Goal: Communication & Community: Answer question/provide support

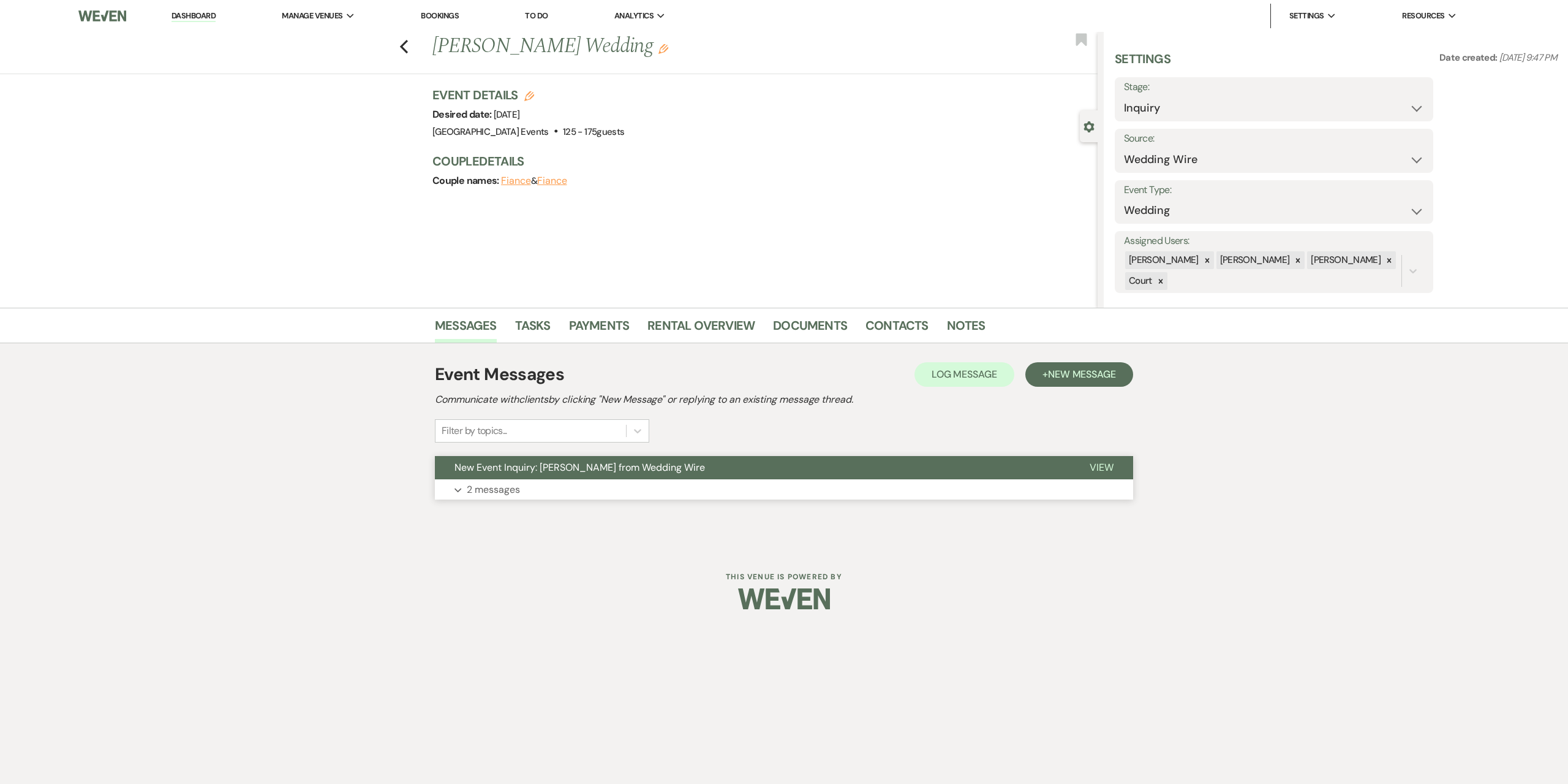
click at [493, 492] on p "2 messages" at bounding box center [493, 490] width 53 height 16
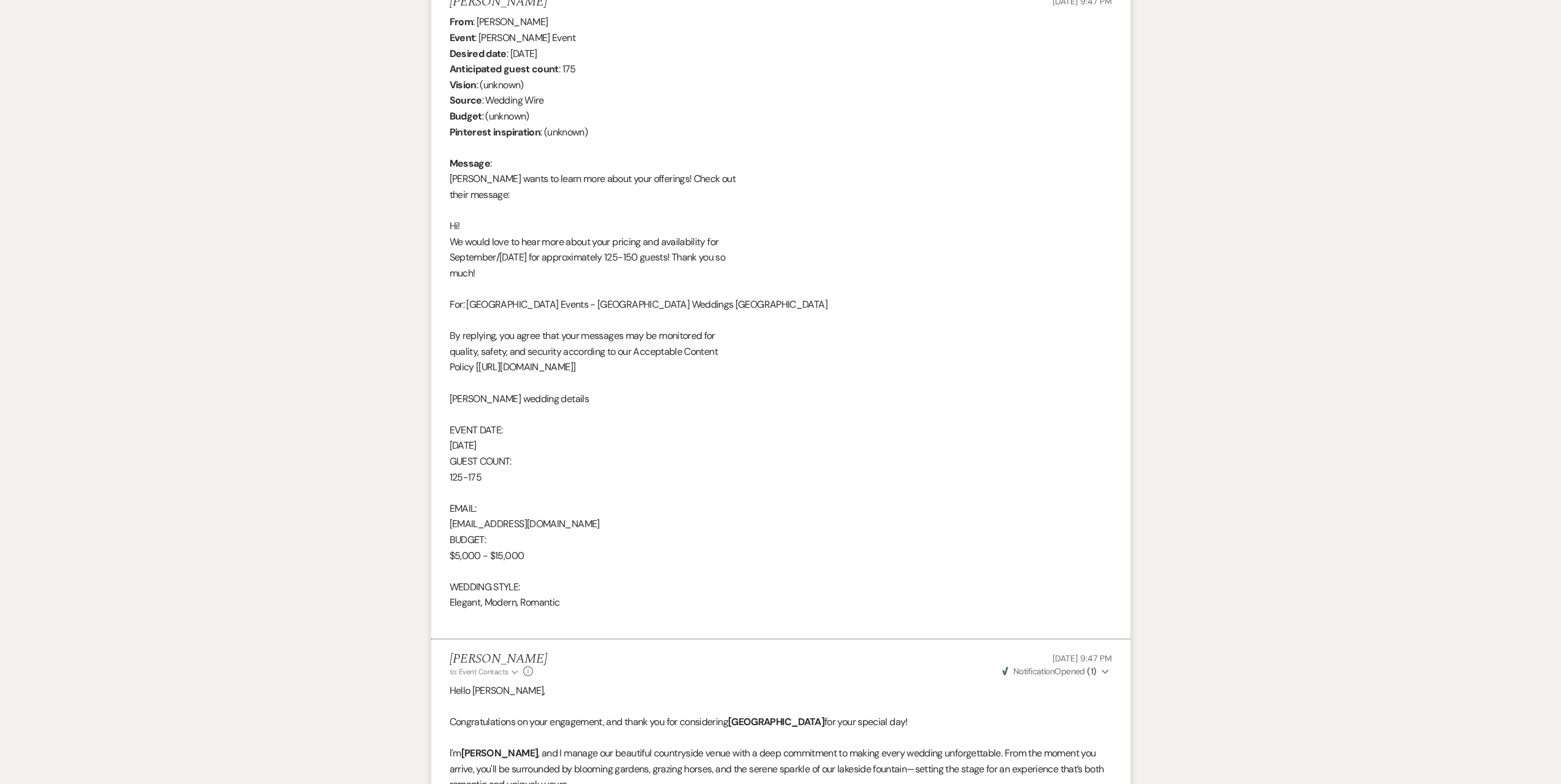
scroll to position [488, 0]
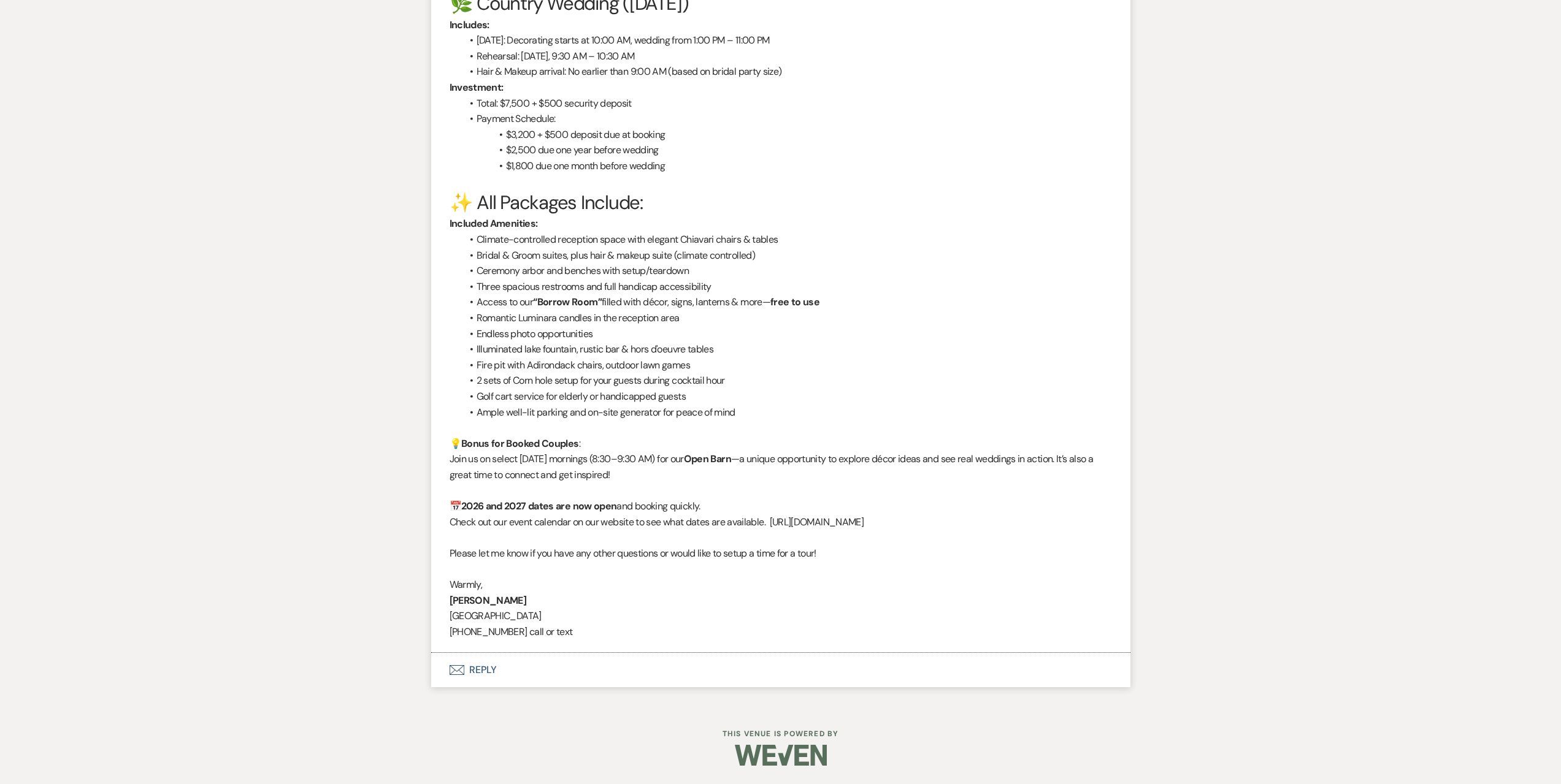
click at [688, 685] on button "Envelope Reply" at bounding box center [780, 669] width 699 height 34
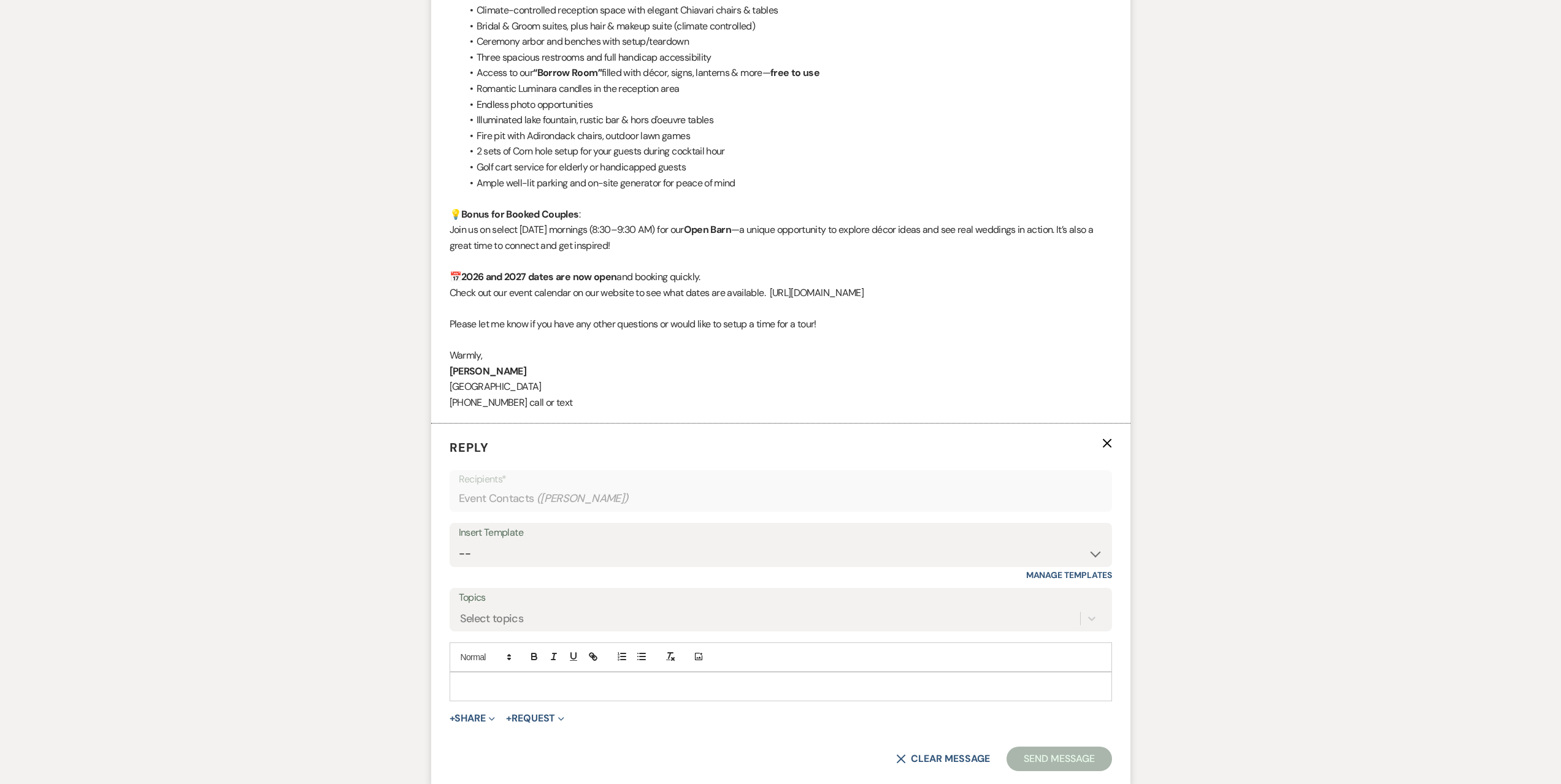
scroll to position [1764, 0]
click at [612, 537] on div "Insert Template" at bounding box center [780, 528] width 644 height 18
click at [609, 544] on select "-- Seating Chart Lacey's Weven Portal Introduction Payment Template Follow up i…" at bounding box center [780, 549] width 644 height 24
select select "5995"
click at [458, 537] on select "-- Seating Chart Lacey's Weven Portal Introduction Payment Template Follow up i…" at bounding box center [780, 549] width 644 height 24
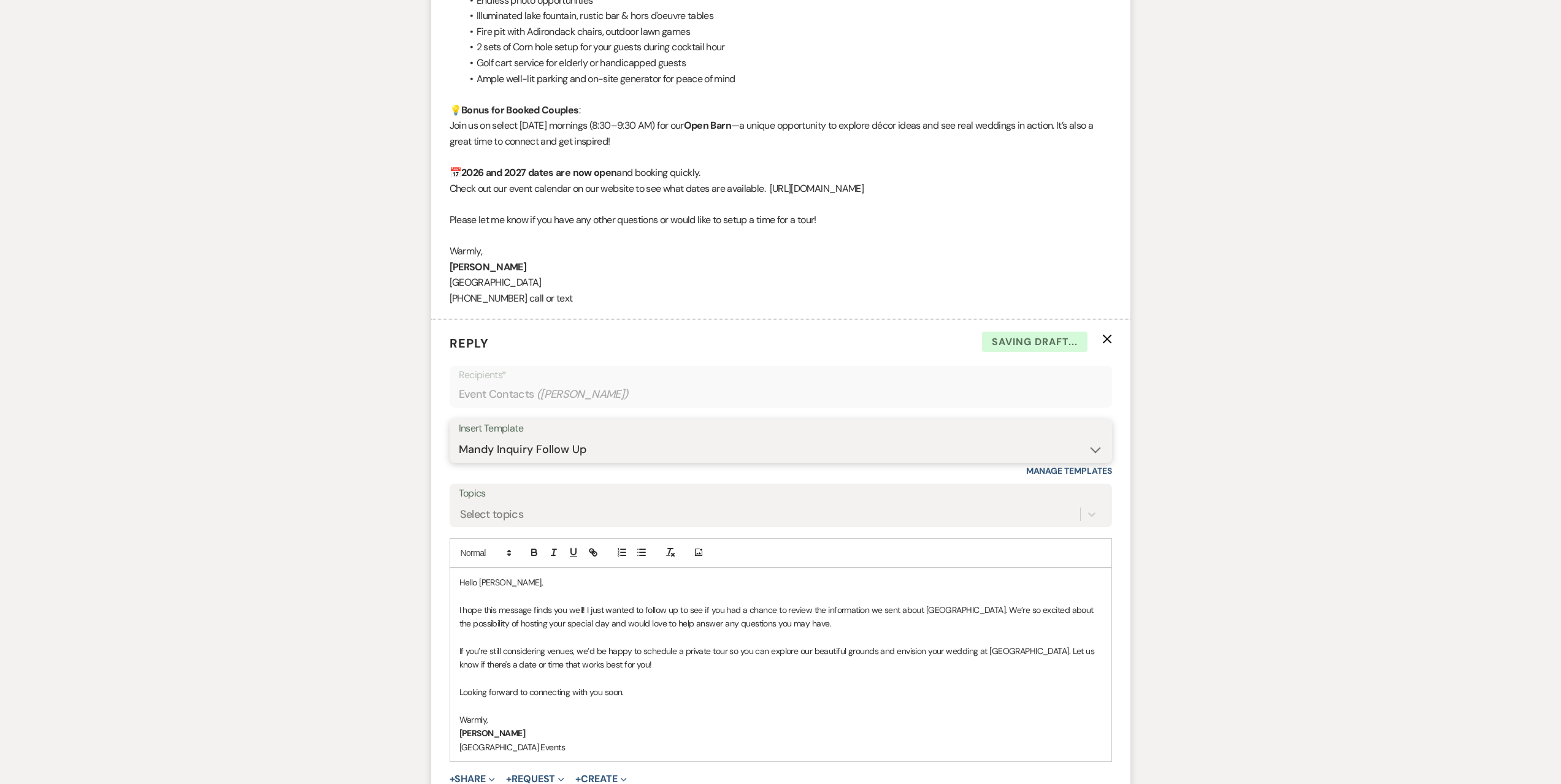
scroll to position [2010, 0]
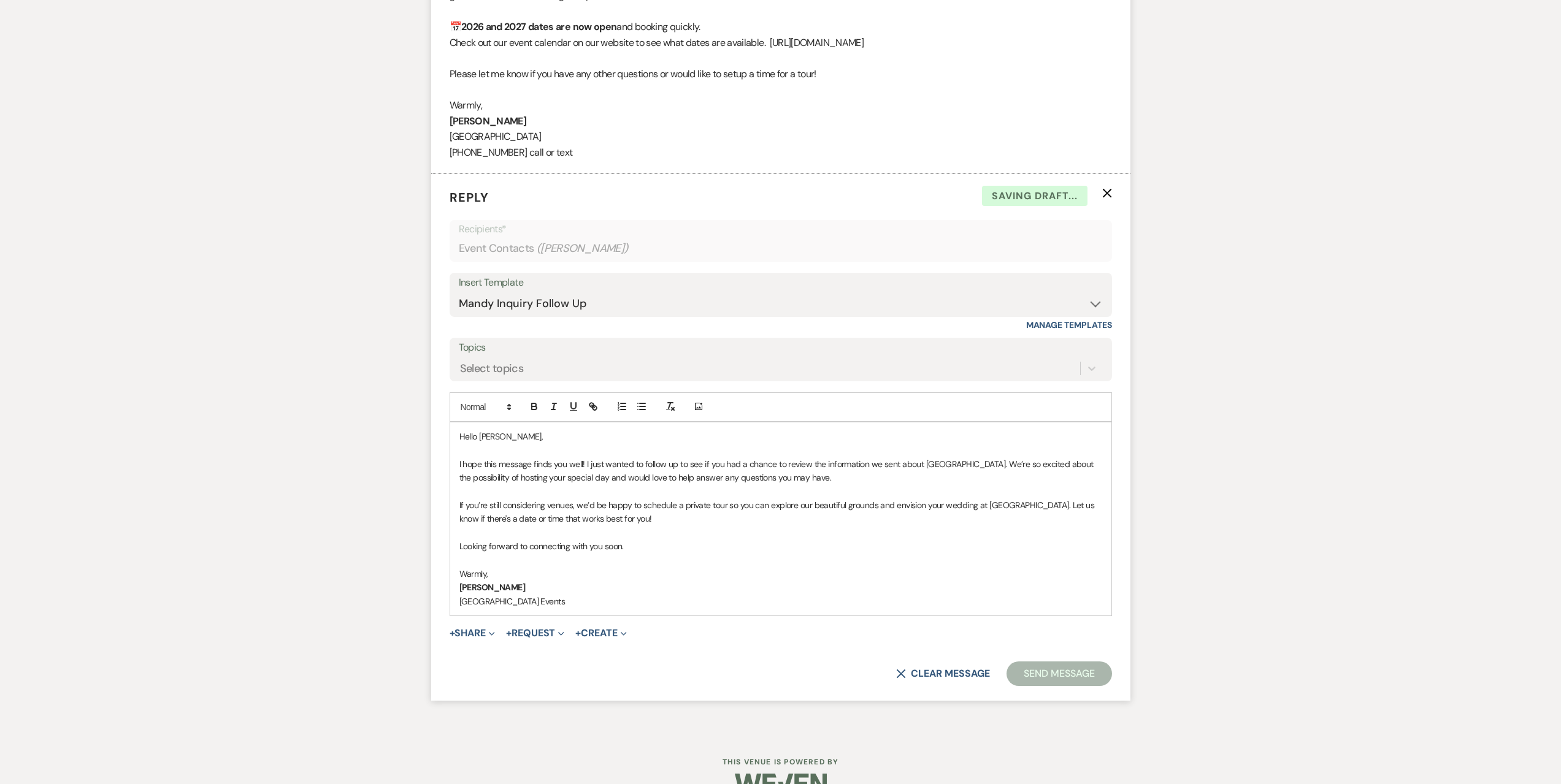
click at [1048, 677] on button "Send Message" at bounding box center [1058, 673] width 105 height 25
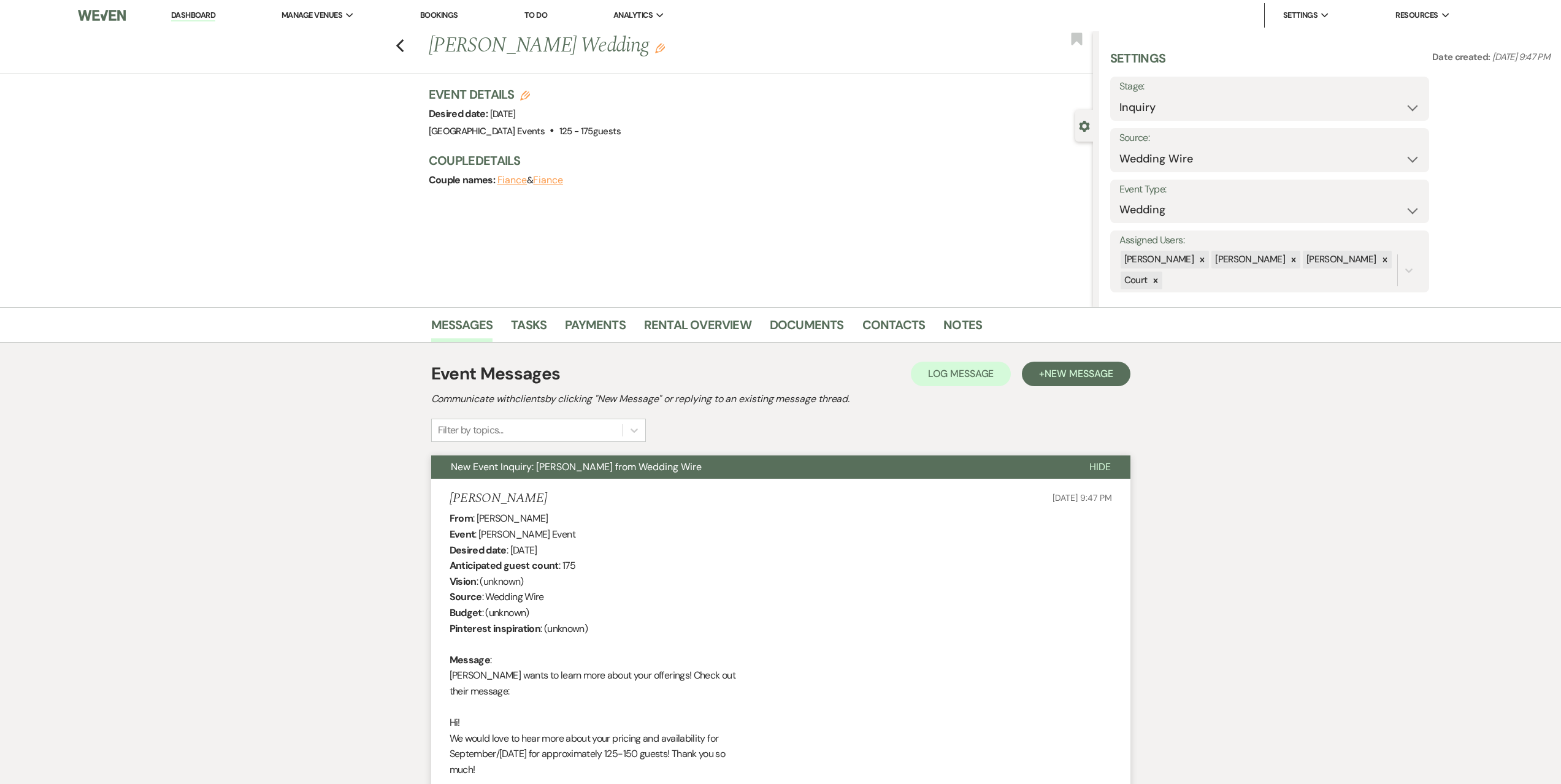
scroll to position [0, 0]
click at [404, 48] on use "button" at bounding box center [400, 47] width 8 height 14
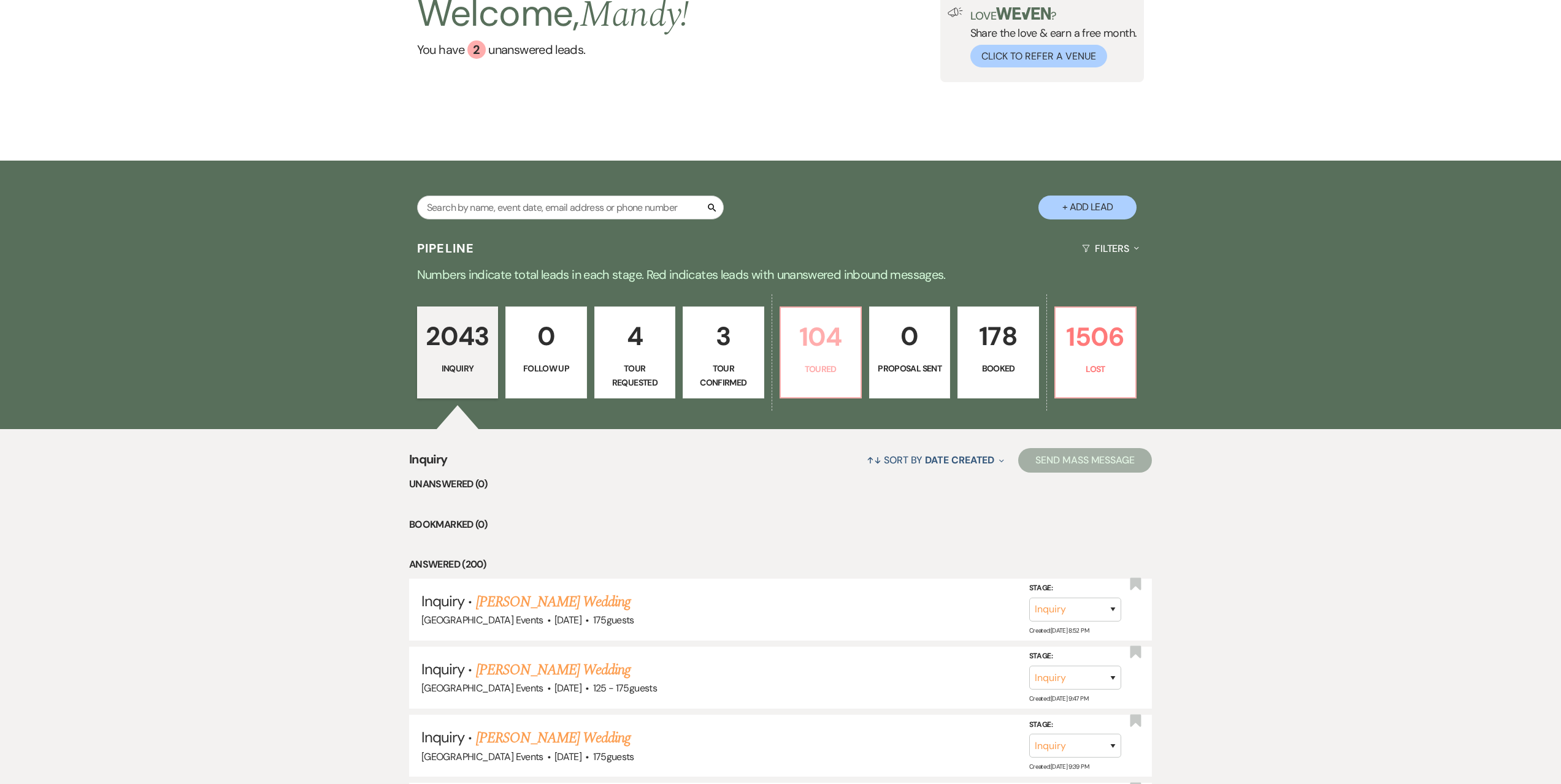
click at [840, 344] on p "104" at bounding box center [821, 337] width 65 height 41
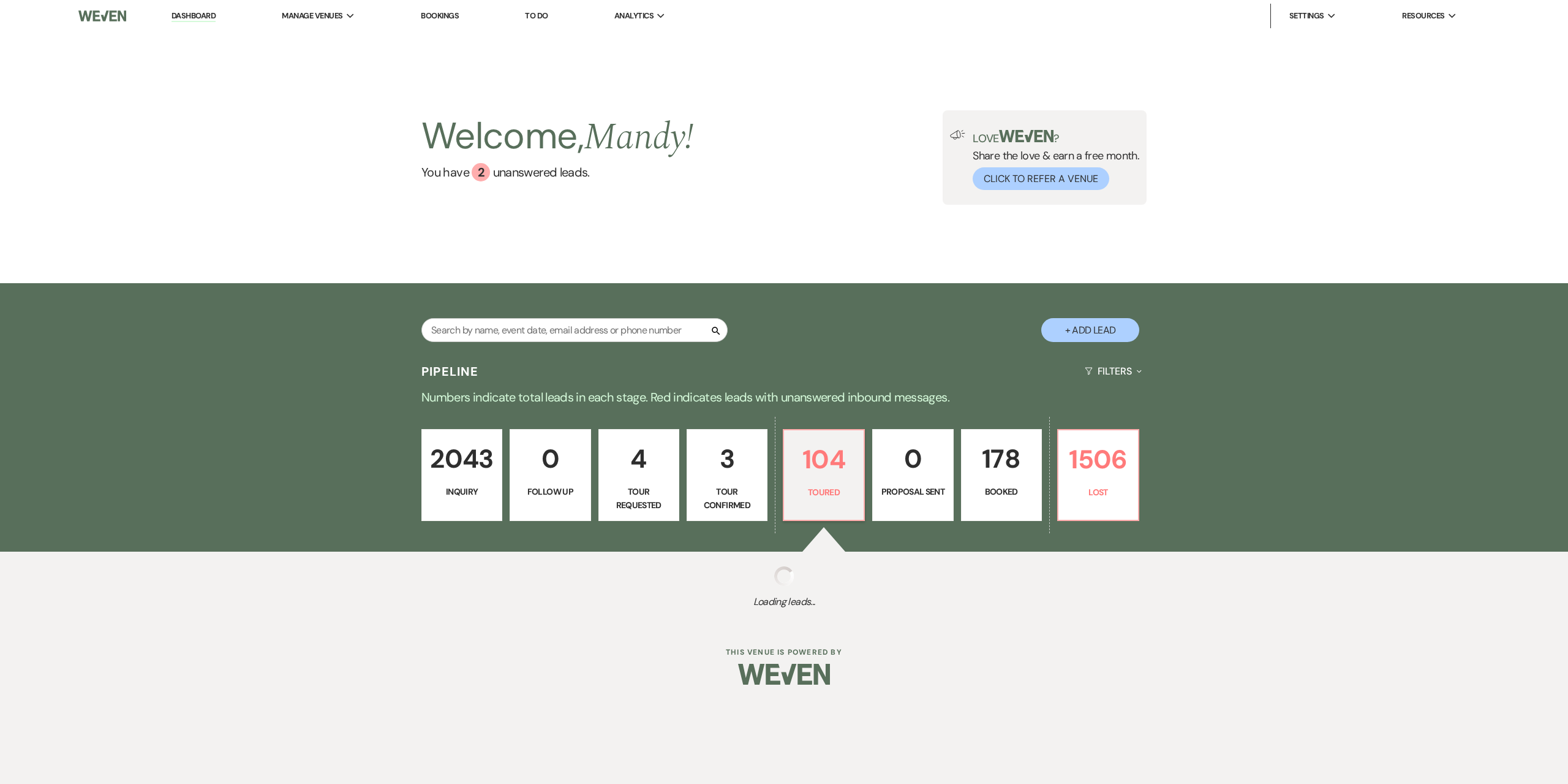
select select "5"
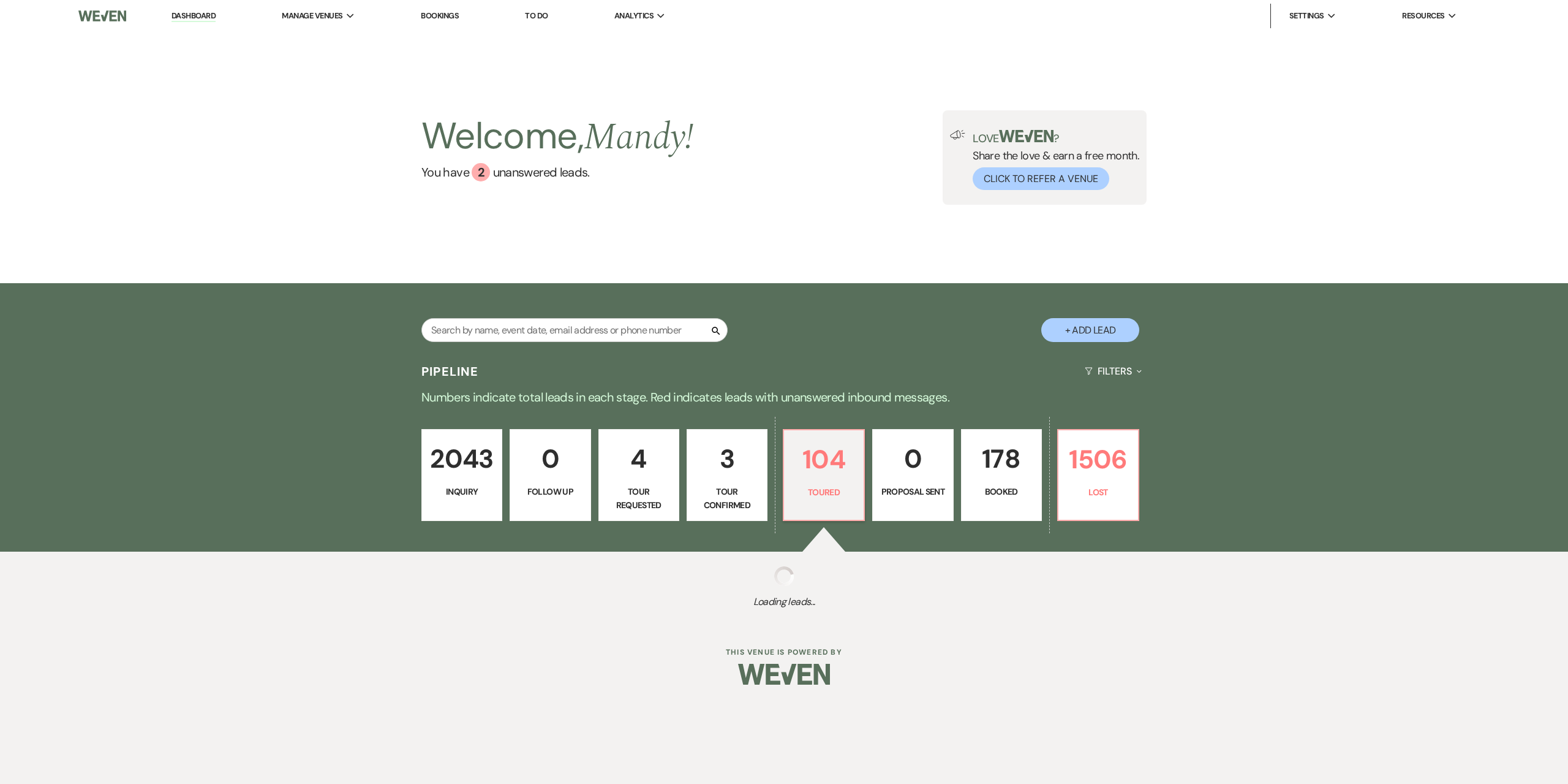
select select "5"
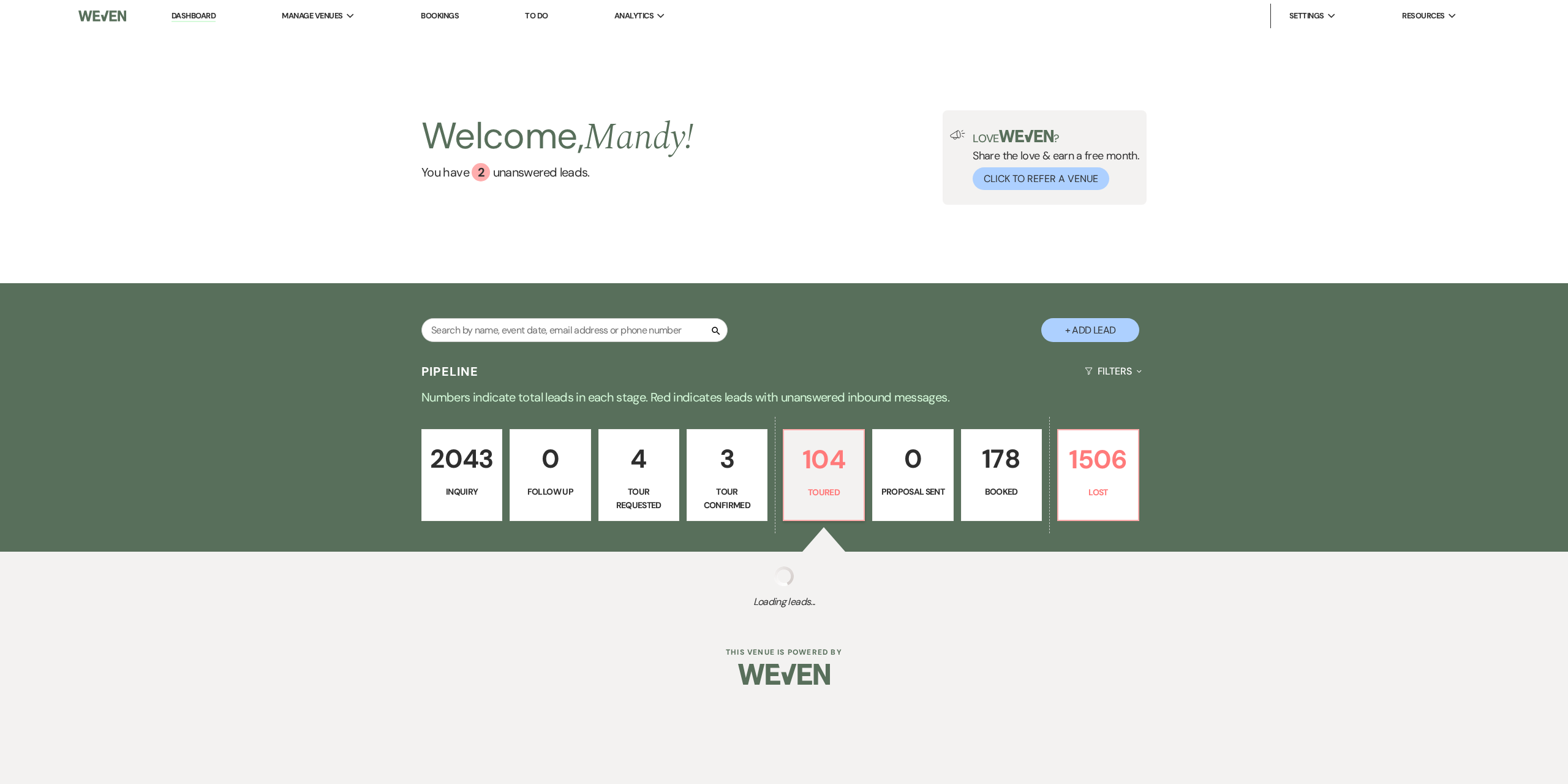
select select "5"
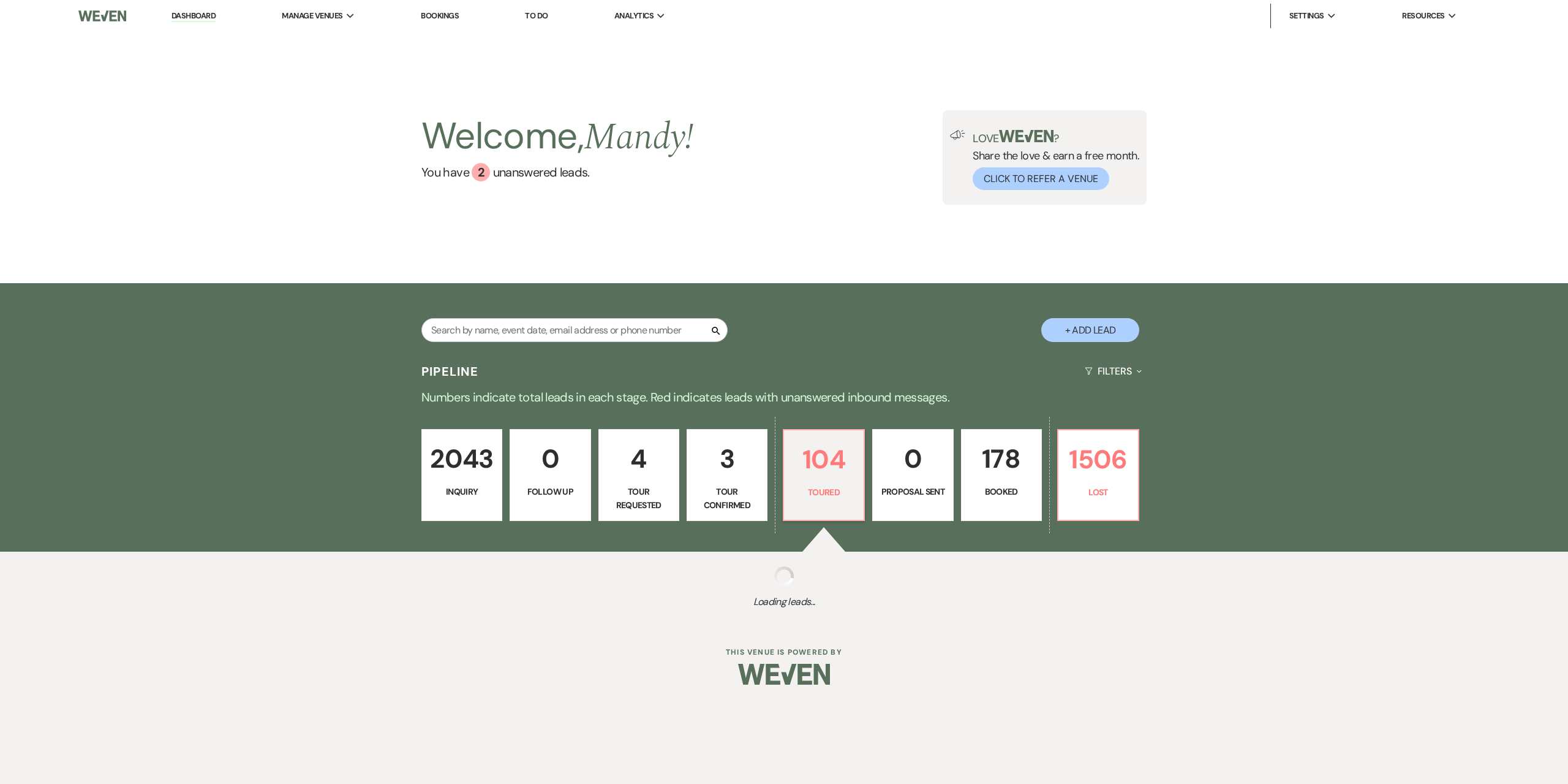
select select "5"
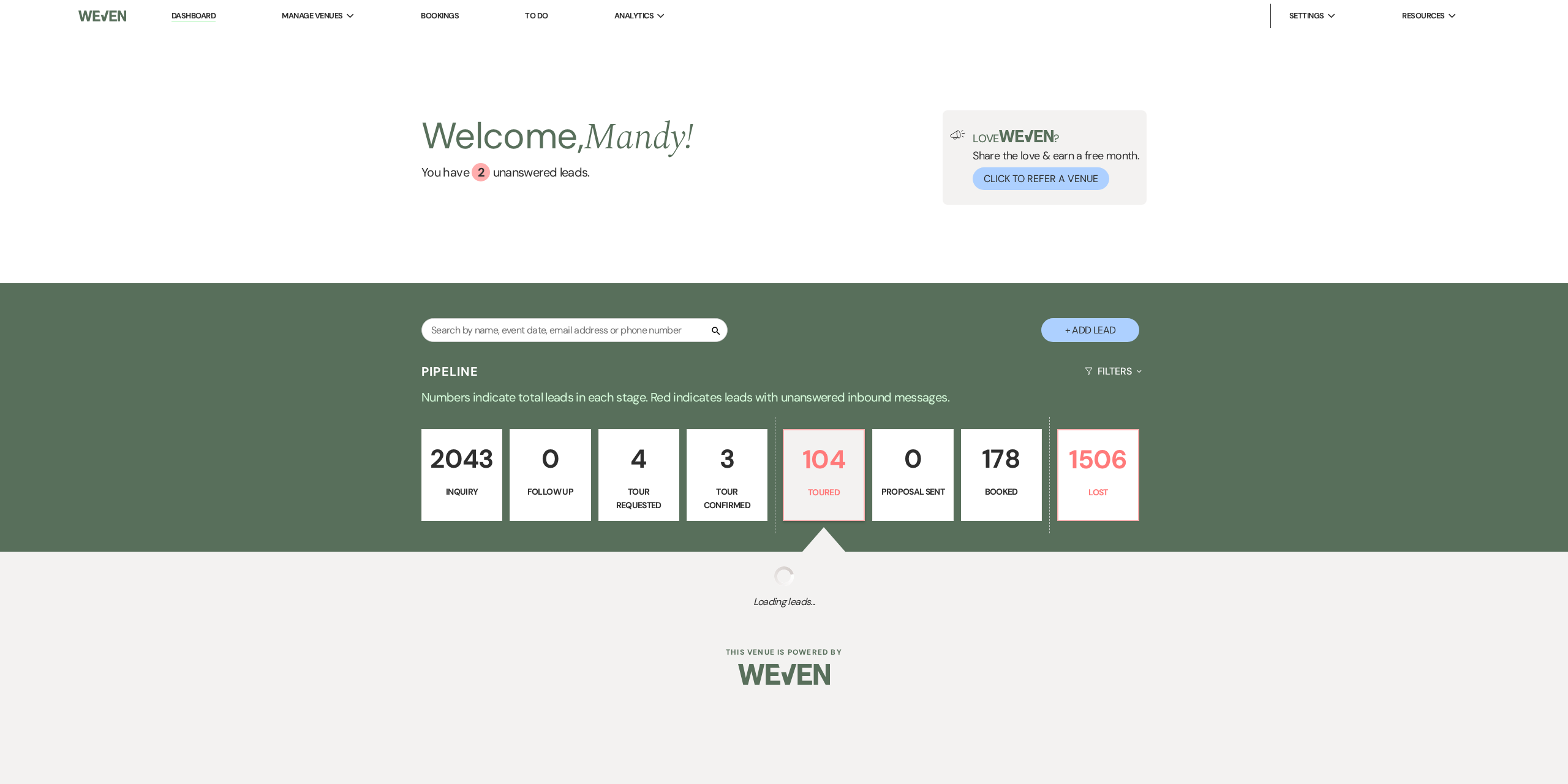
select select "5"
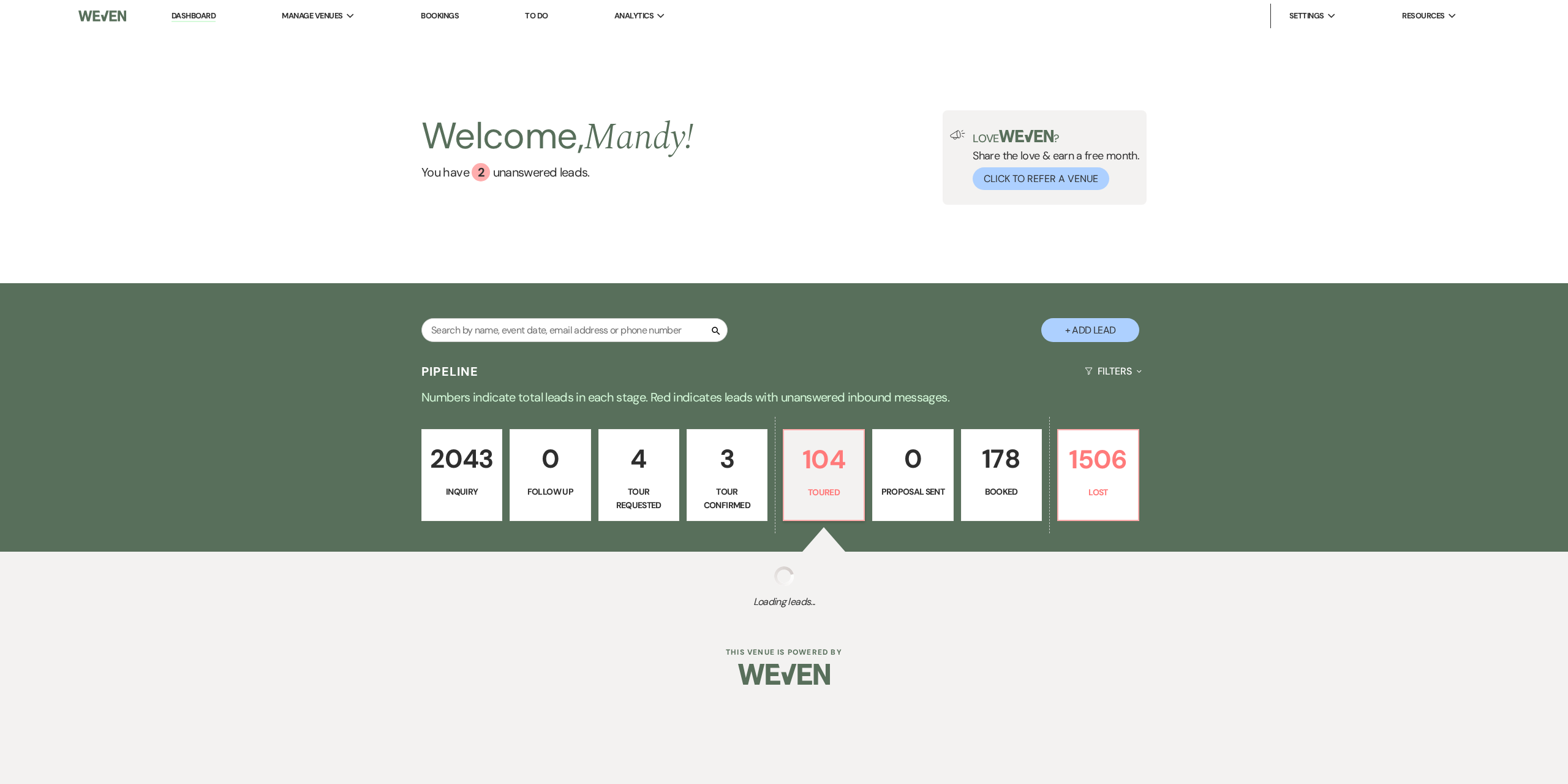
select select "5"
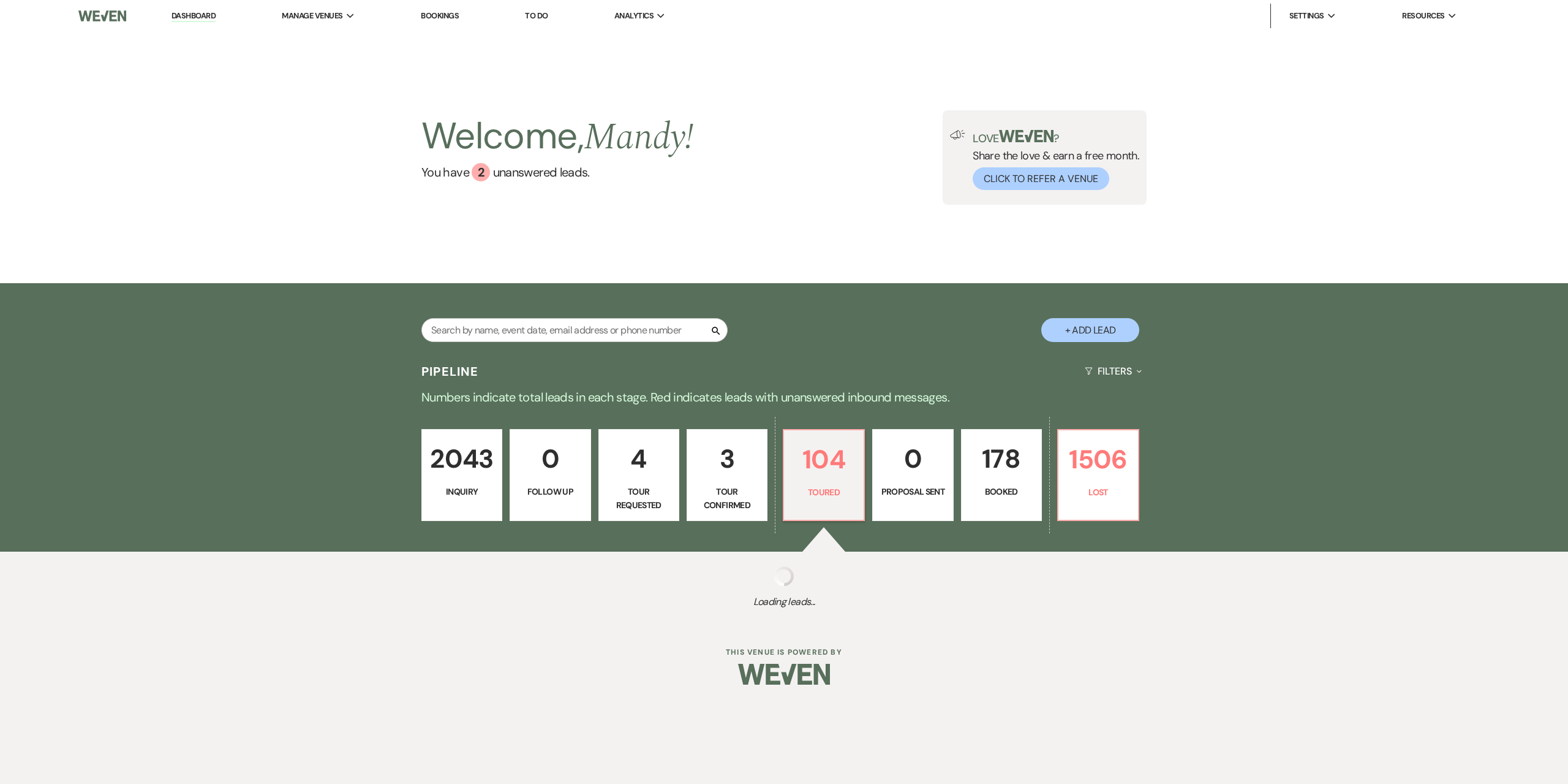
select select "5"
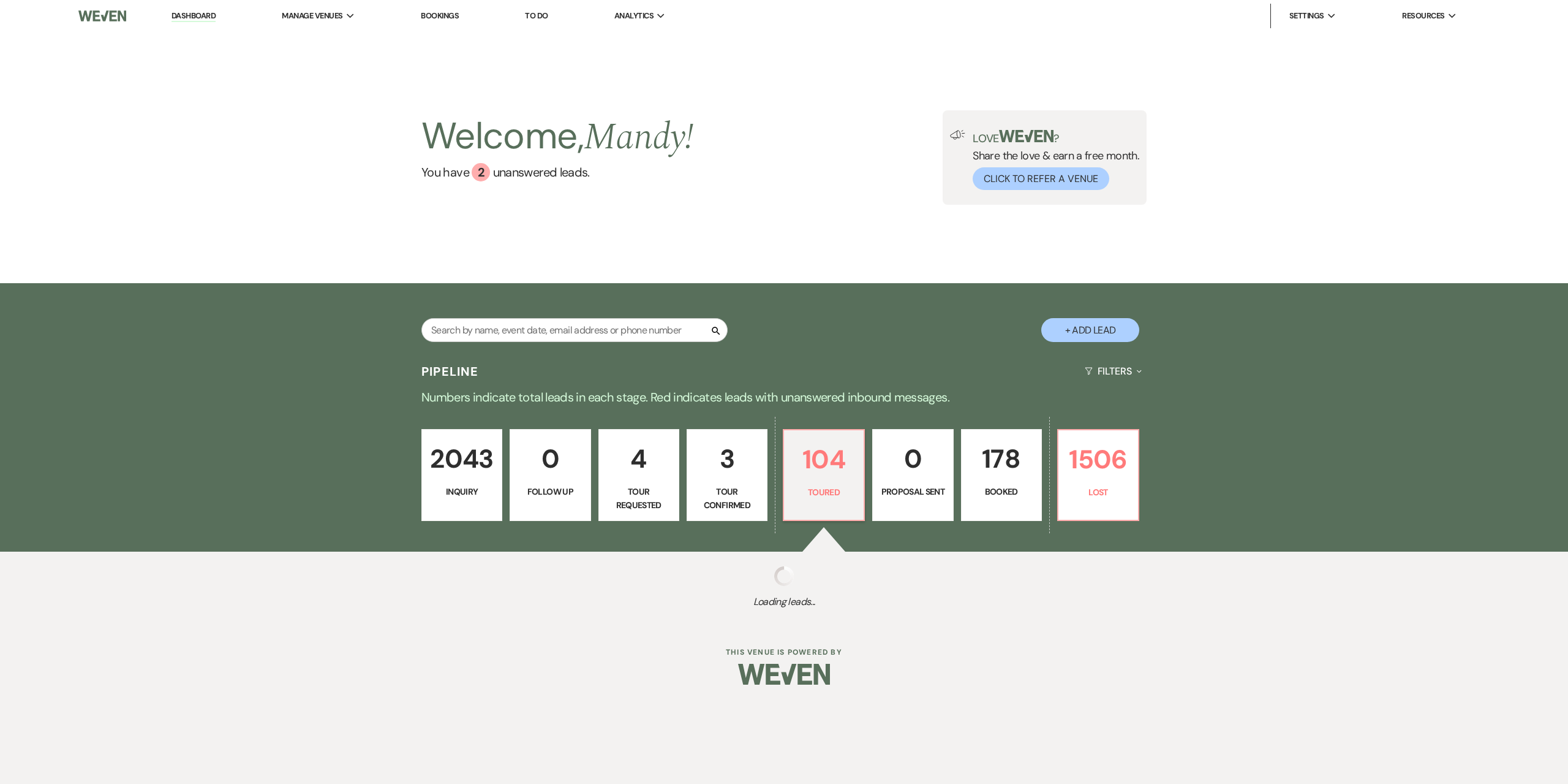
select select "5"
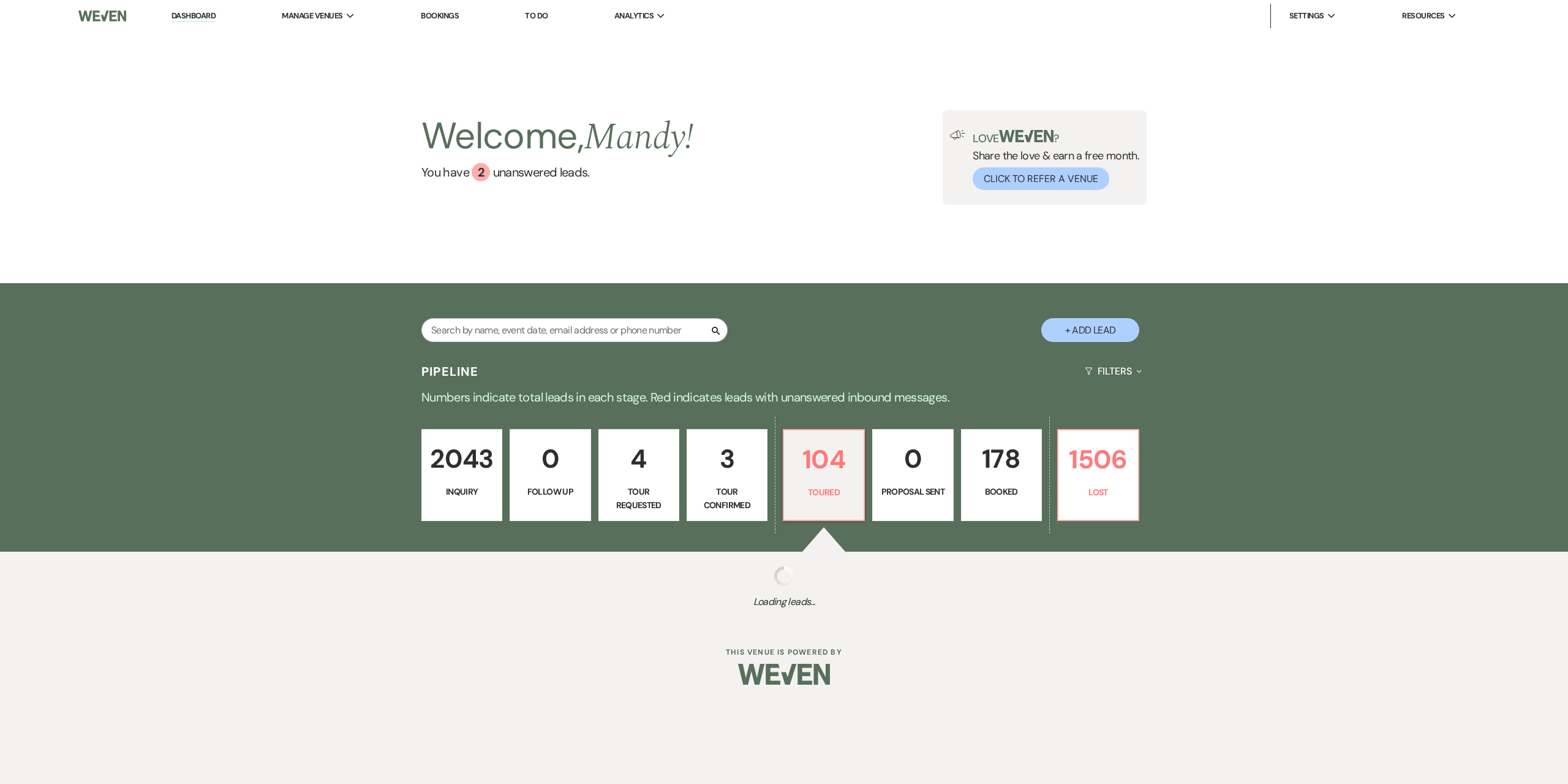
select select "5"
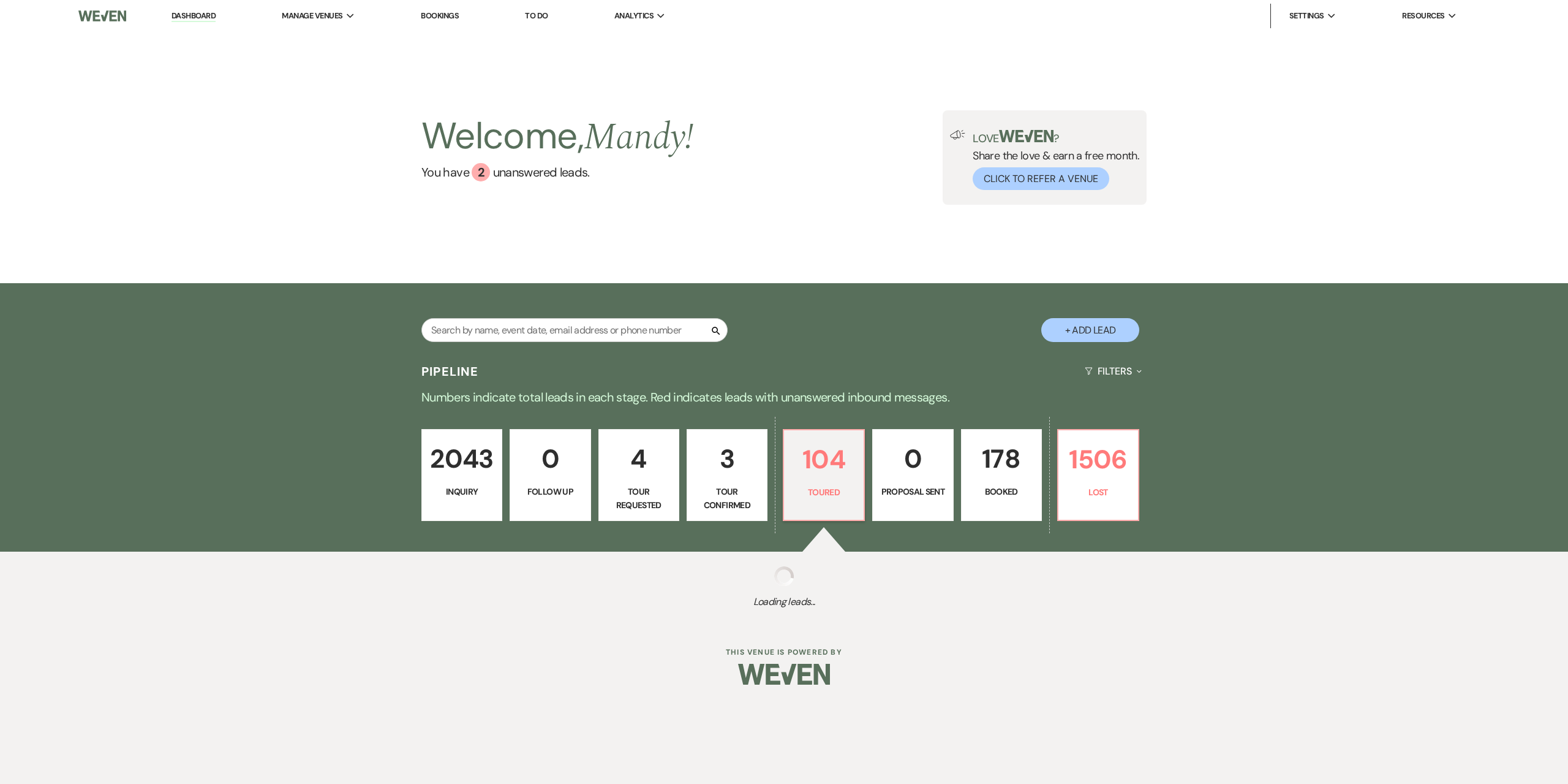
select select "5"
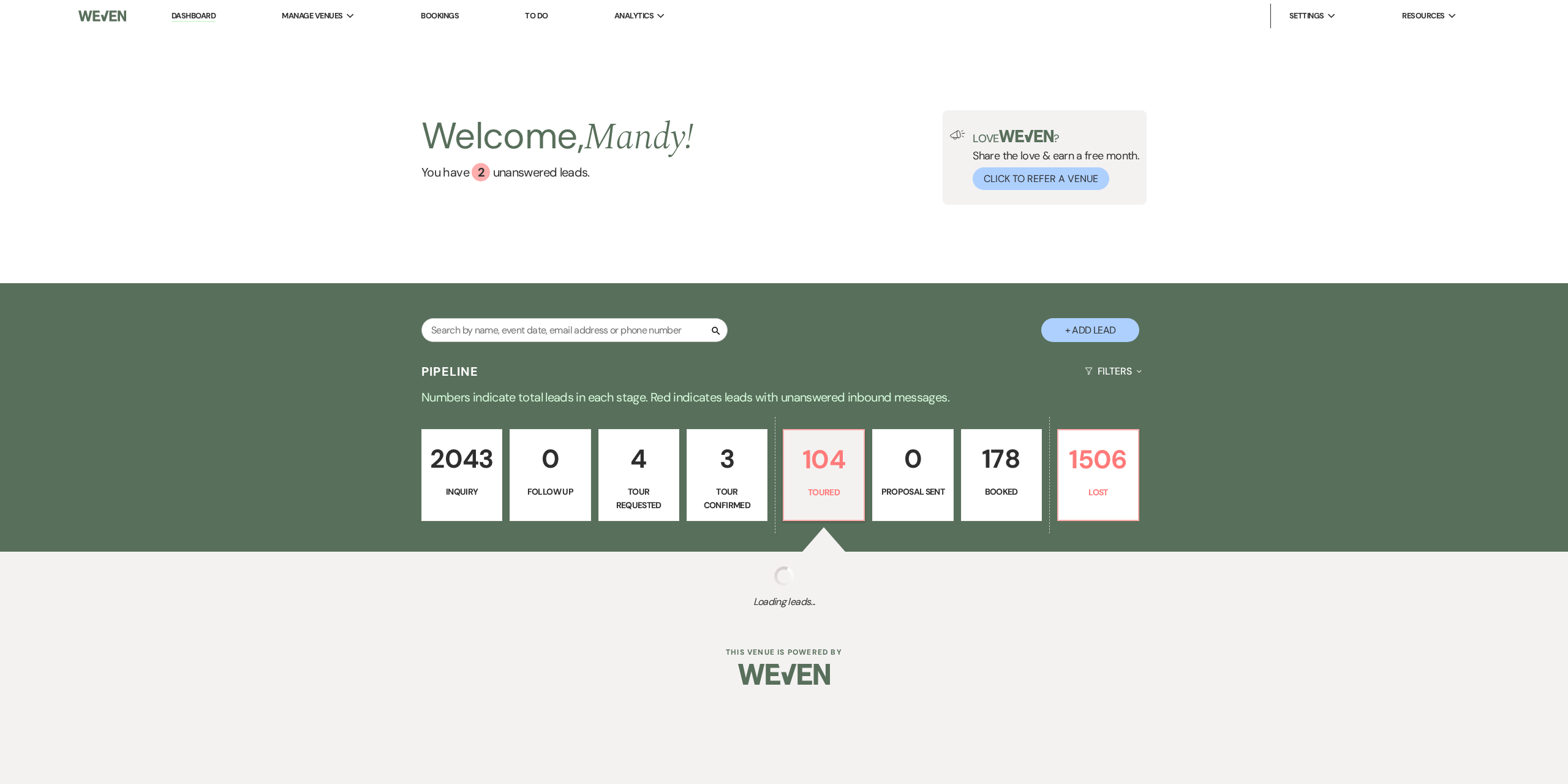
select select "5"
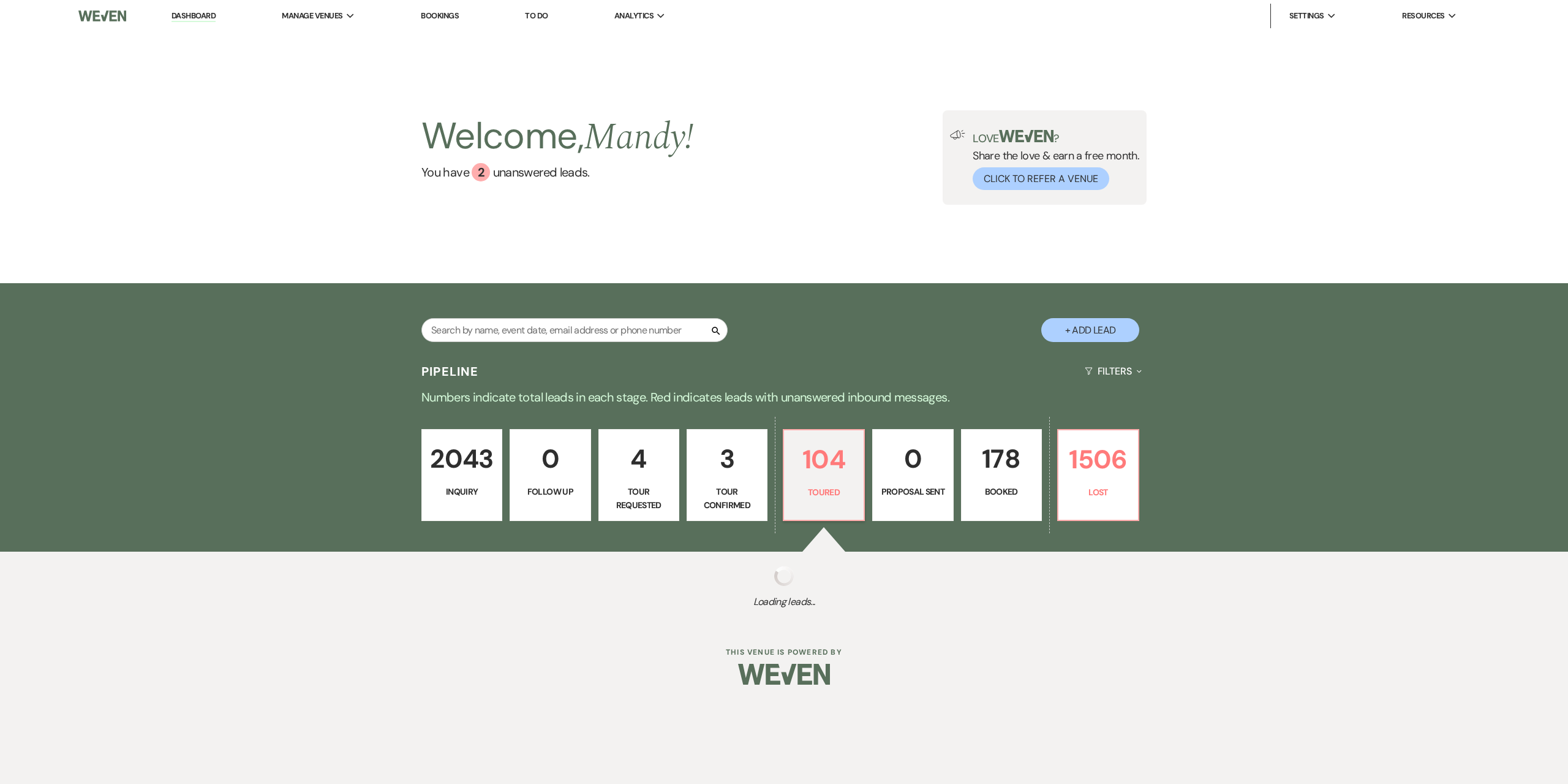
select select "5"
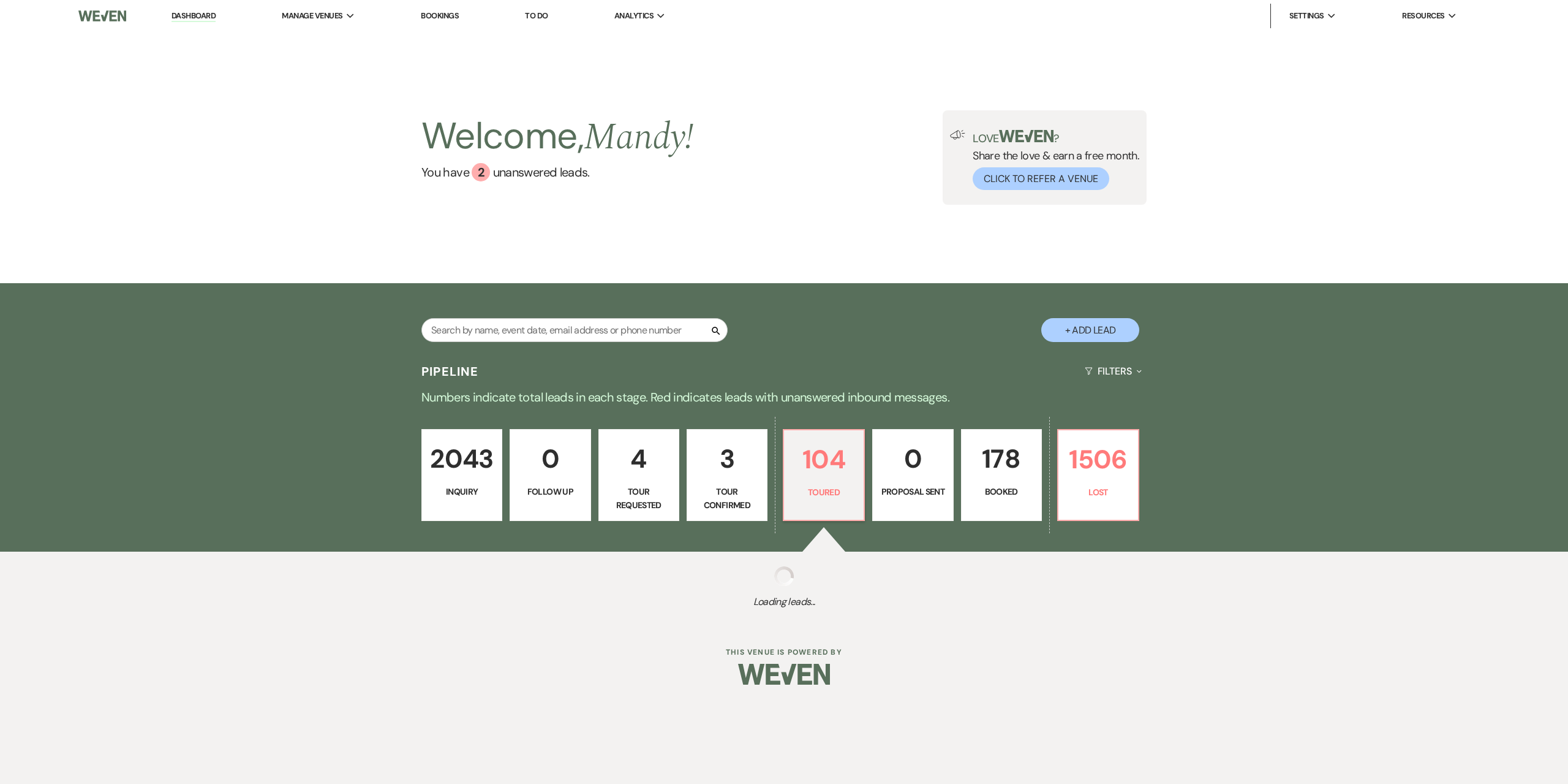
select select "5"
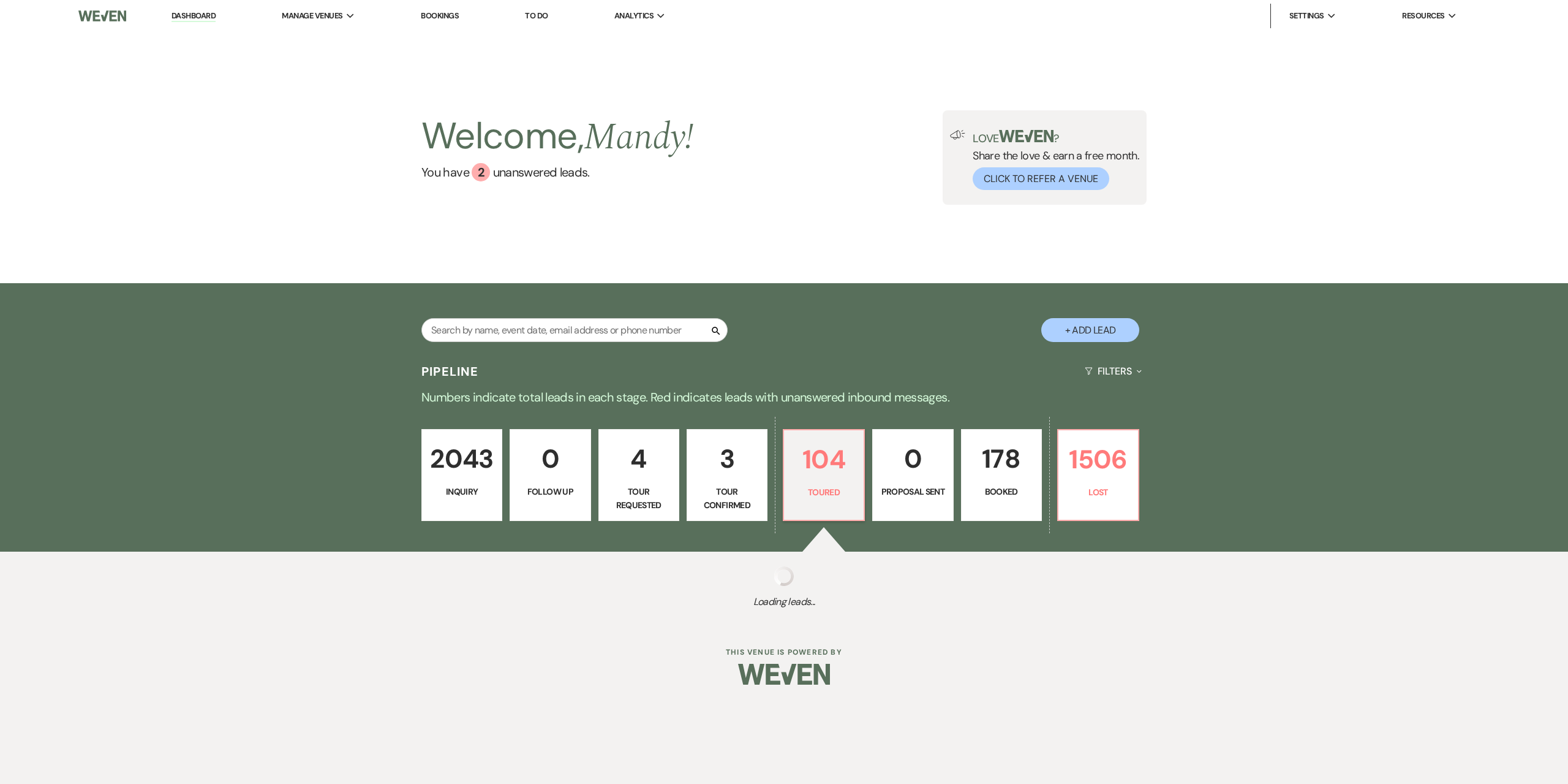
select select "5"
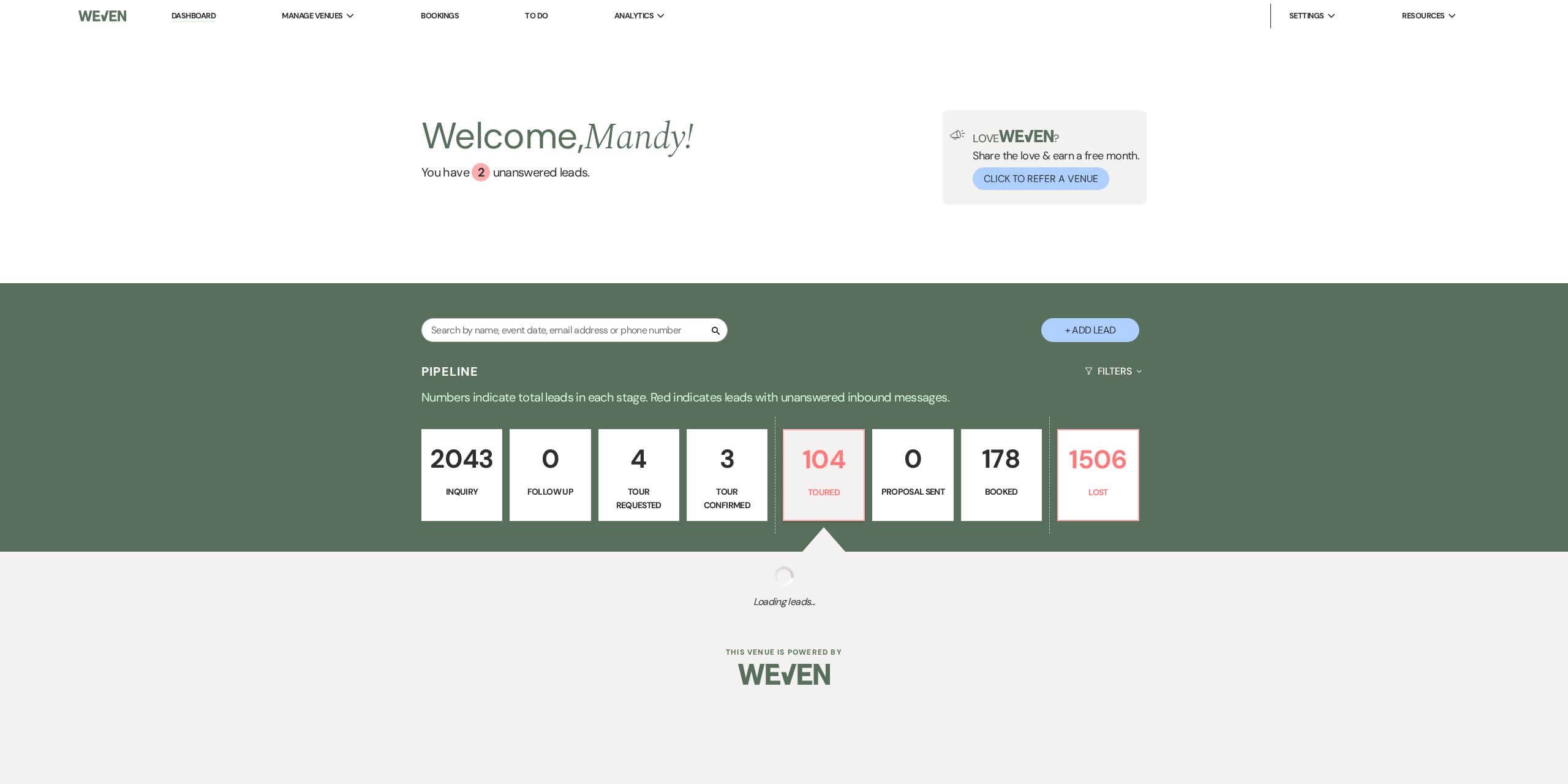
select select "5"
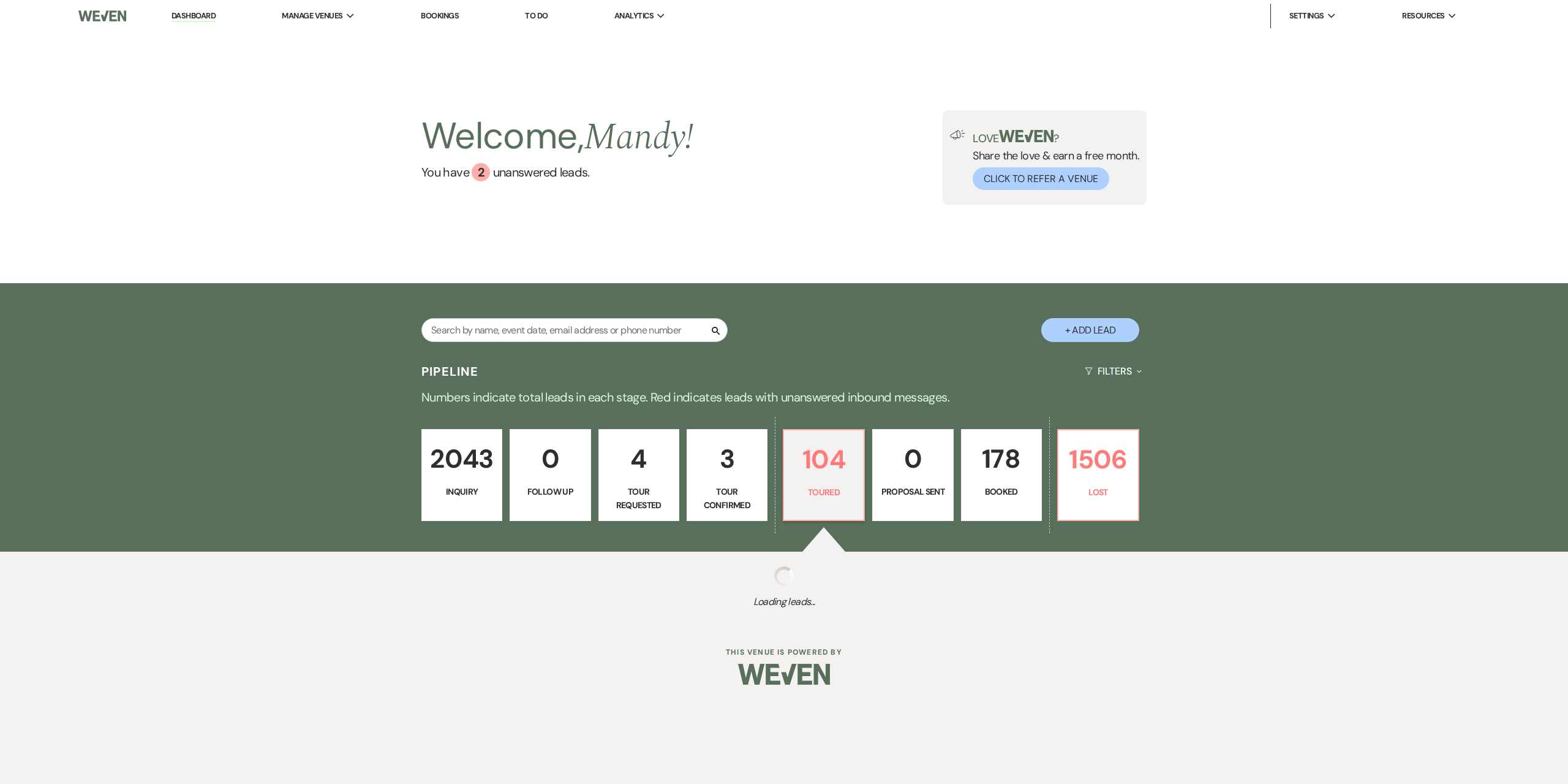
select select "5"
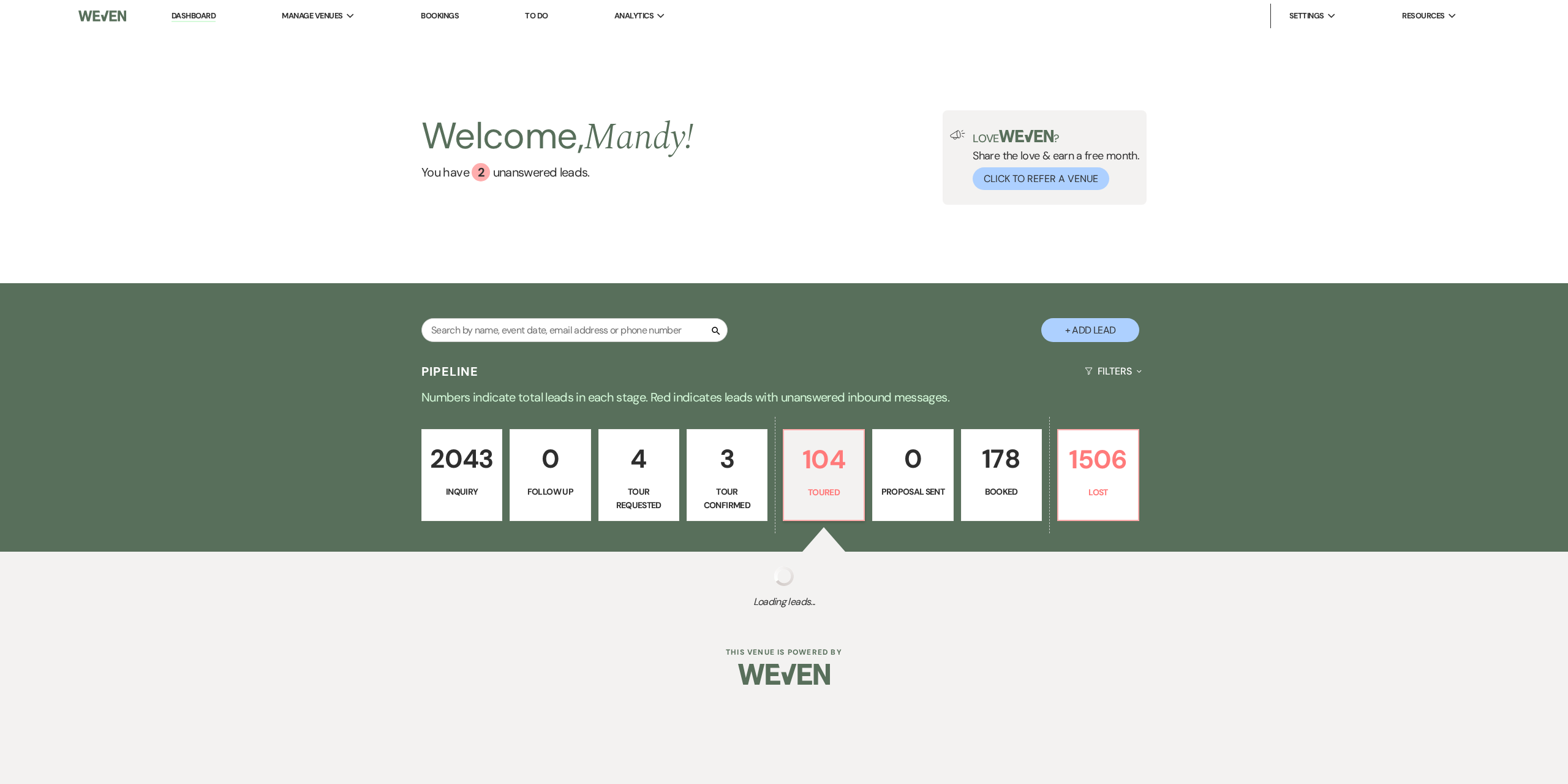
select select "5"
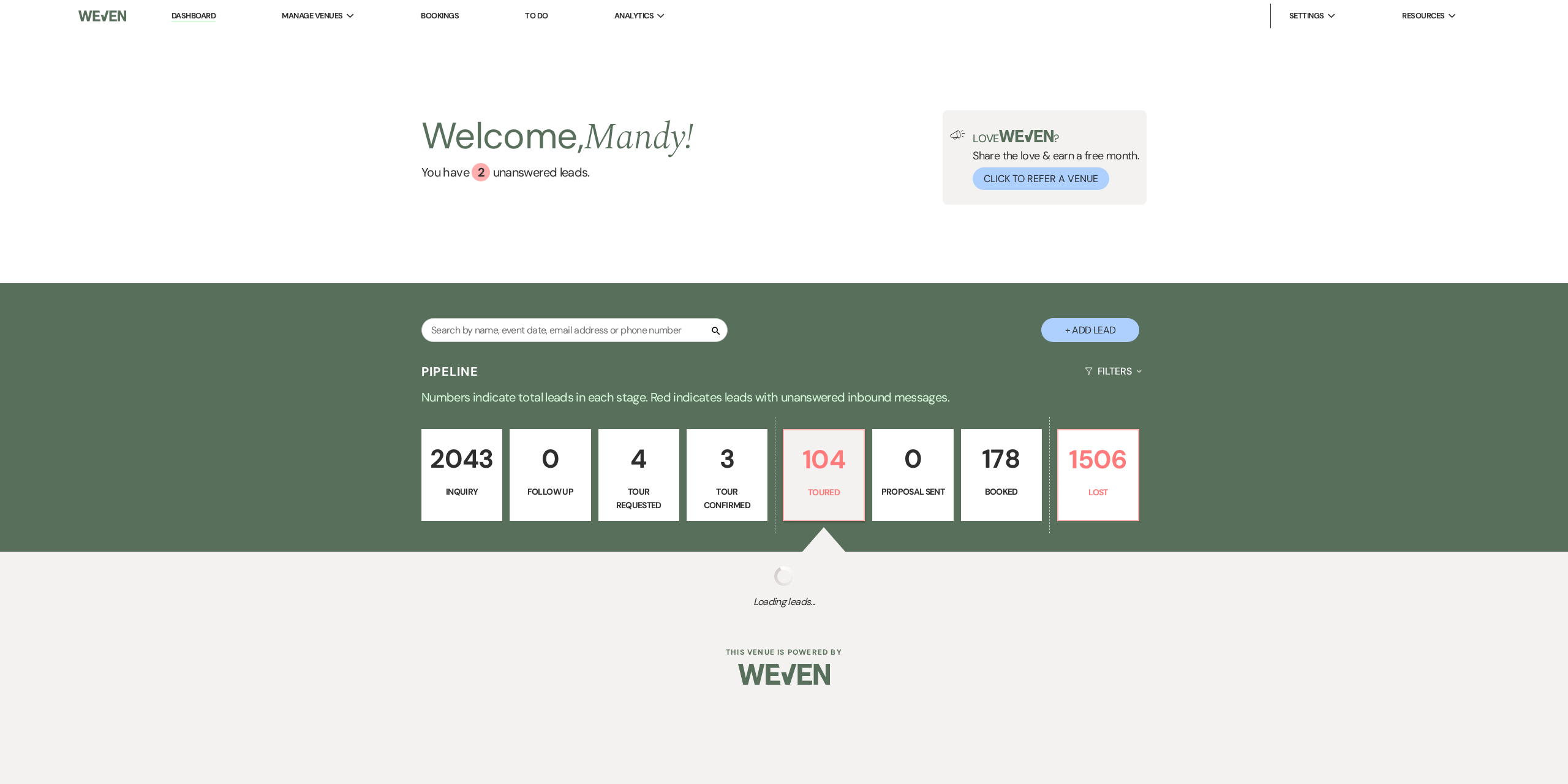
select select "5"
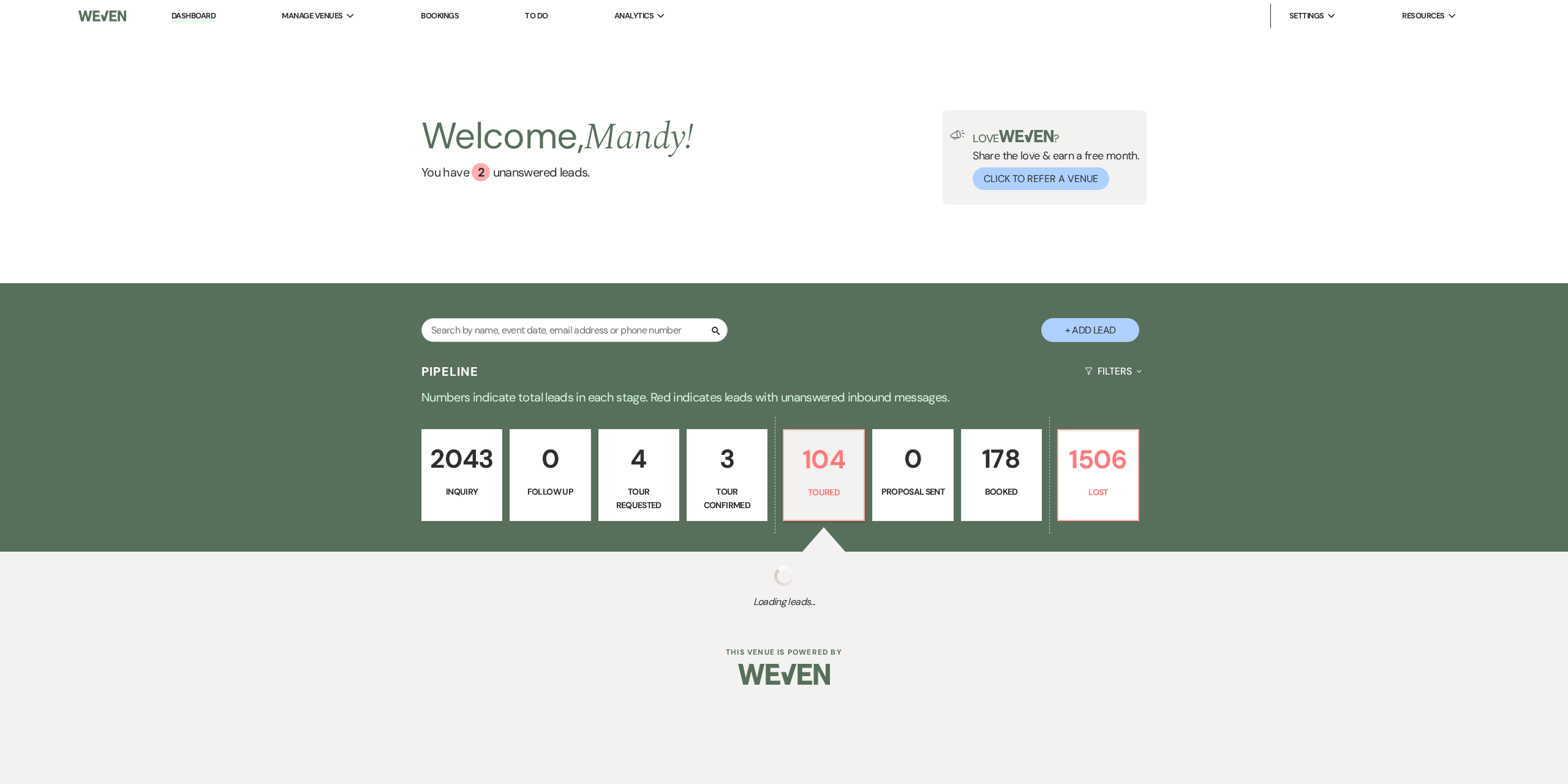
select select "5"
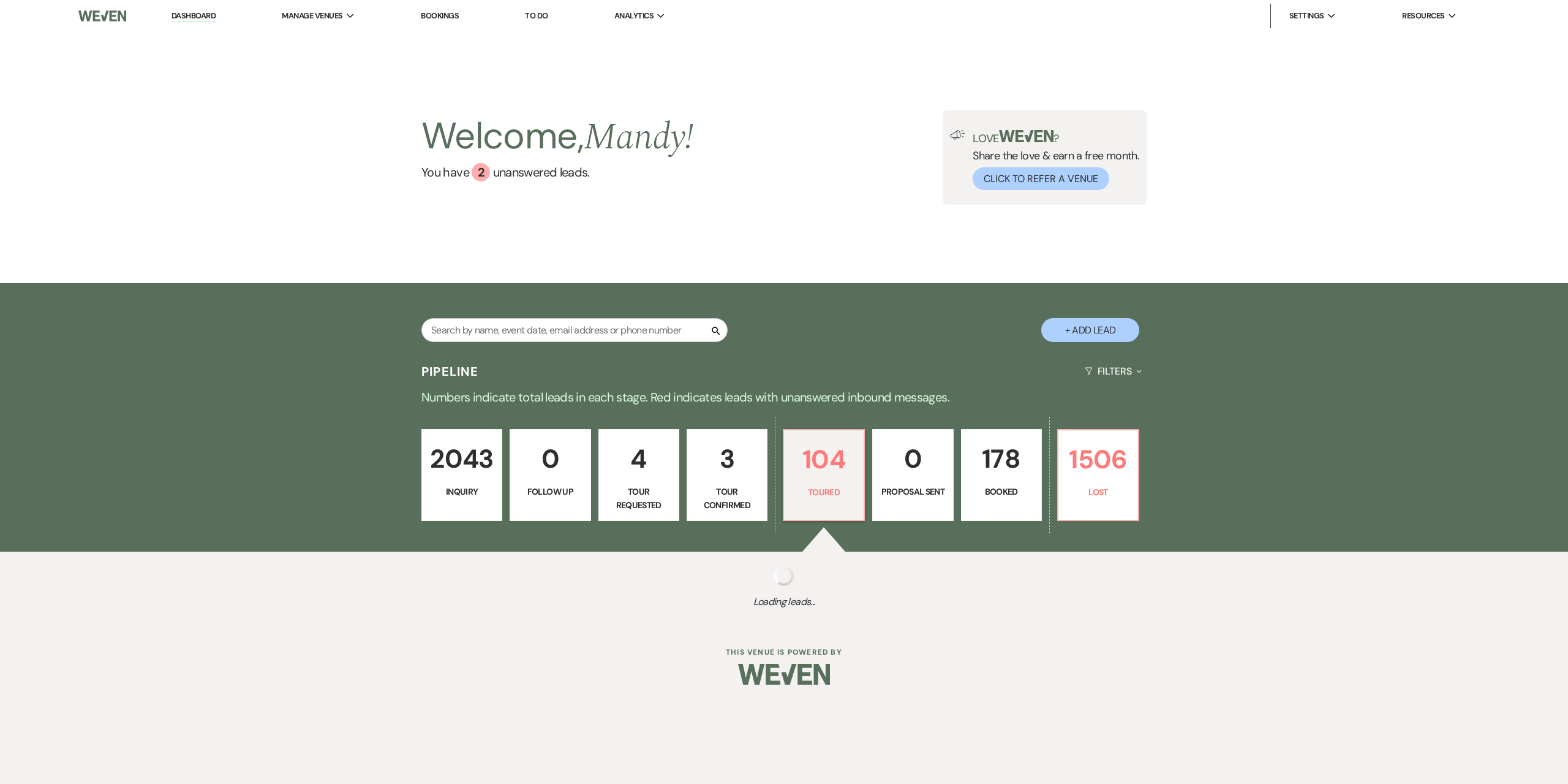
select select "5"
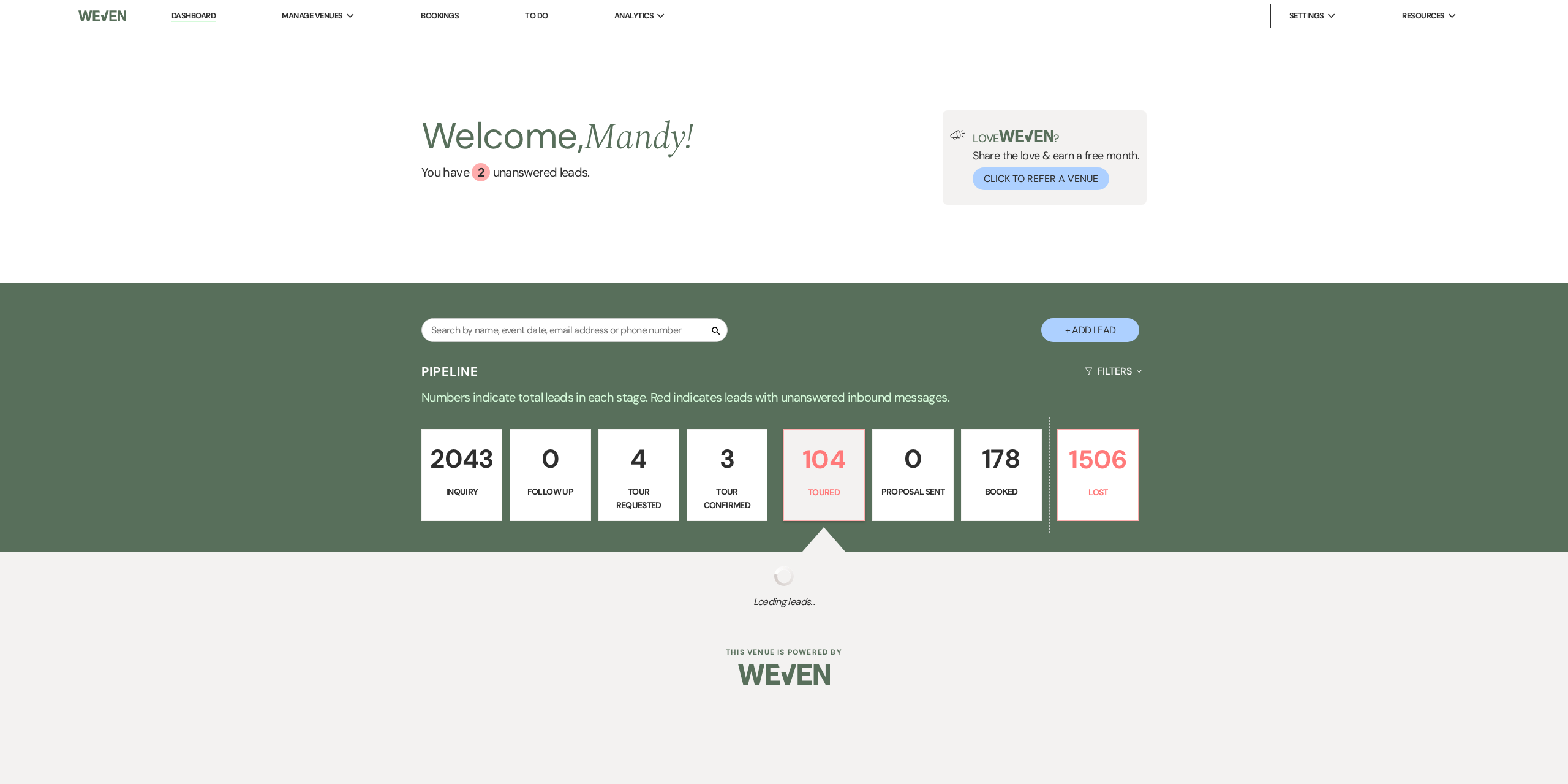
select select "5"
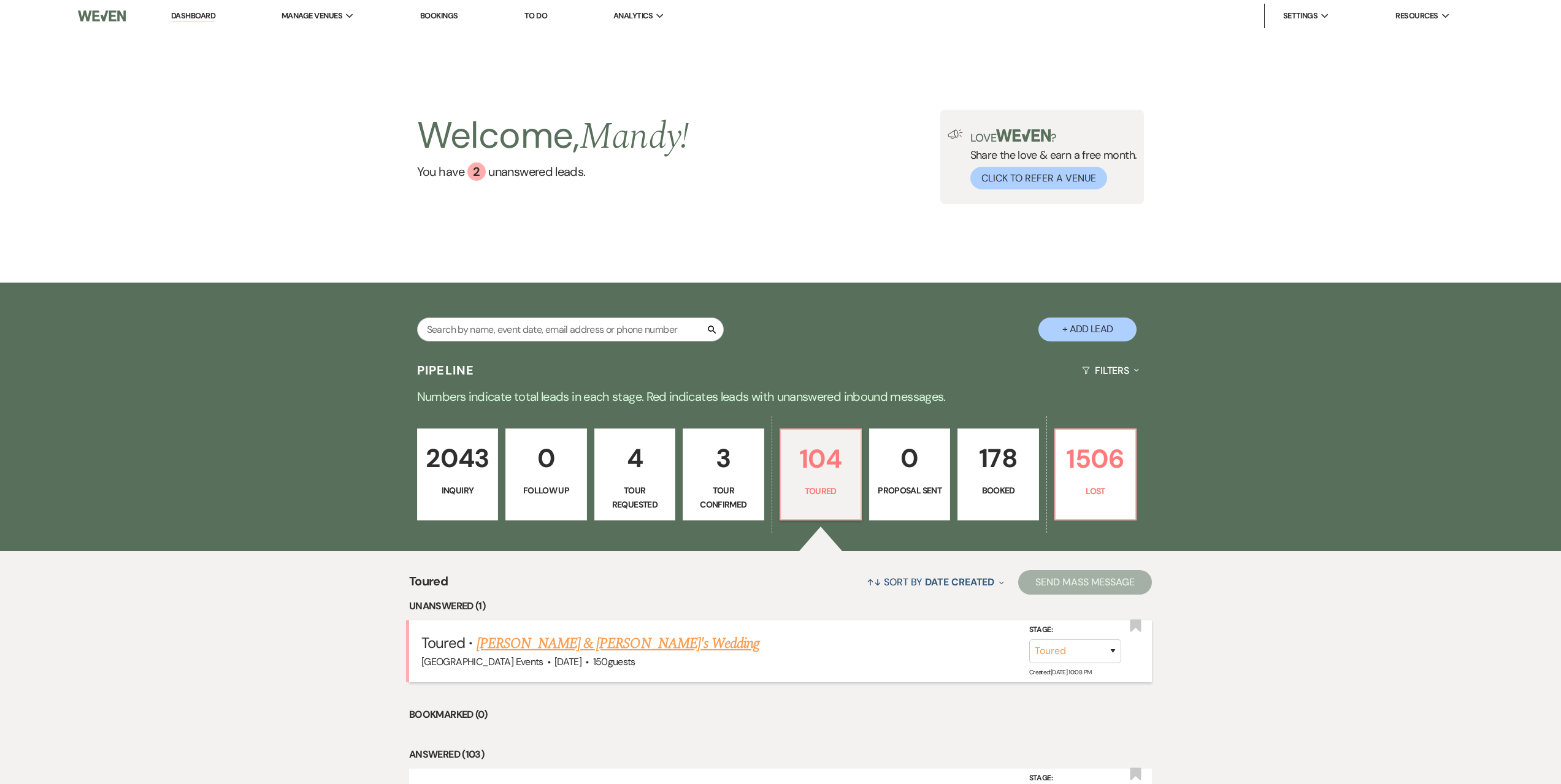
click at [626, 643] on link "[PERSON_NAME] & [PERSON_NAME]'s Wedding" at bounding box center [618, 644] width 284 height 22
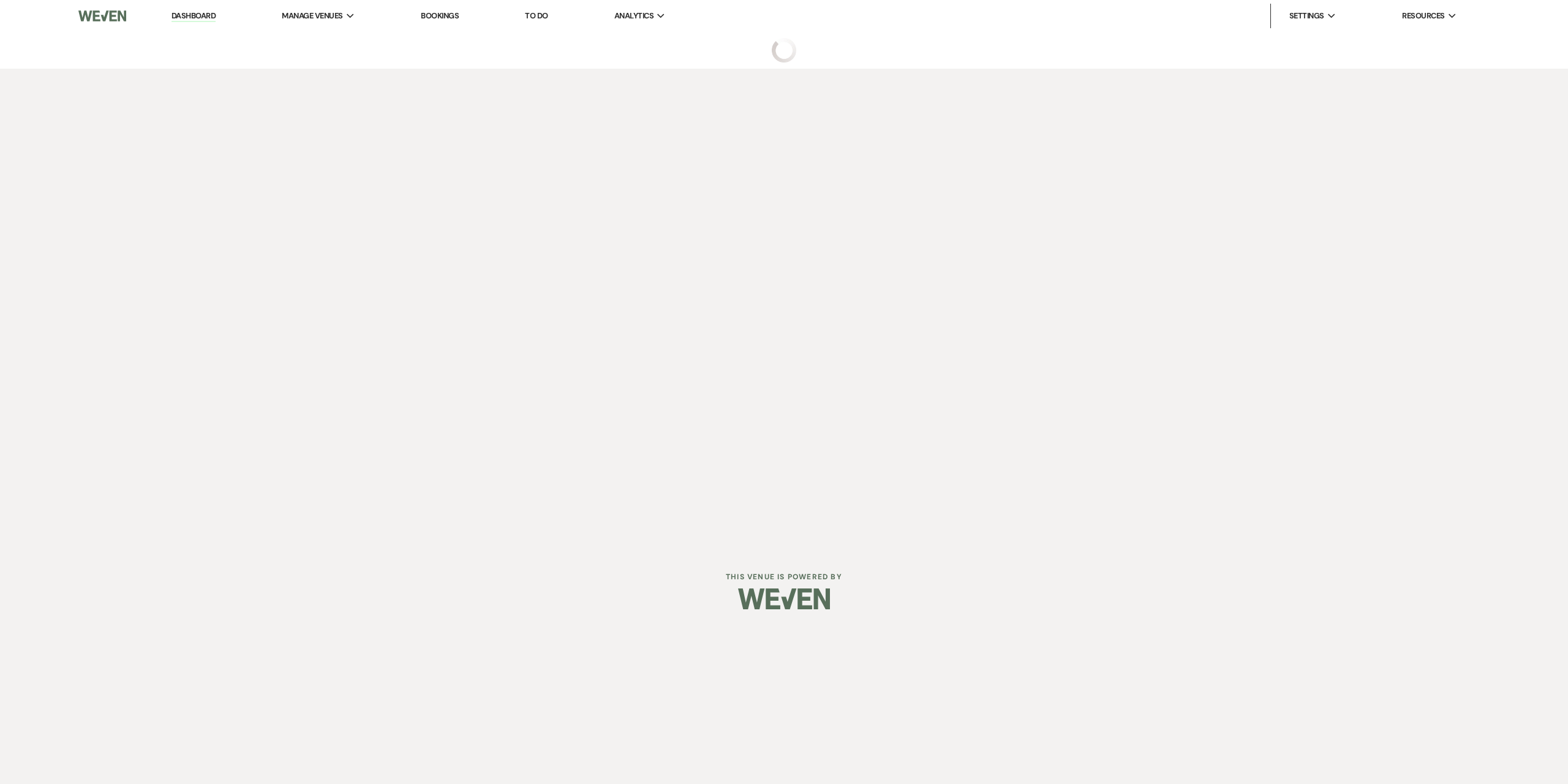
select select "5"
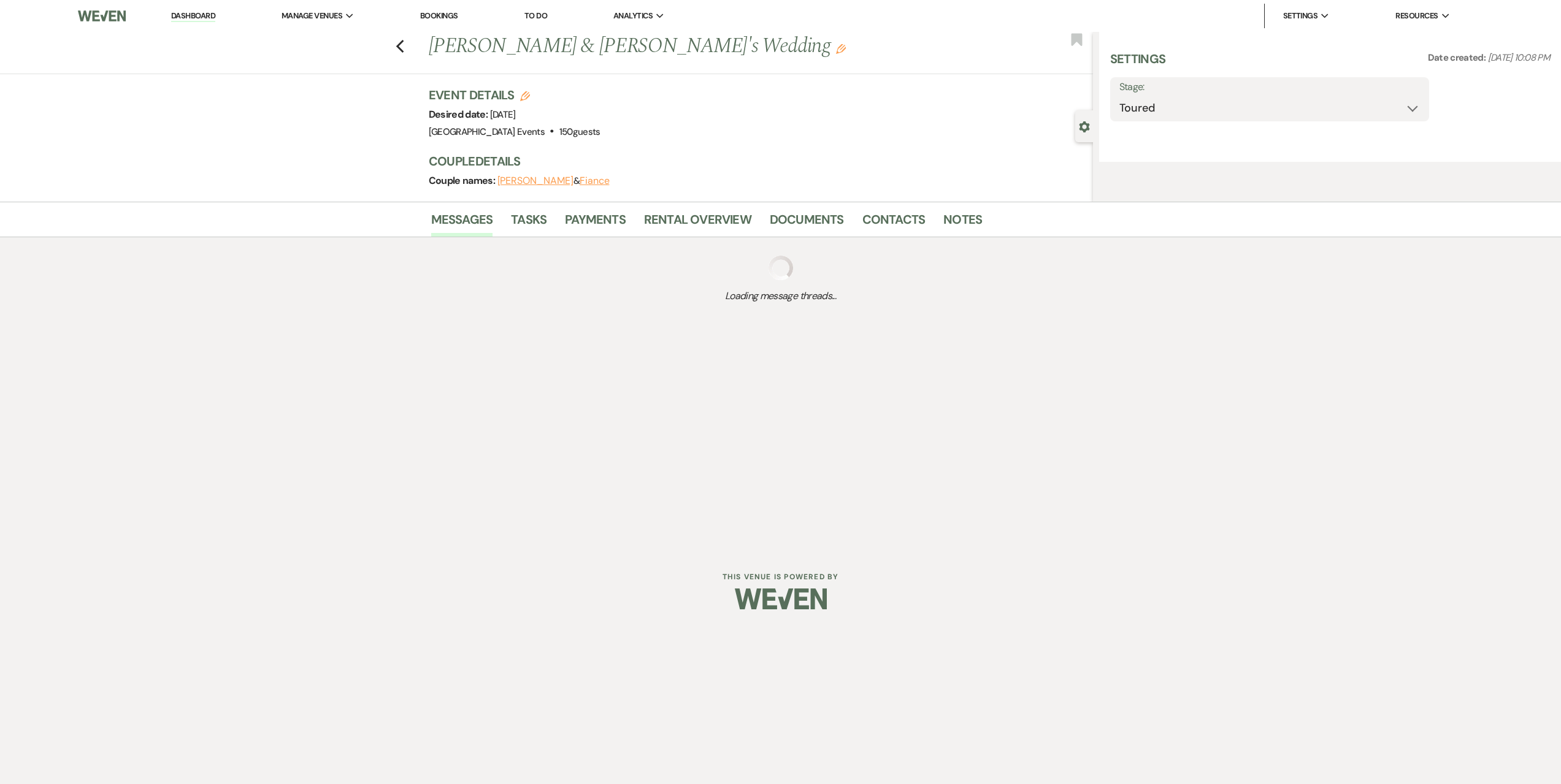
select select "5"
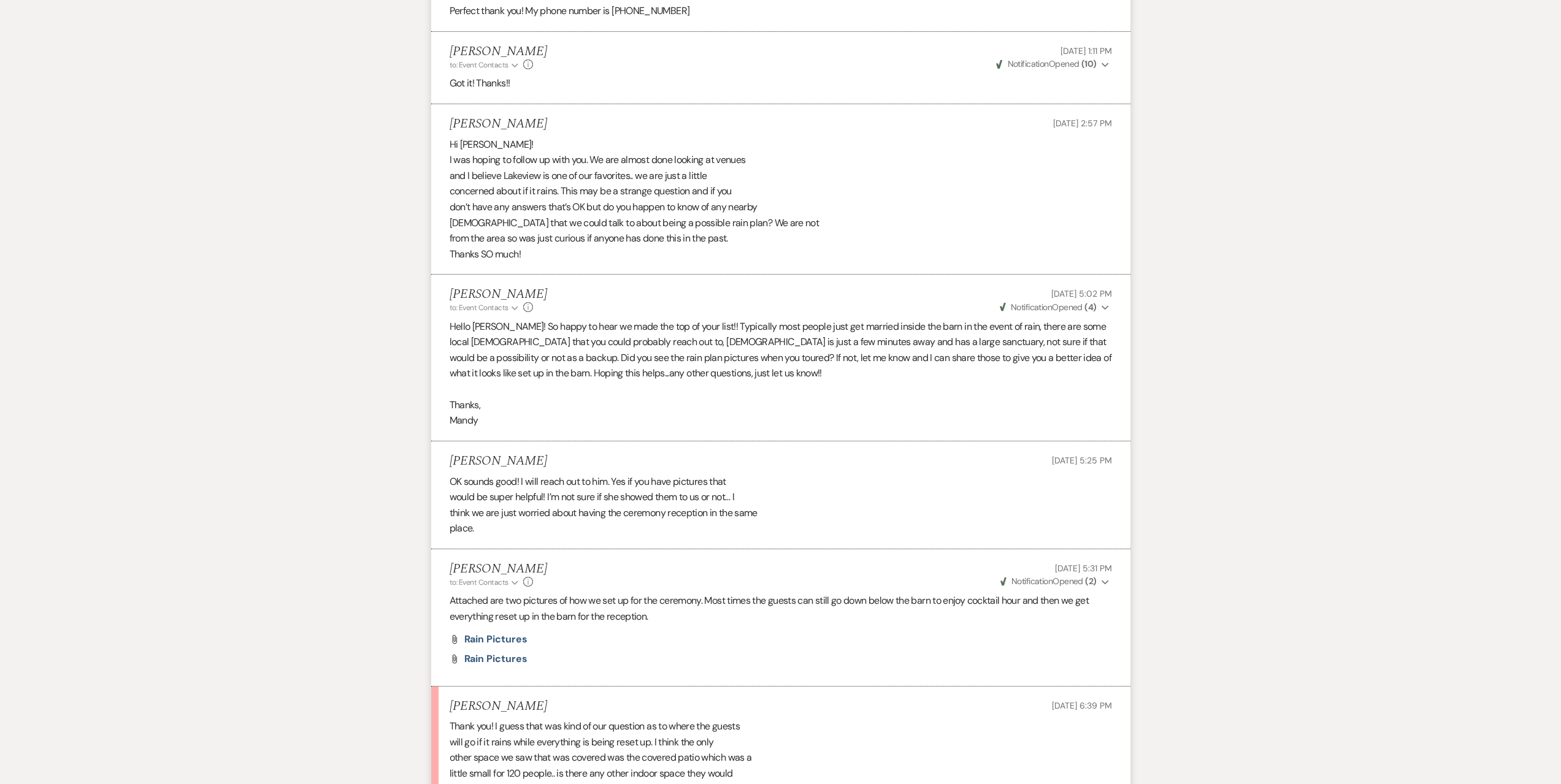
scroll to position [2809, 0]
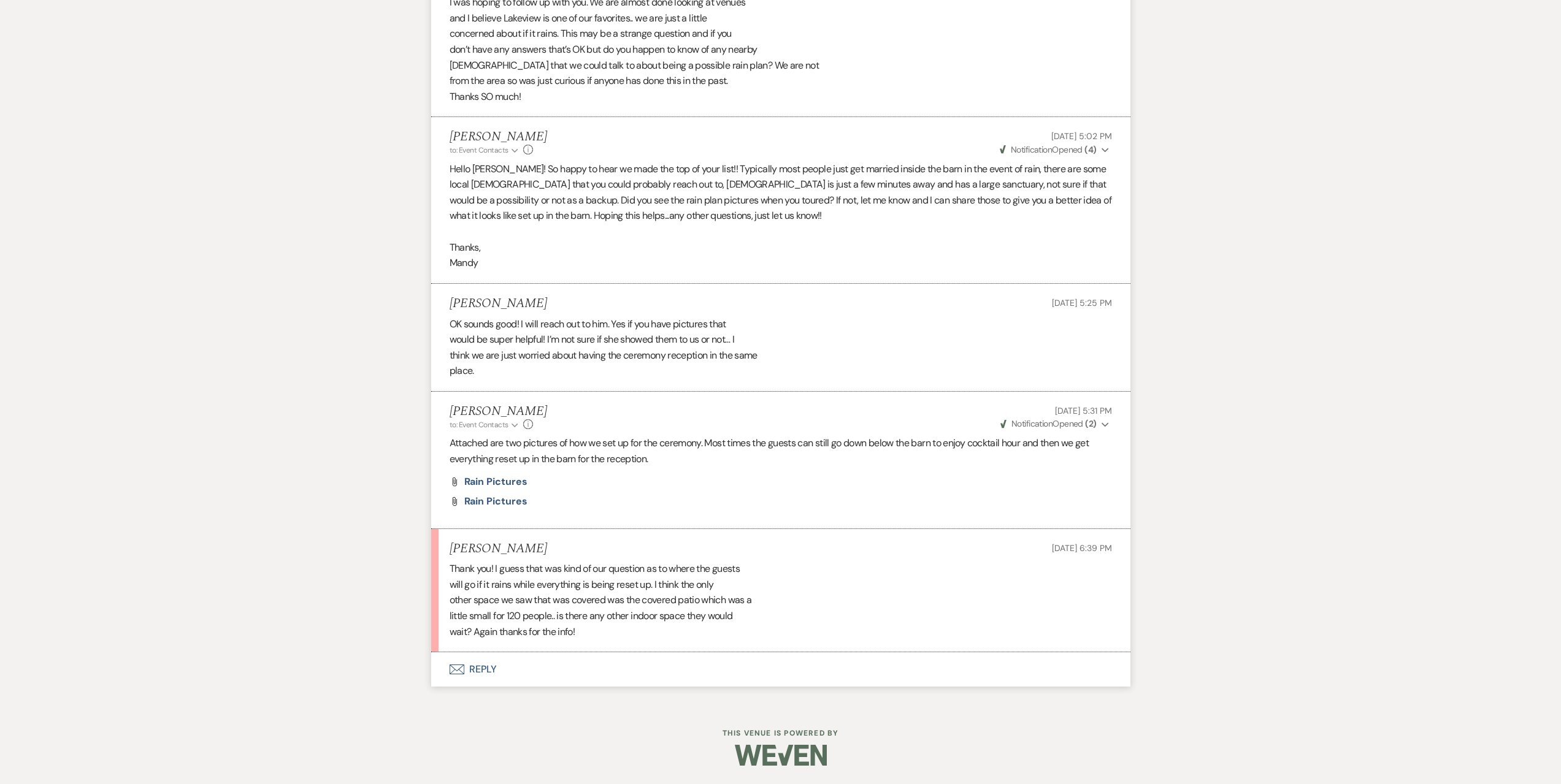
click at [489, 668] on button "Envelope Reply" at bounding box center [780, 669] width 699 height 34
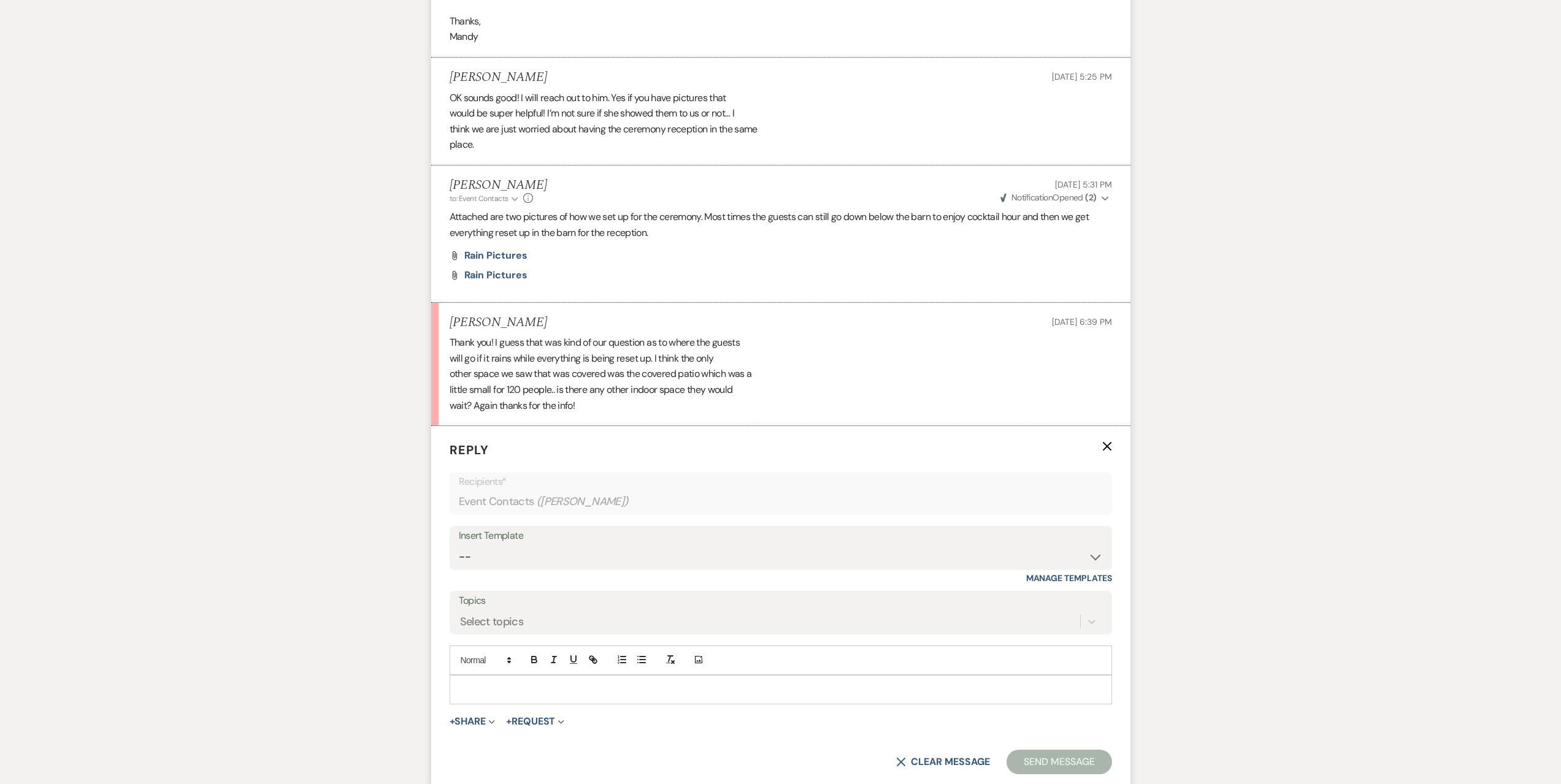
scroll to position [3044, 0]
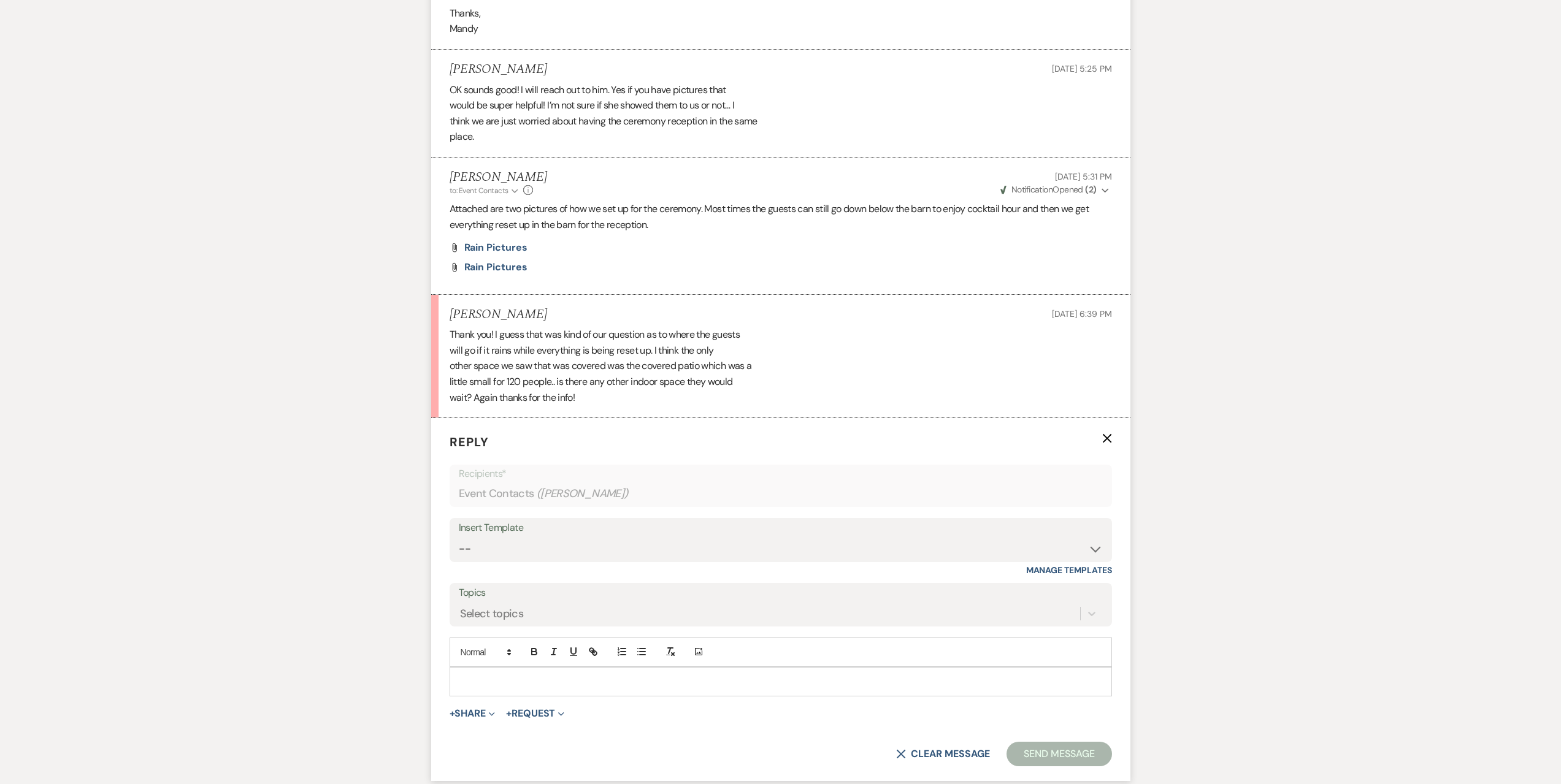
click at [485, 672] on div at bounding box center [780, 681] width 661 height 28
click at [578, 680] on p at bounding box center [780, 682] width 643 height 14
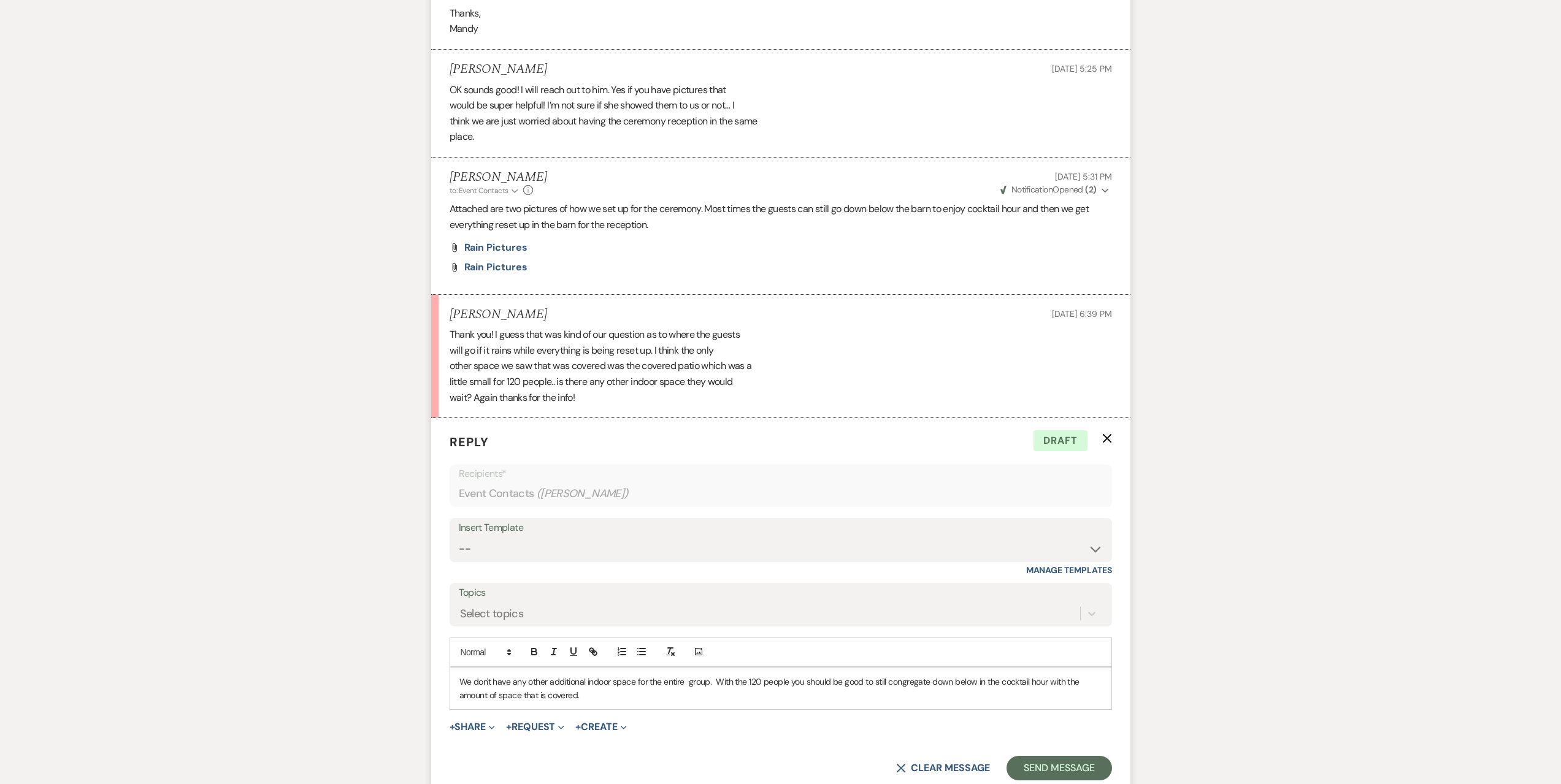
click at [620, 685] on p "We don't have any other additional indoor space for the entire group. With the …" at bounding box center [780, 689] width 643 height 27
click at [627, 703] on div "We don't have any other additional indoor space for the entire group. With the …" at bounding box center [780, 688] width 661 height 42
click at [1078, 766] on button "Send Message" at bounding box center [1058, 767] width 105 height 25
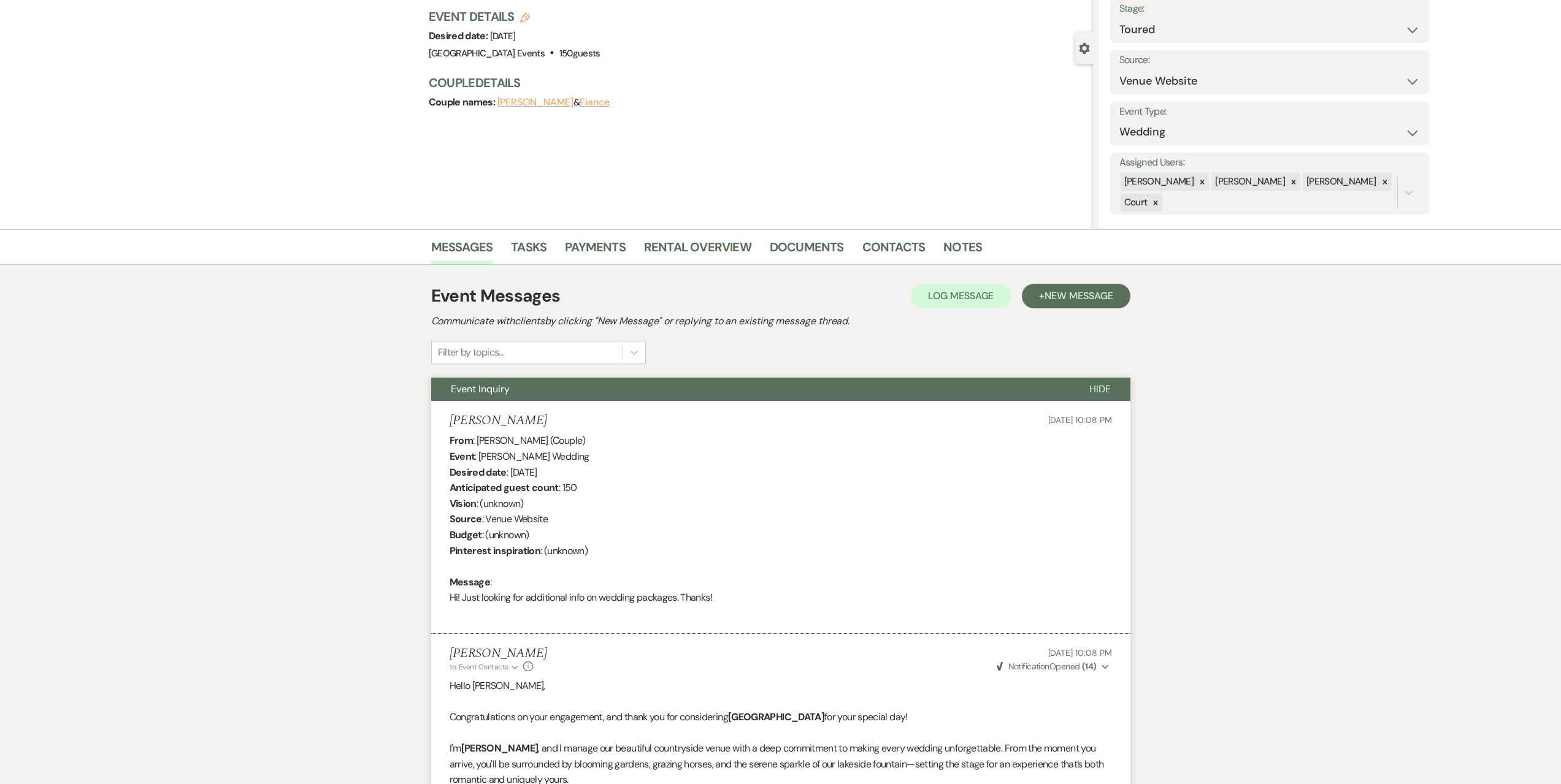
scroll to position [0, 0]
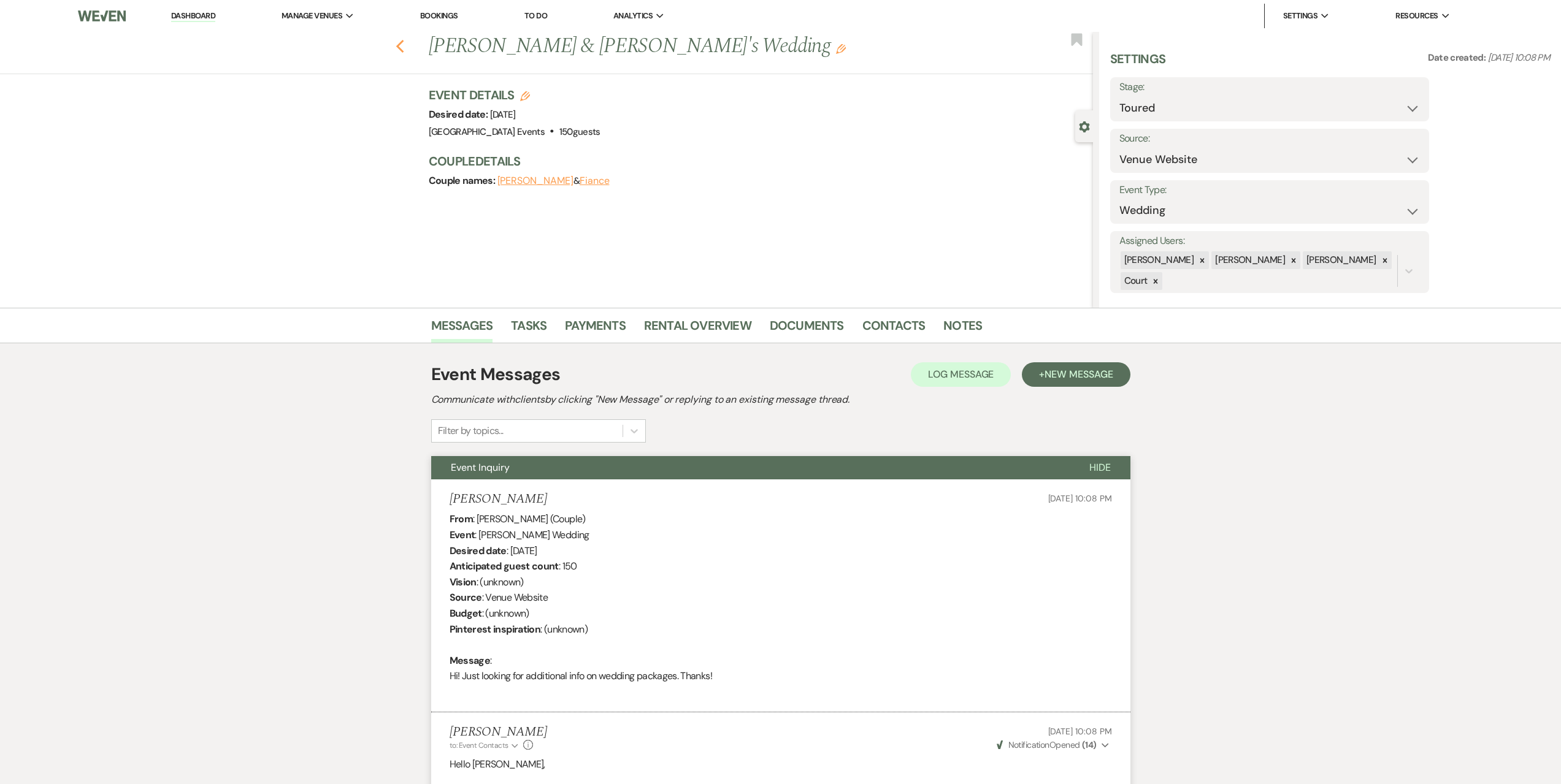
click at [404, 48] on use "button" at bounding box center [400, 47] width 8 height 14
select select "5"
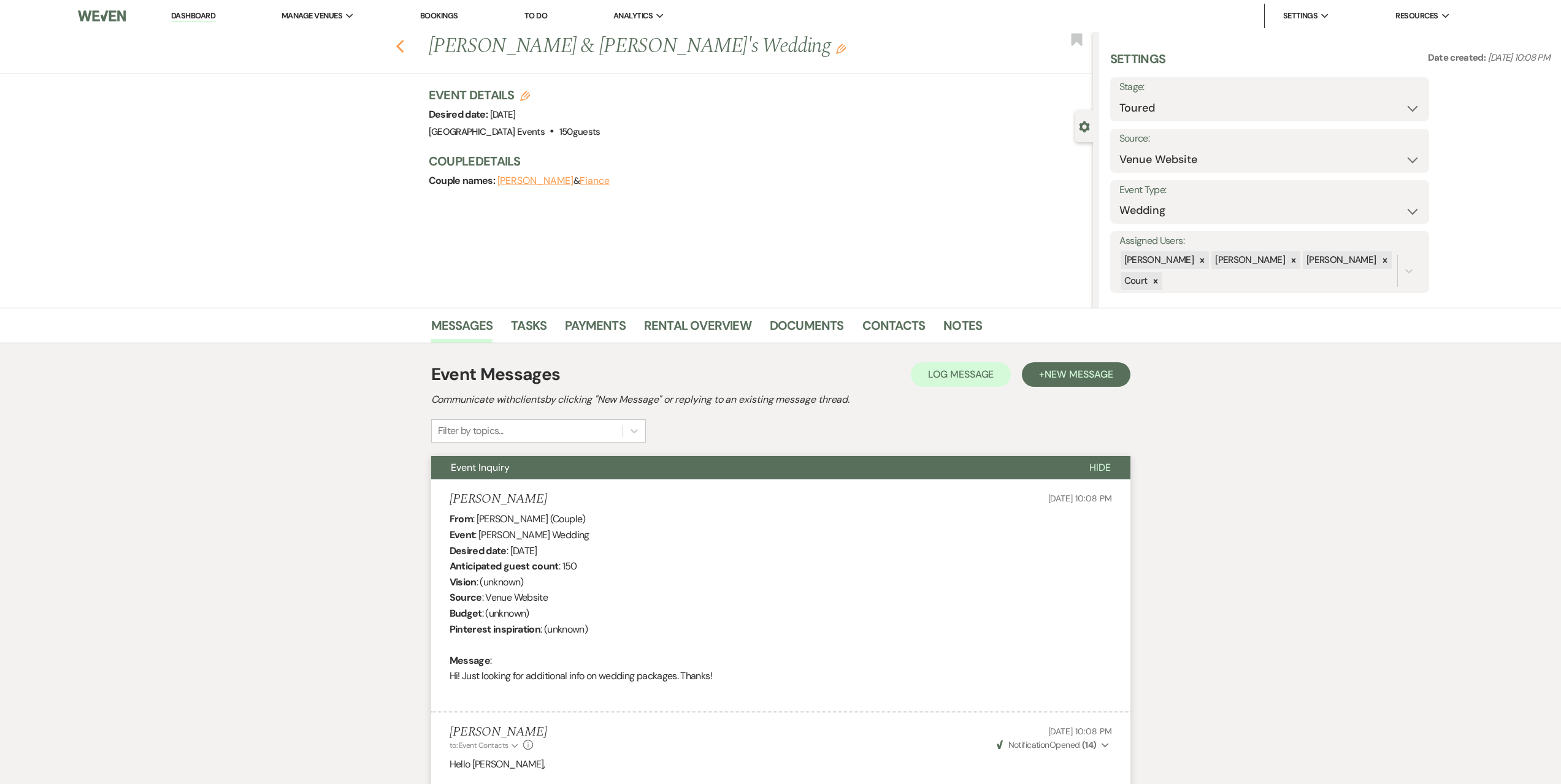
select select "5"
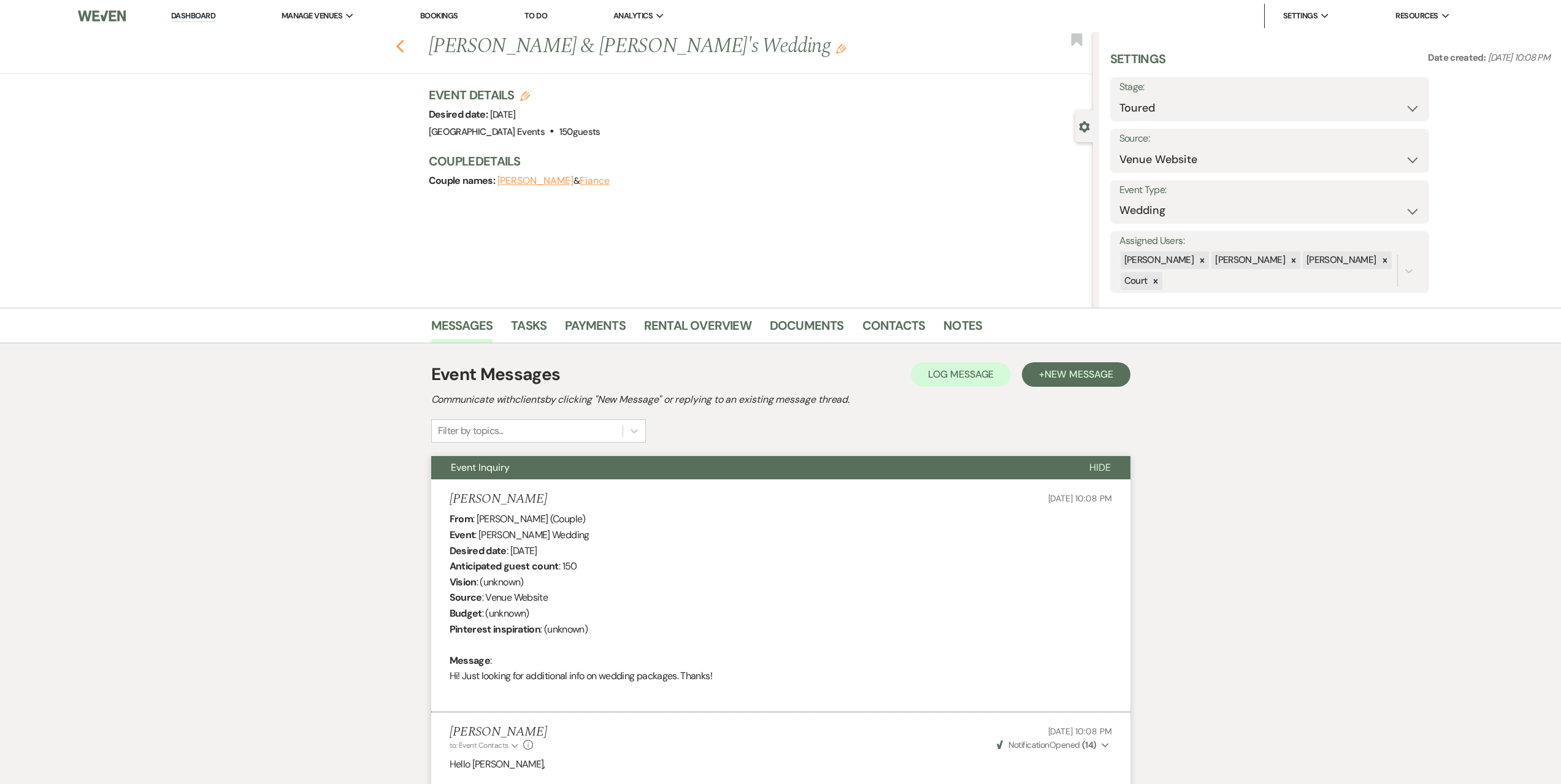
select select "5"
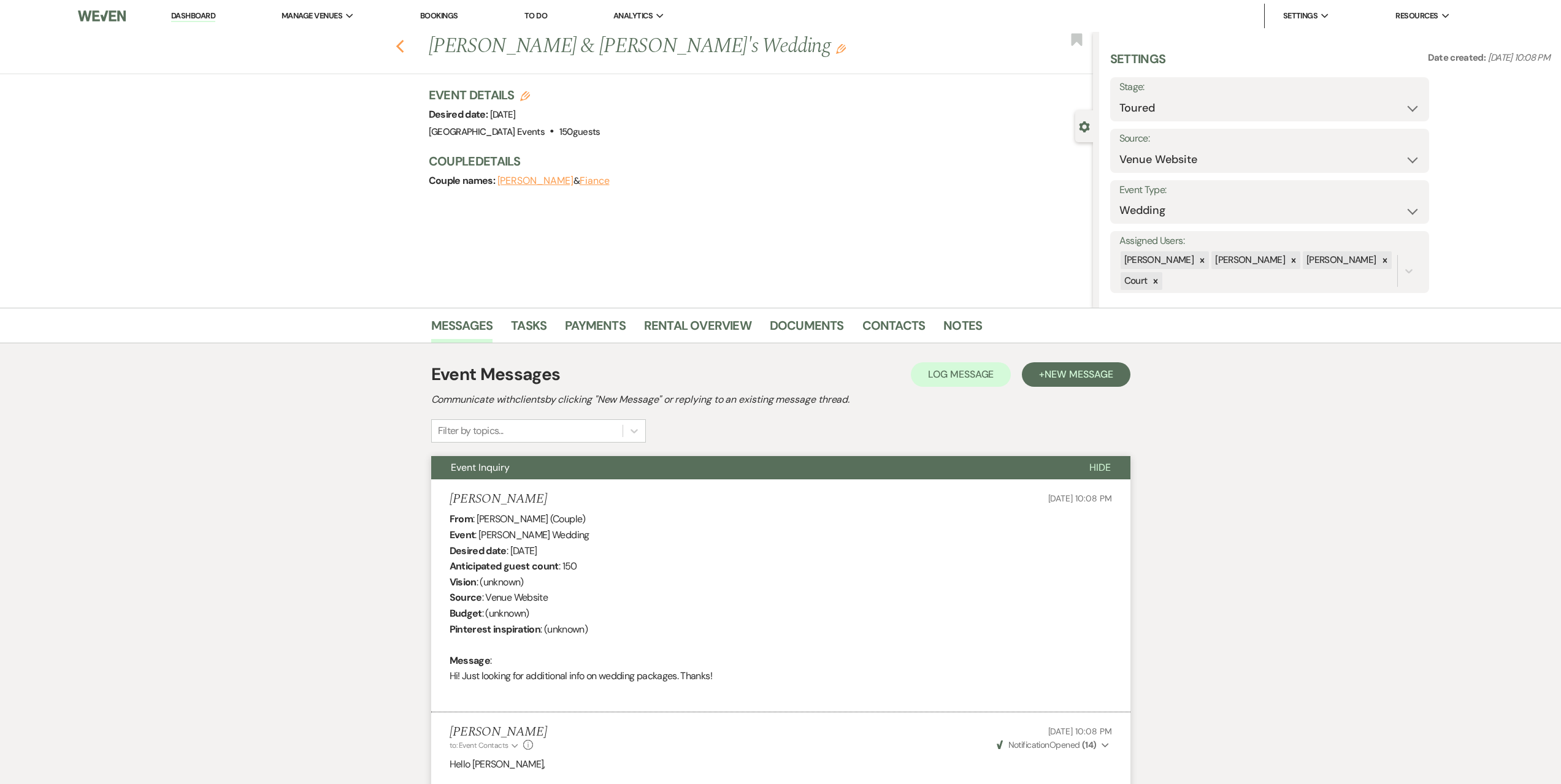
select select "5"
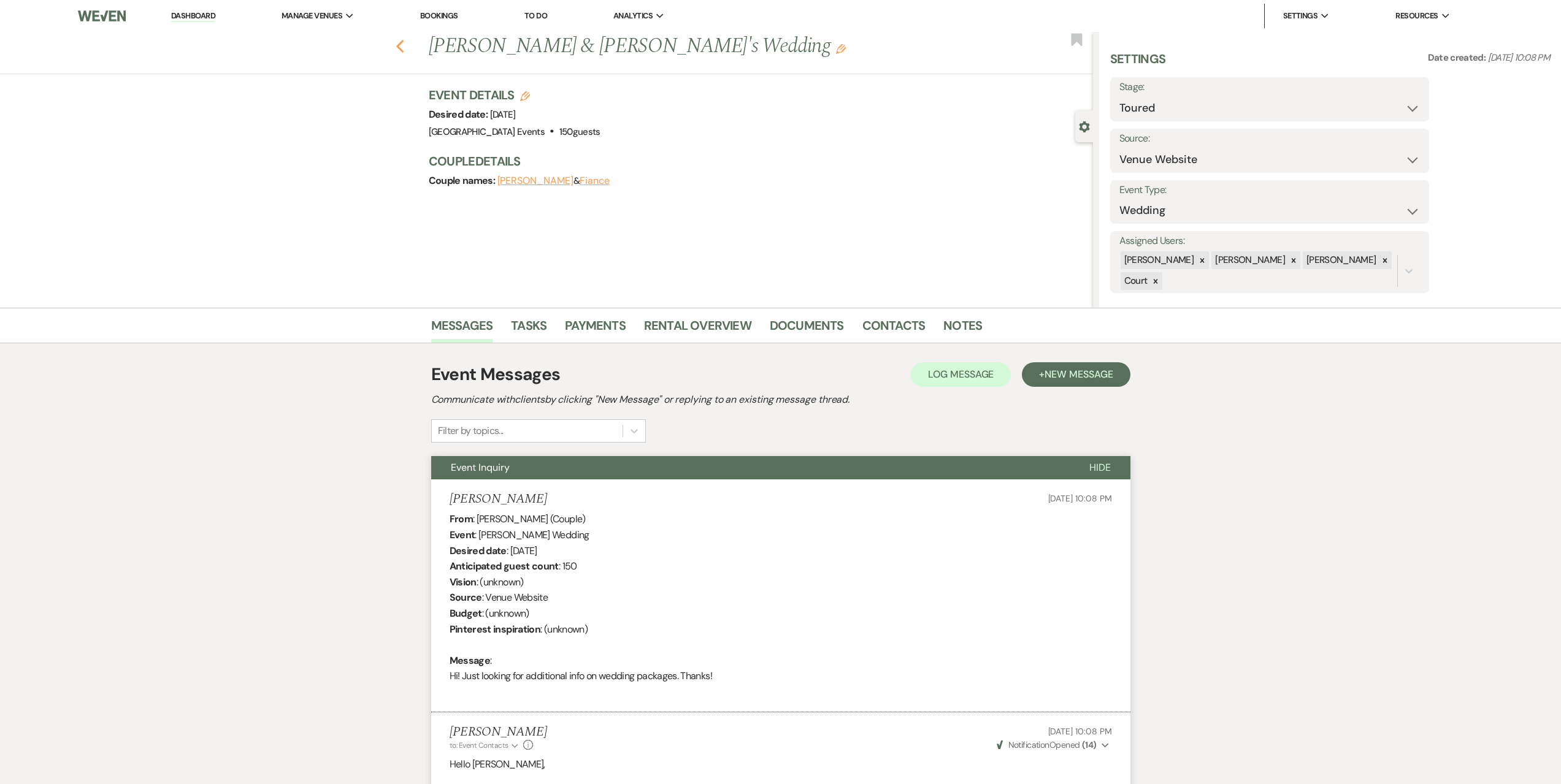
select select "5"
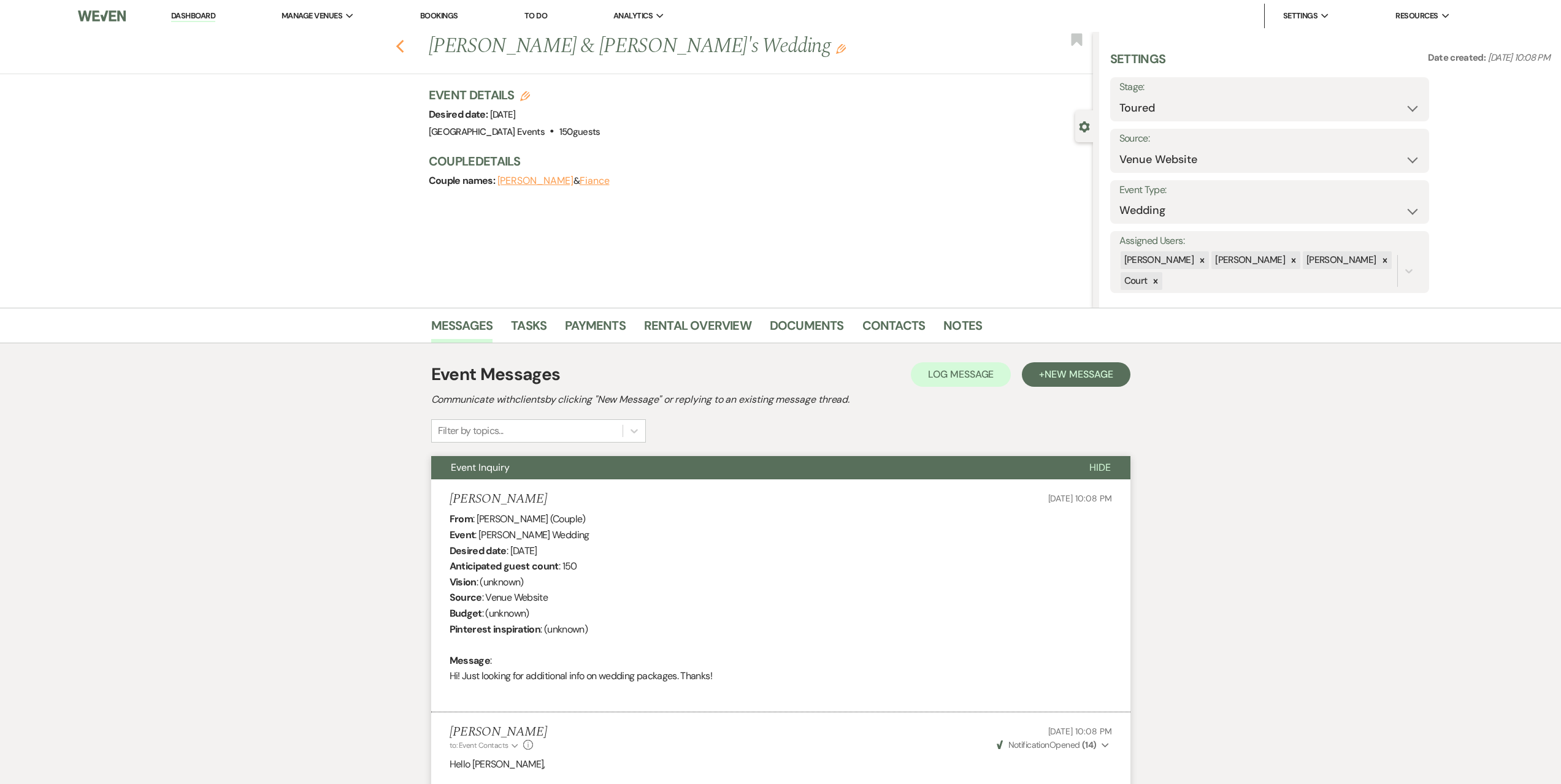
select select "5"
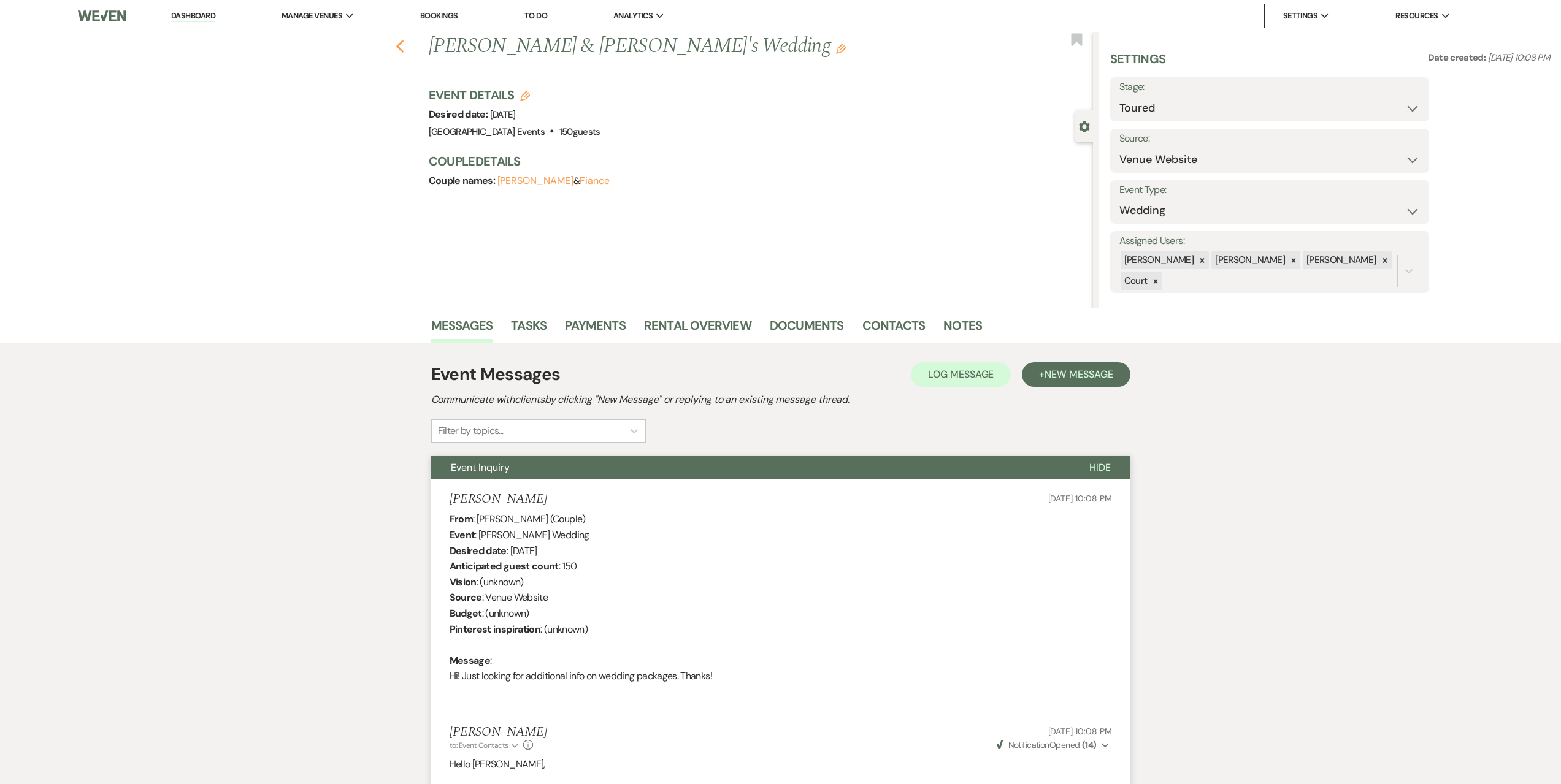
select select "5"
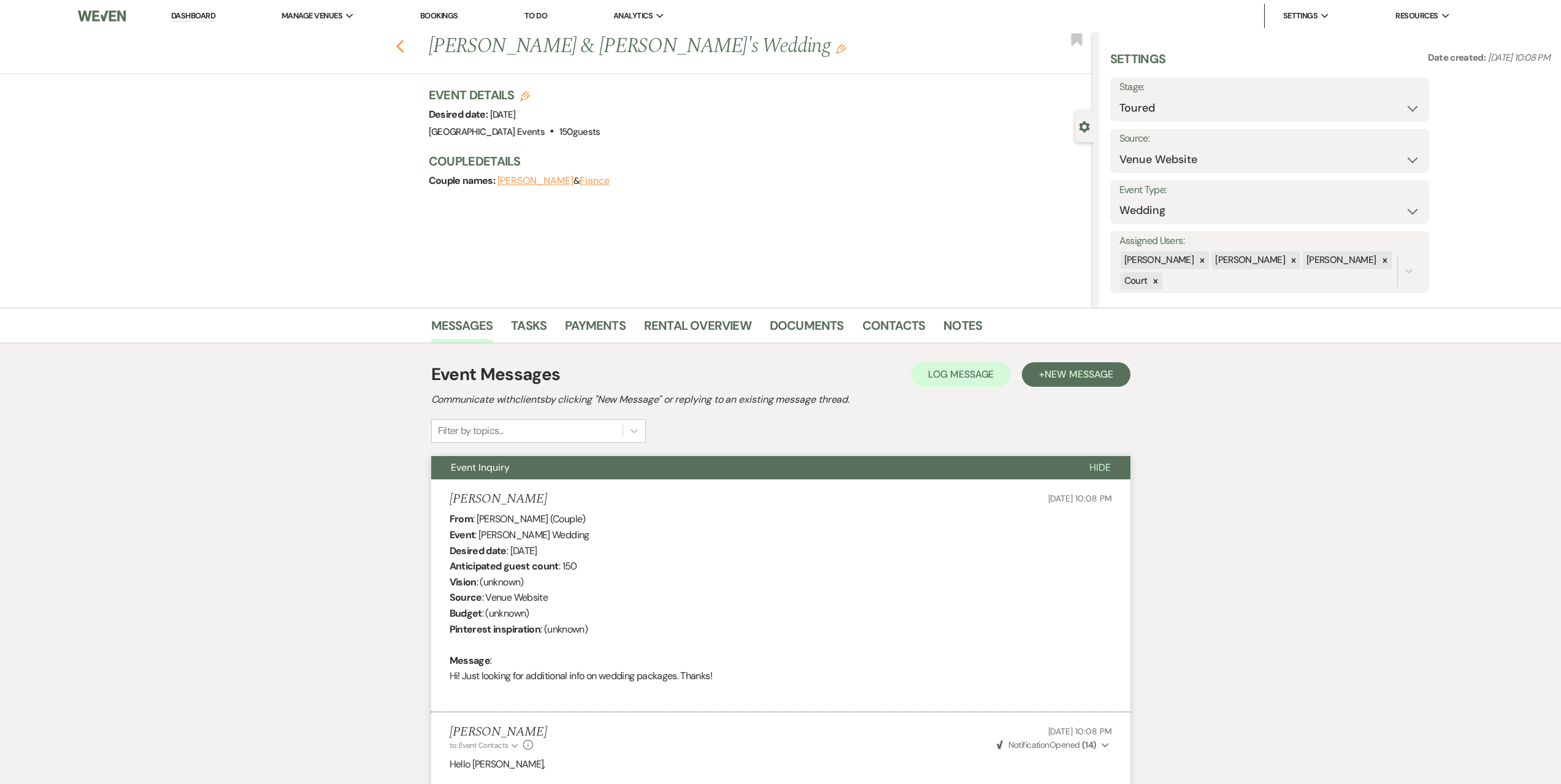
select select "5"
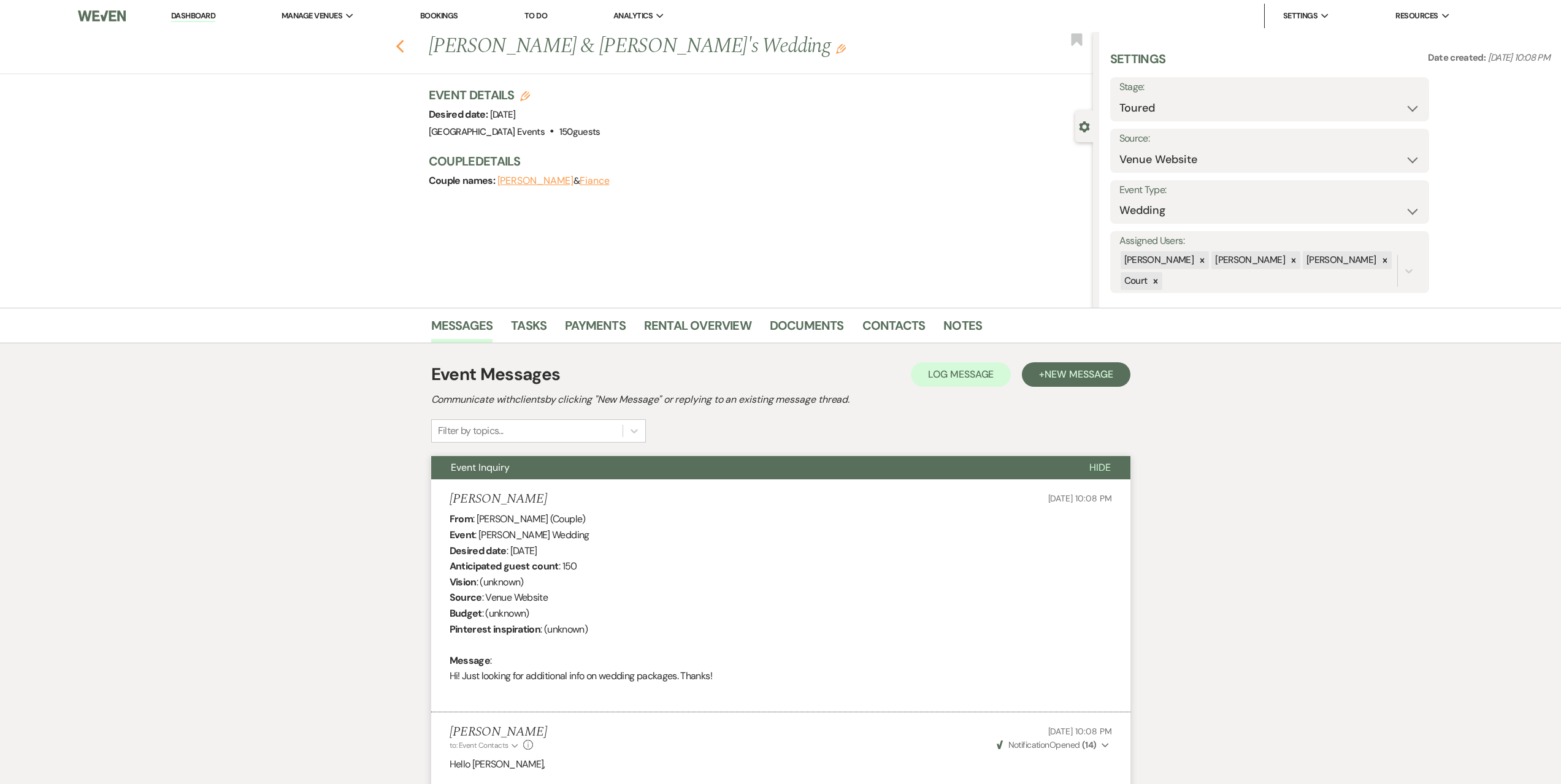
select select "5"
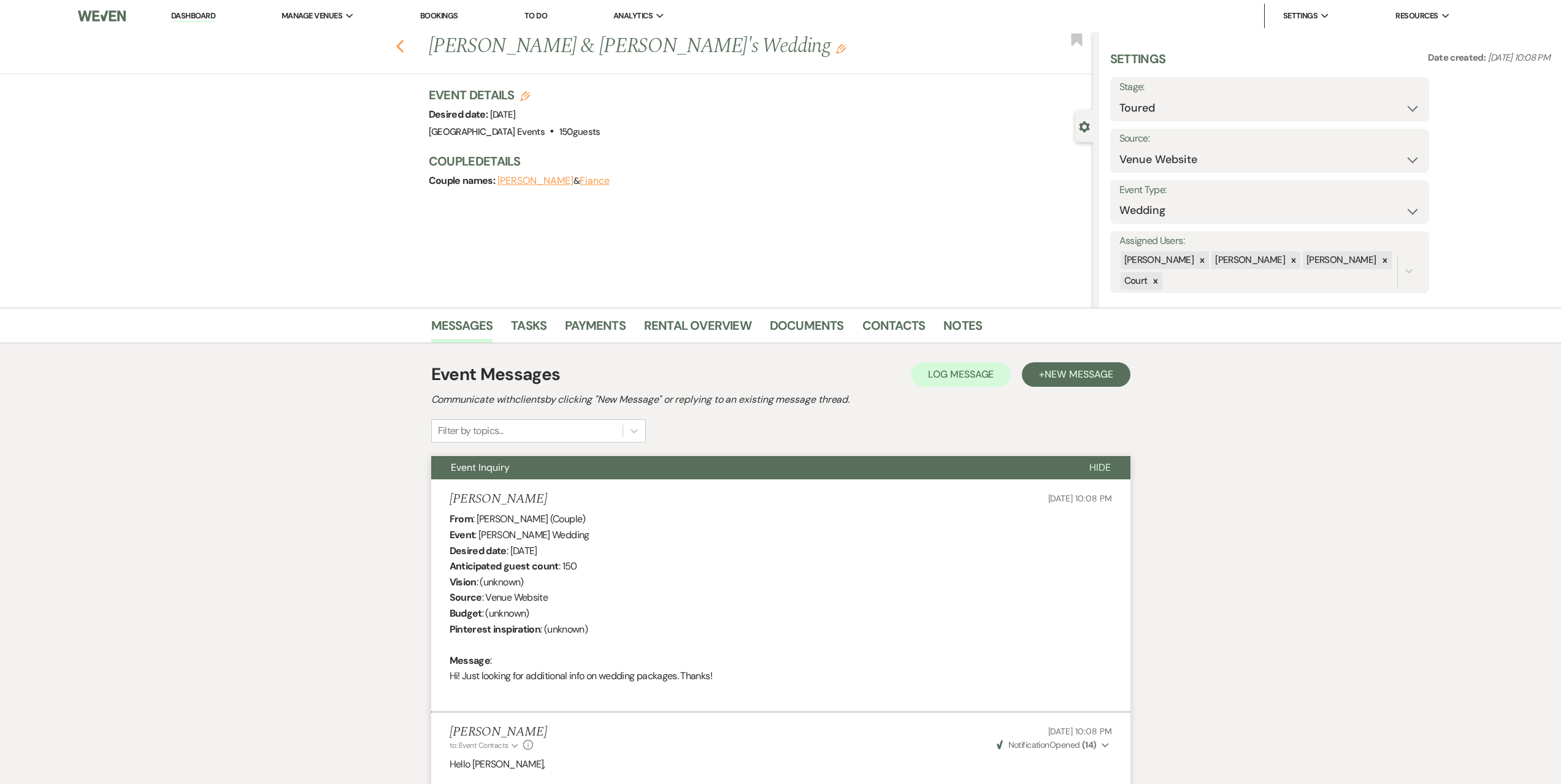
select select "5"
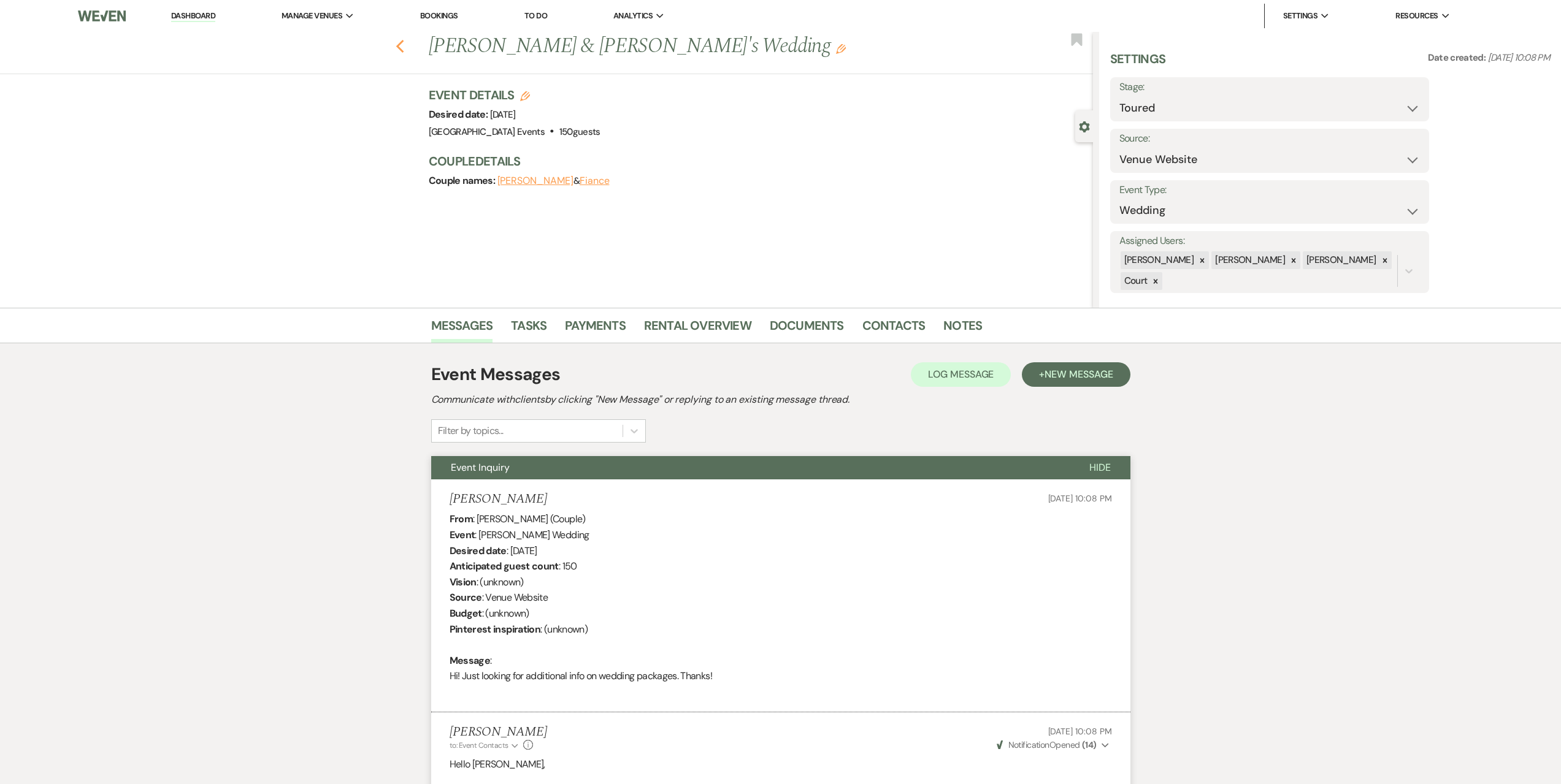
select select "5"
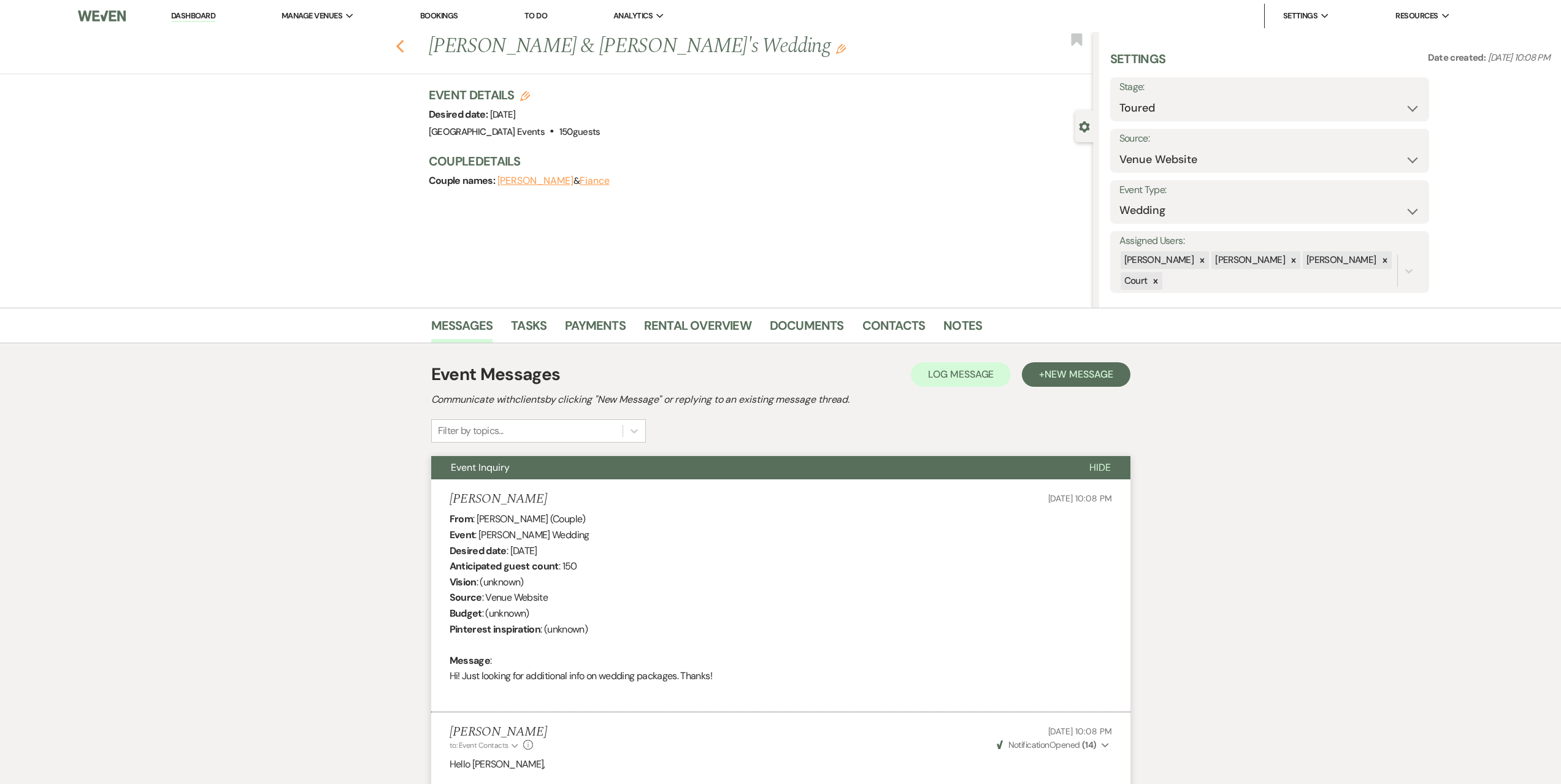
select select "5"
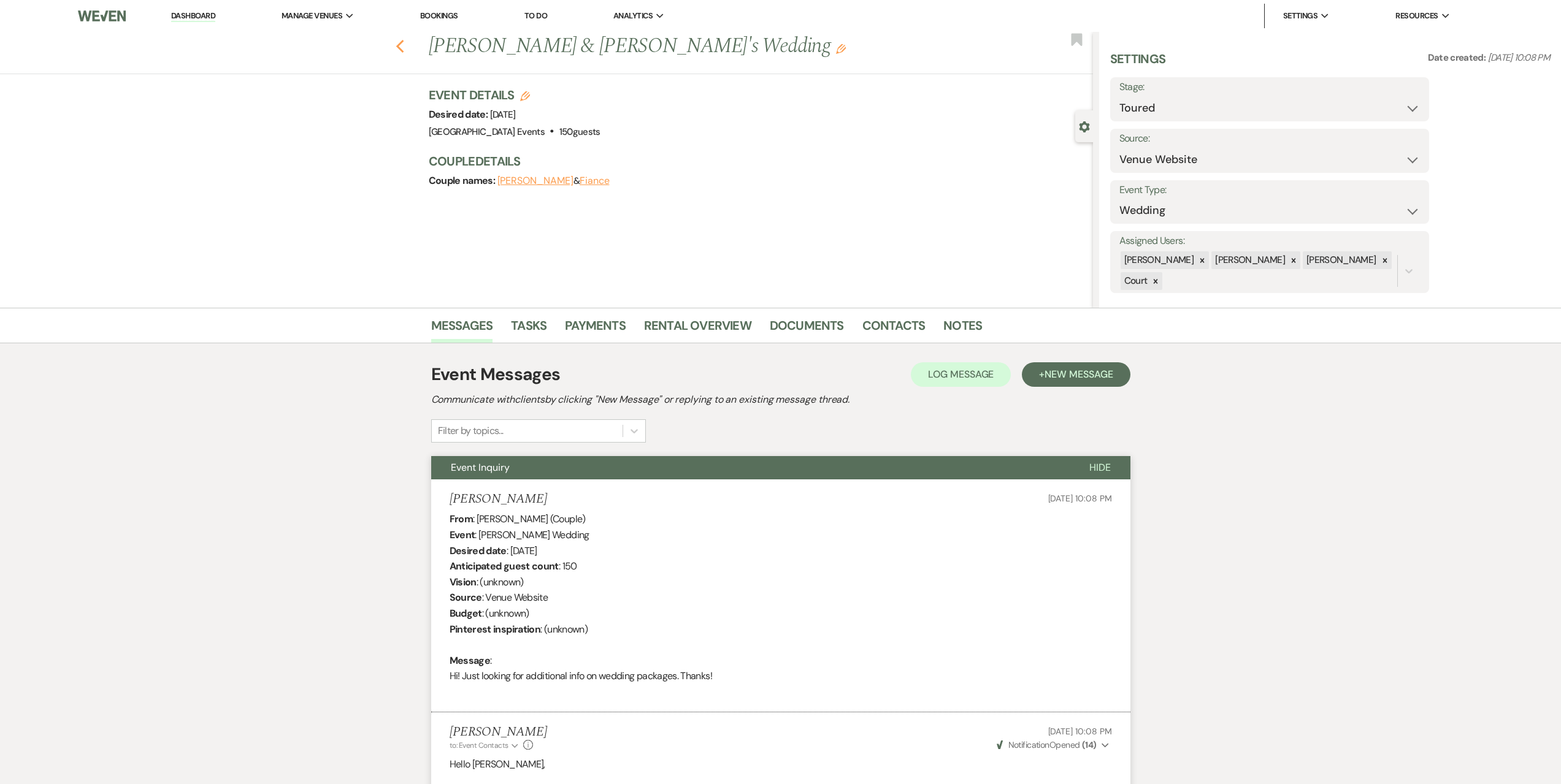
select select "5"
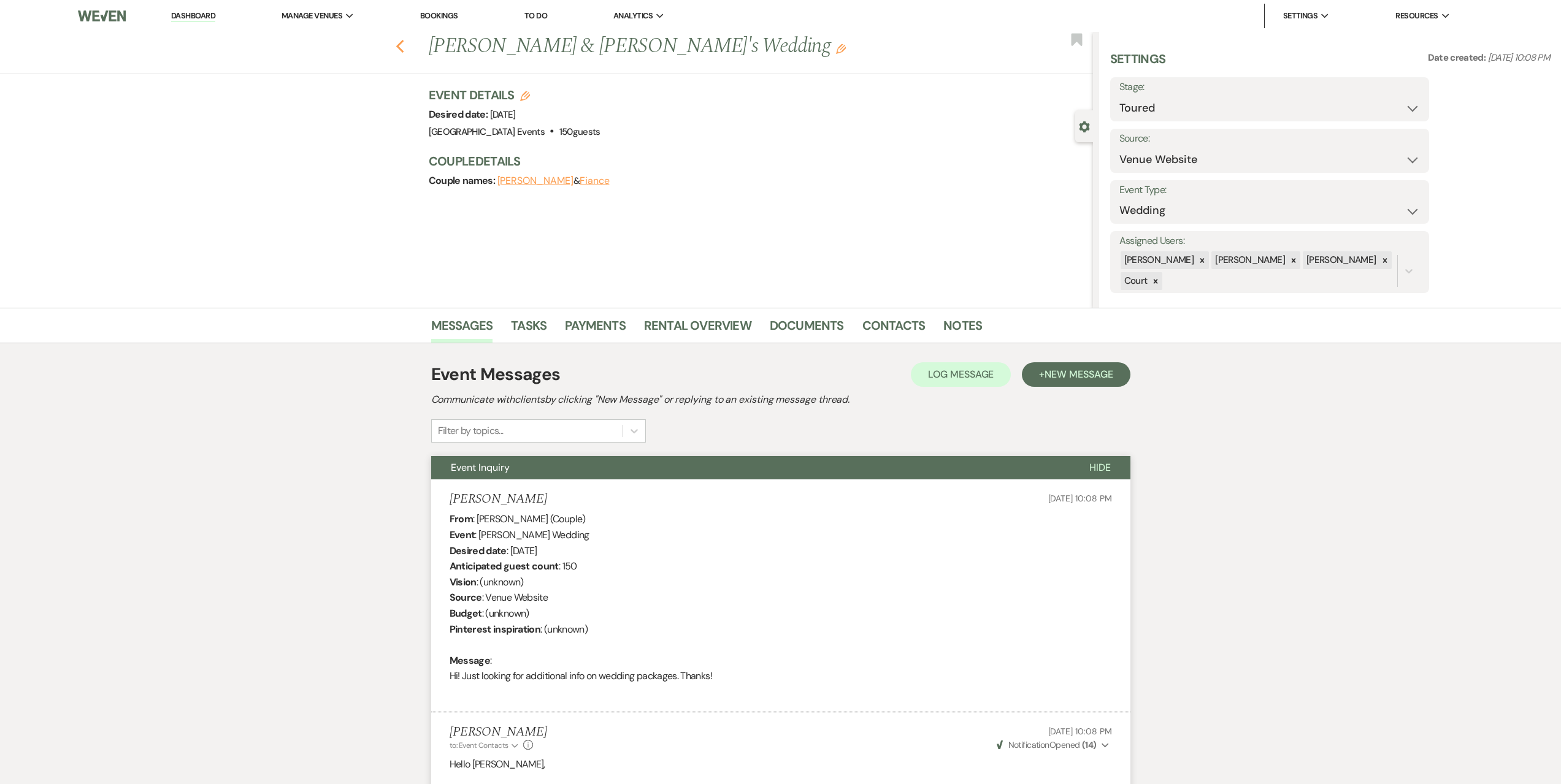
select select "5"
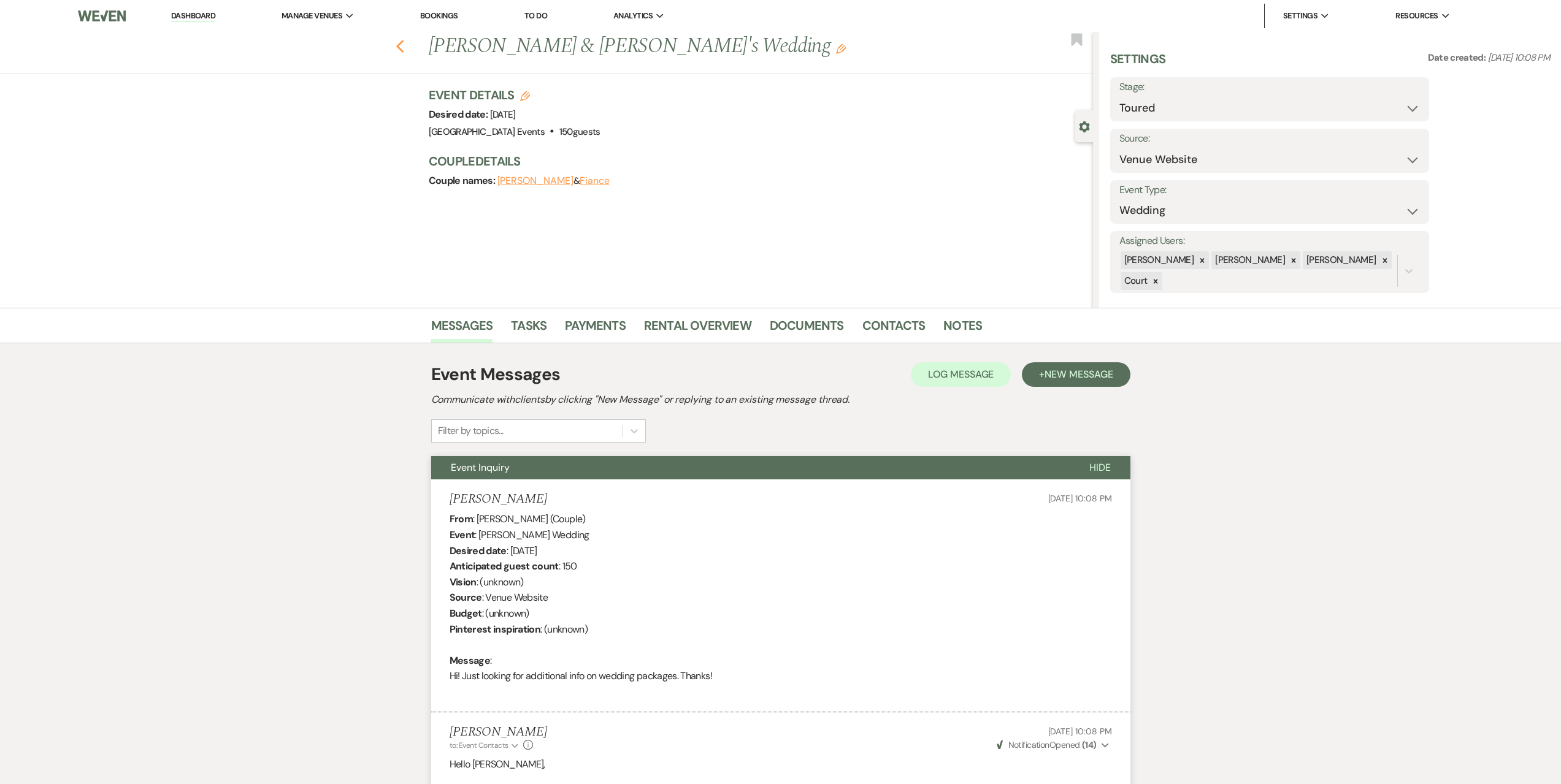
select select "5"
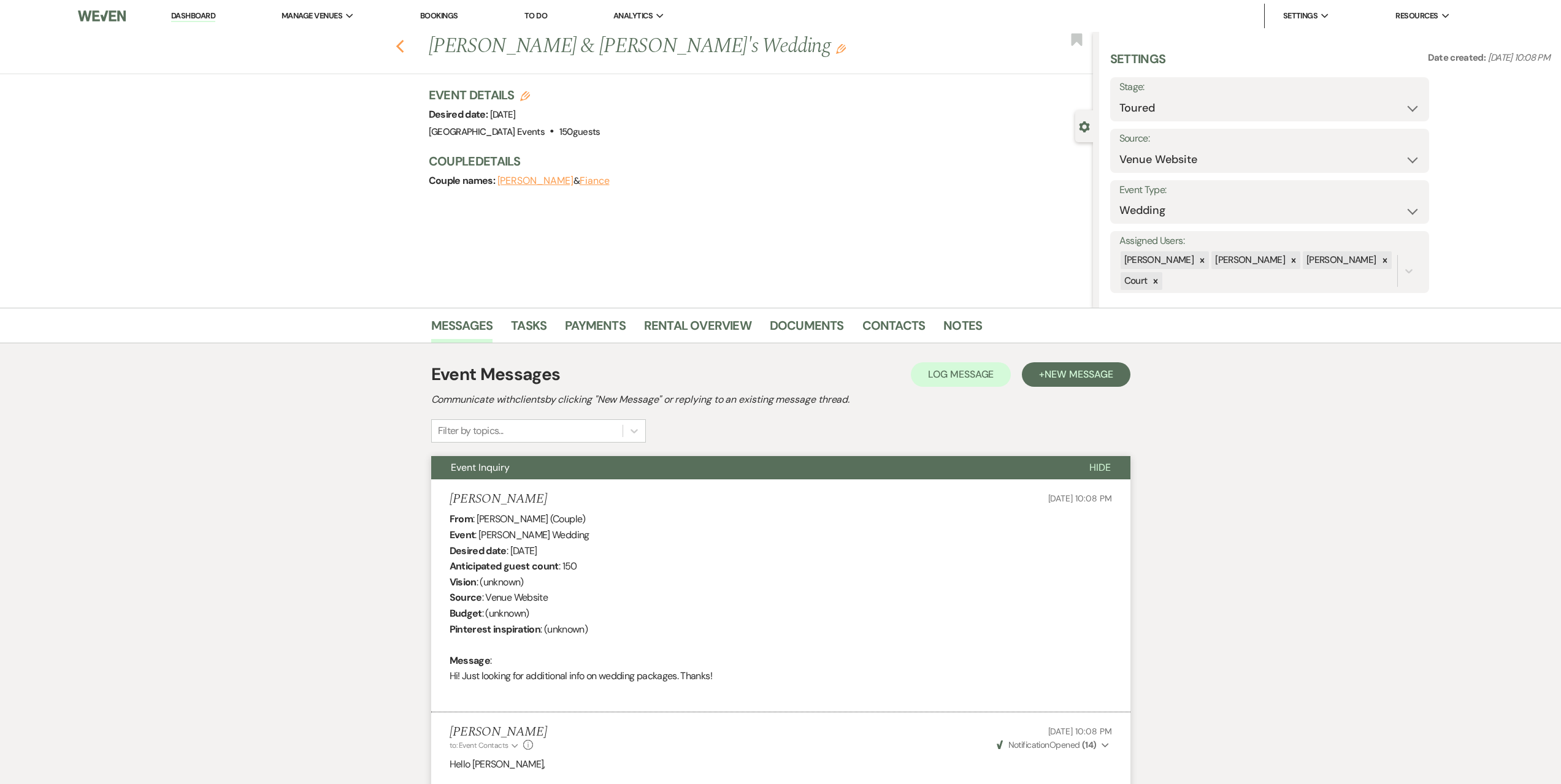
select select "5"
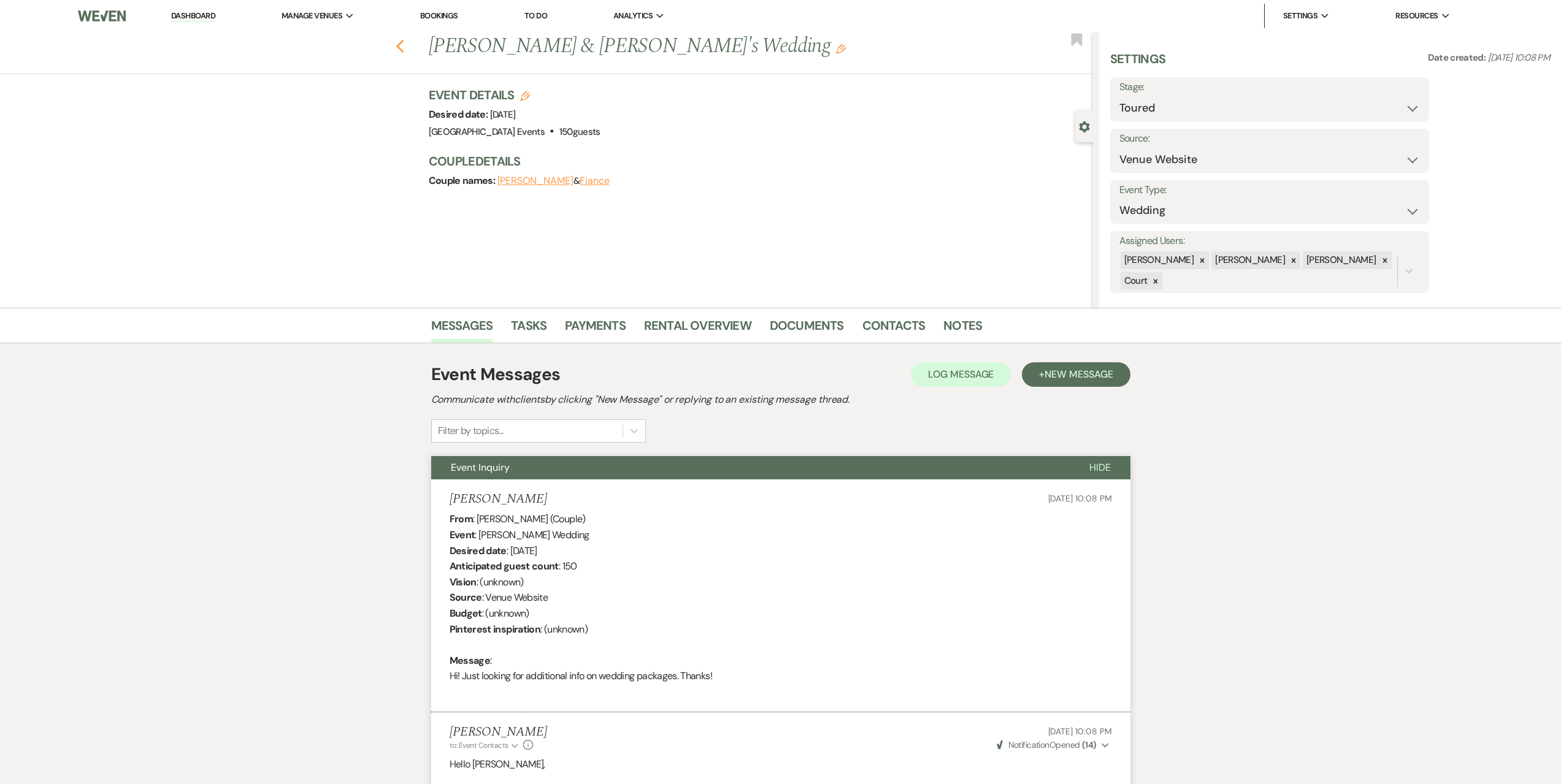
select select "5"
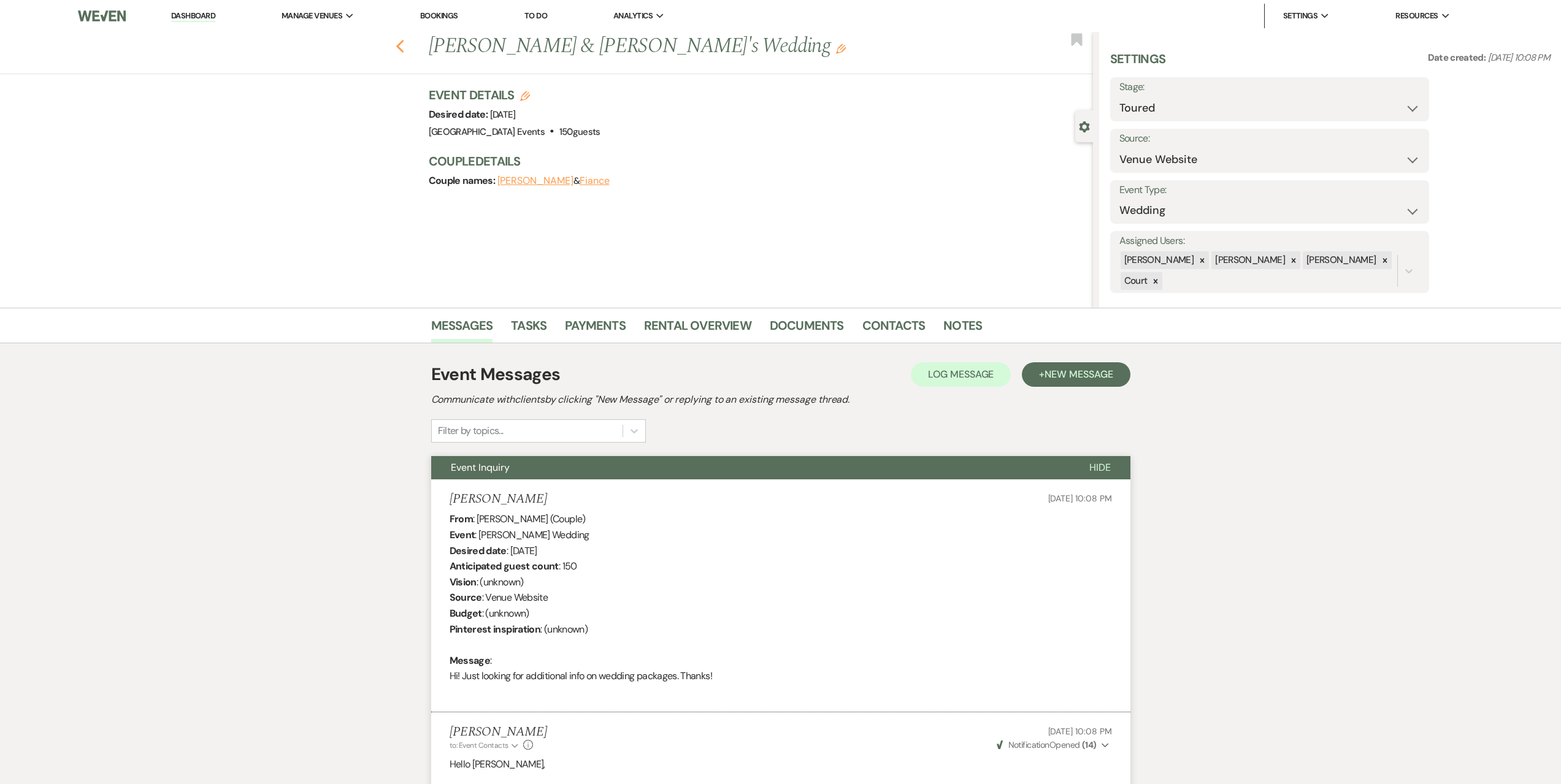
select select "5"
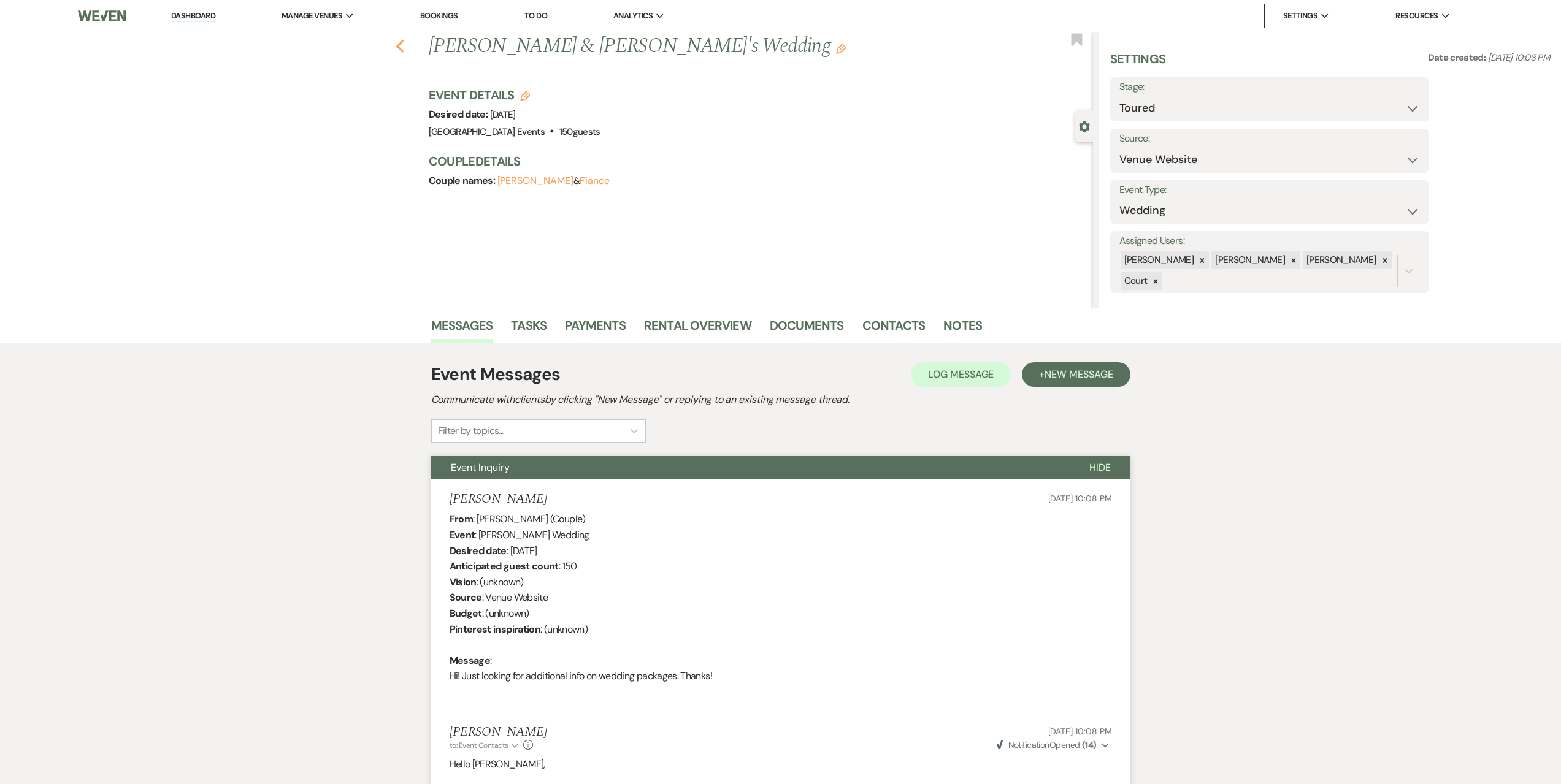
select select "5"
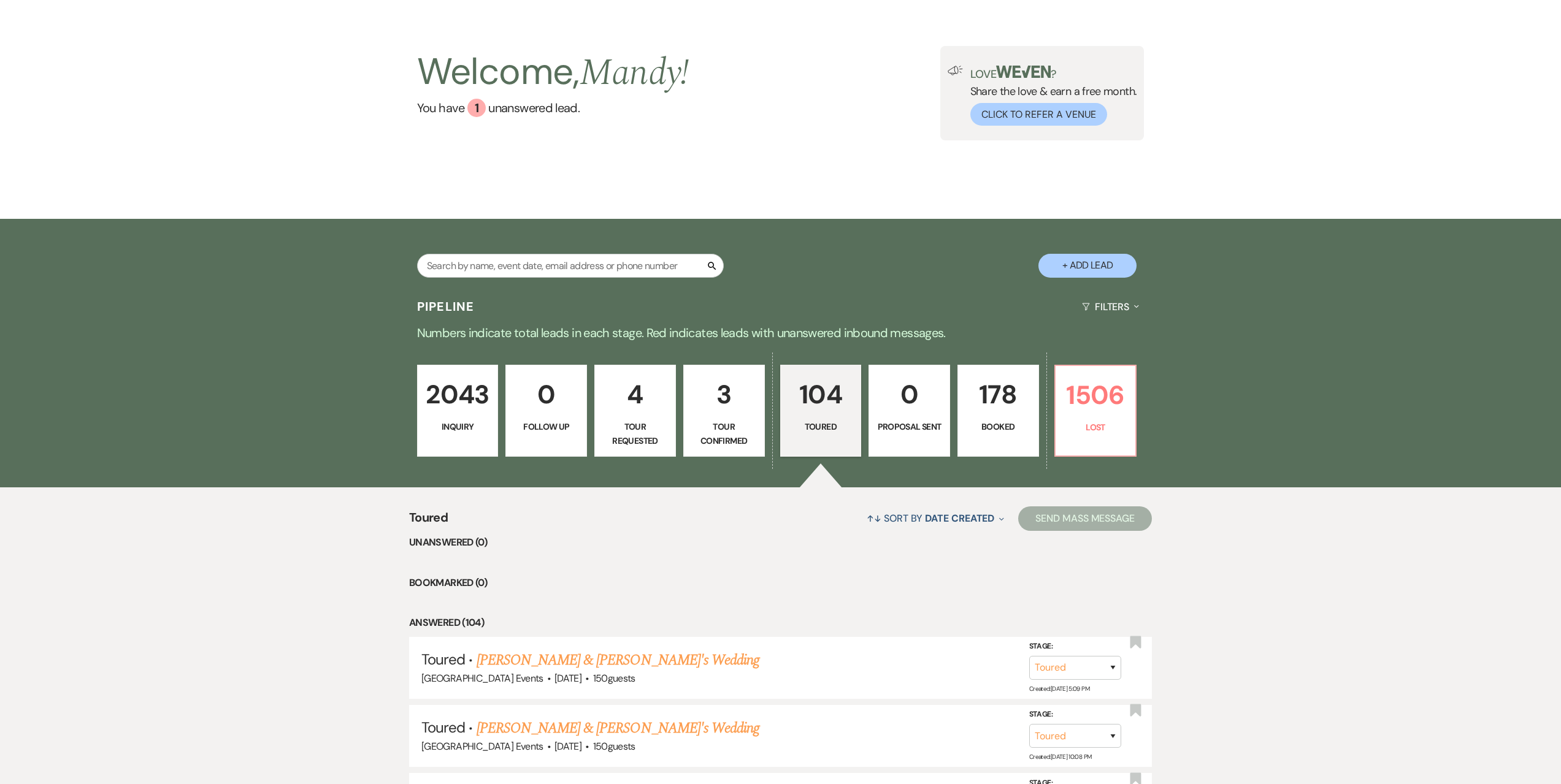
scroll to position [61, 0]
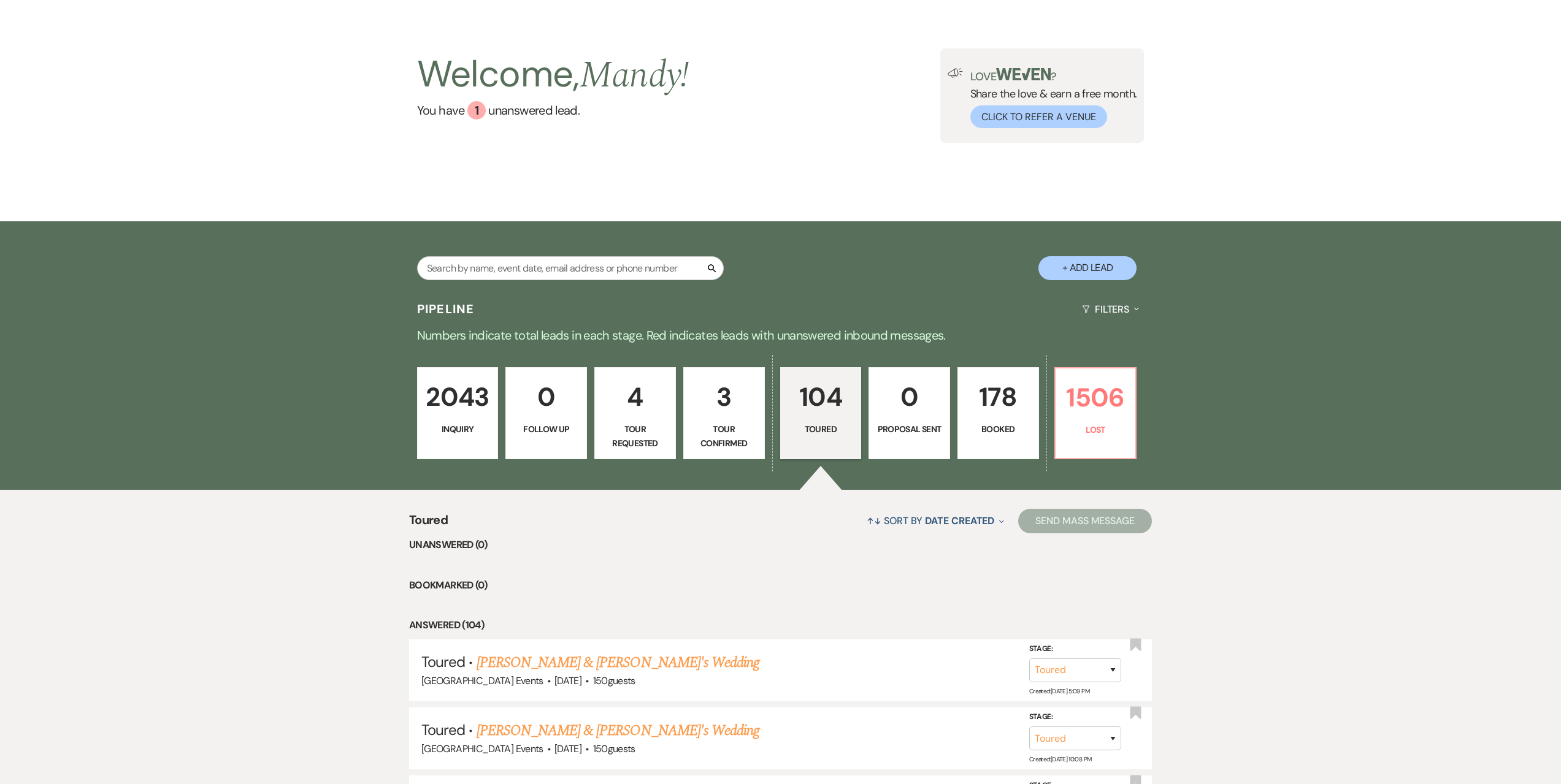
click at [706, 396] on p "3" at bounding box center [724, 397] width 66 height 41
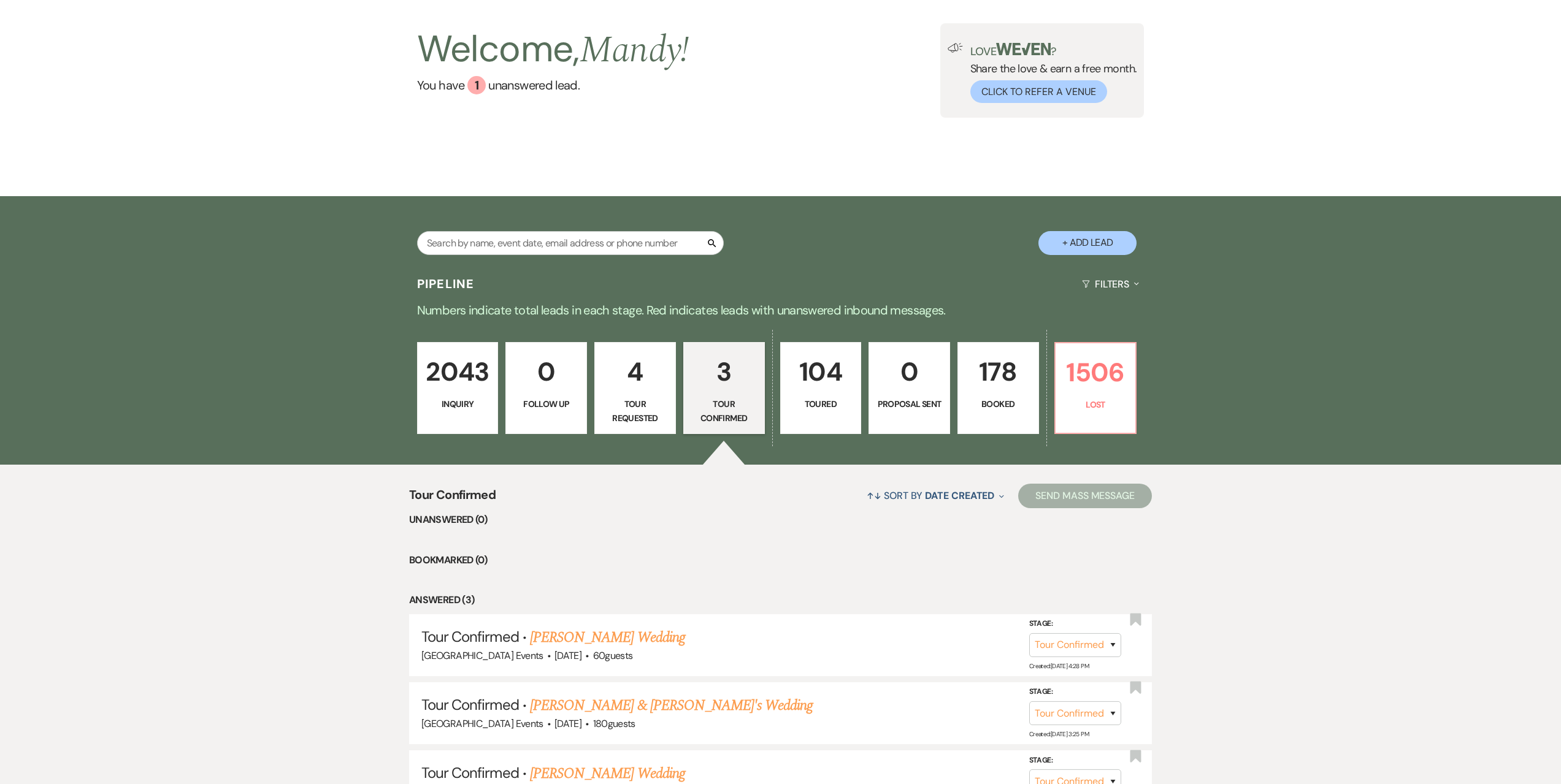
scroll to position [215, 0]
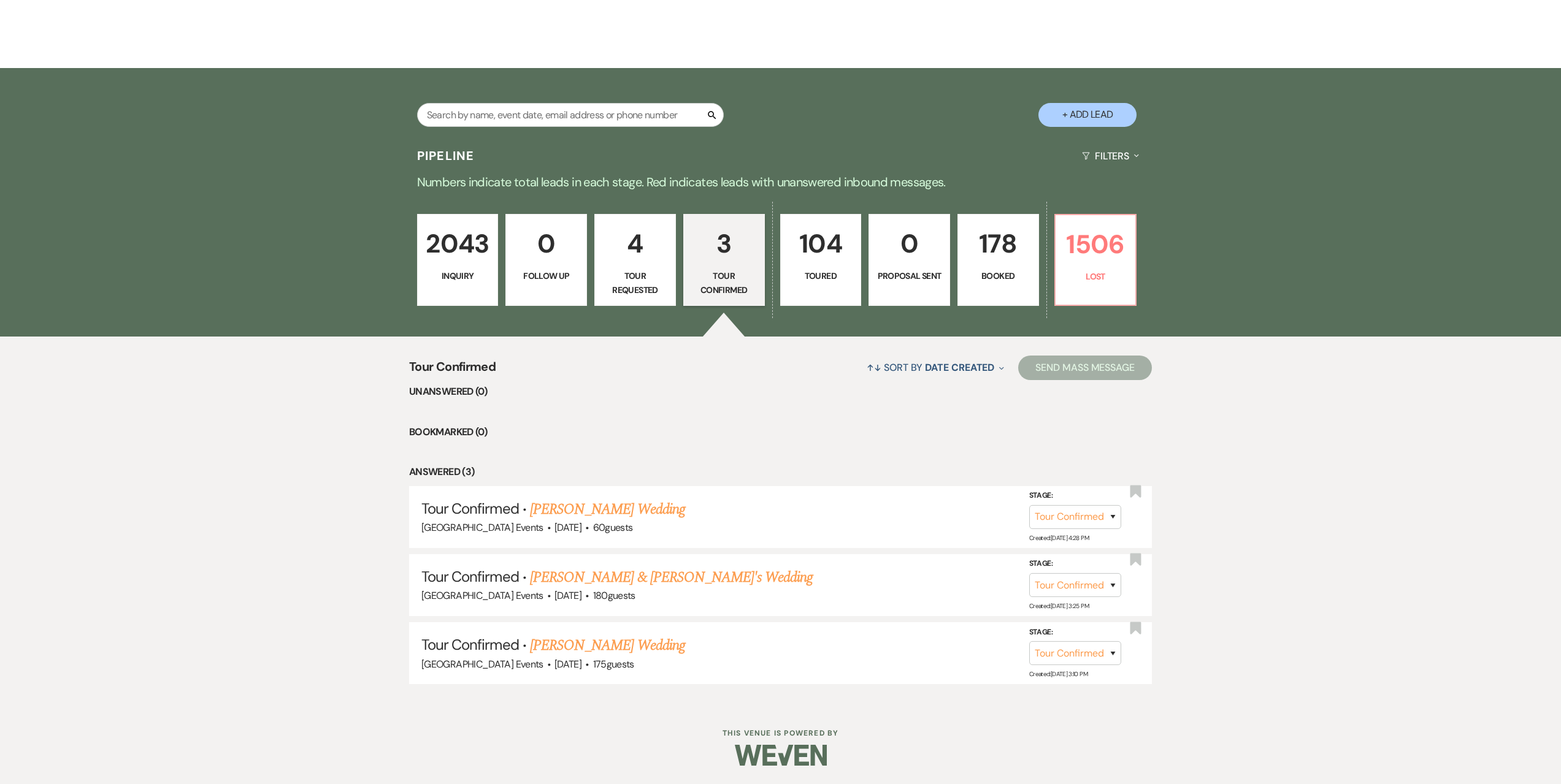
click at [632, 267] on link "4 Tour Requested" at bounding box center [634, 260] width 81 height 92
